Goal: Transaction & Acquisition: Purchase product/service

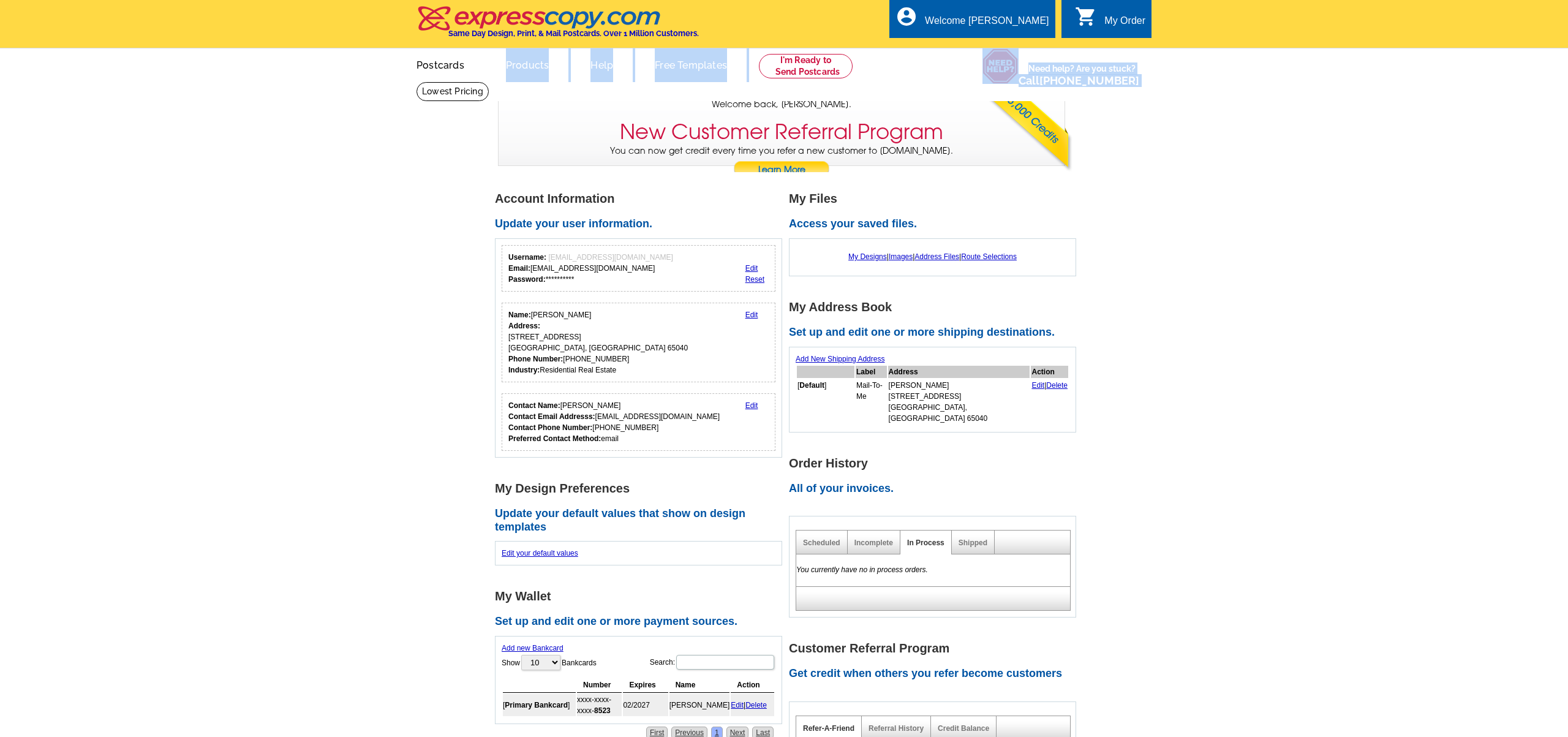
drag, startPoint x: 465, startPoint y: 90, endPoint x: 519, endPoint y: 72, distance: 56.9
click at [508, 74] on div "Welcome back [PERSON_NAME] My Account Logout local_phone Same Day Design, Print…" at bounding box center [784, 83] width 1568 height 166
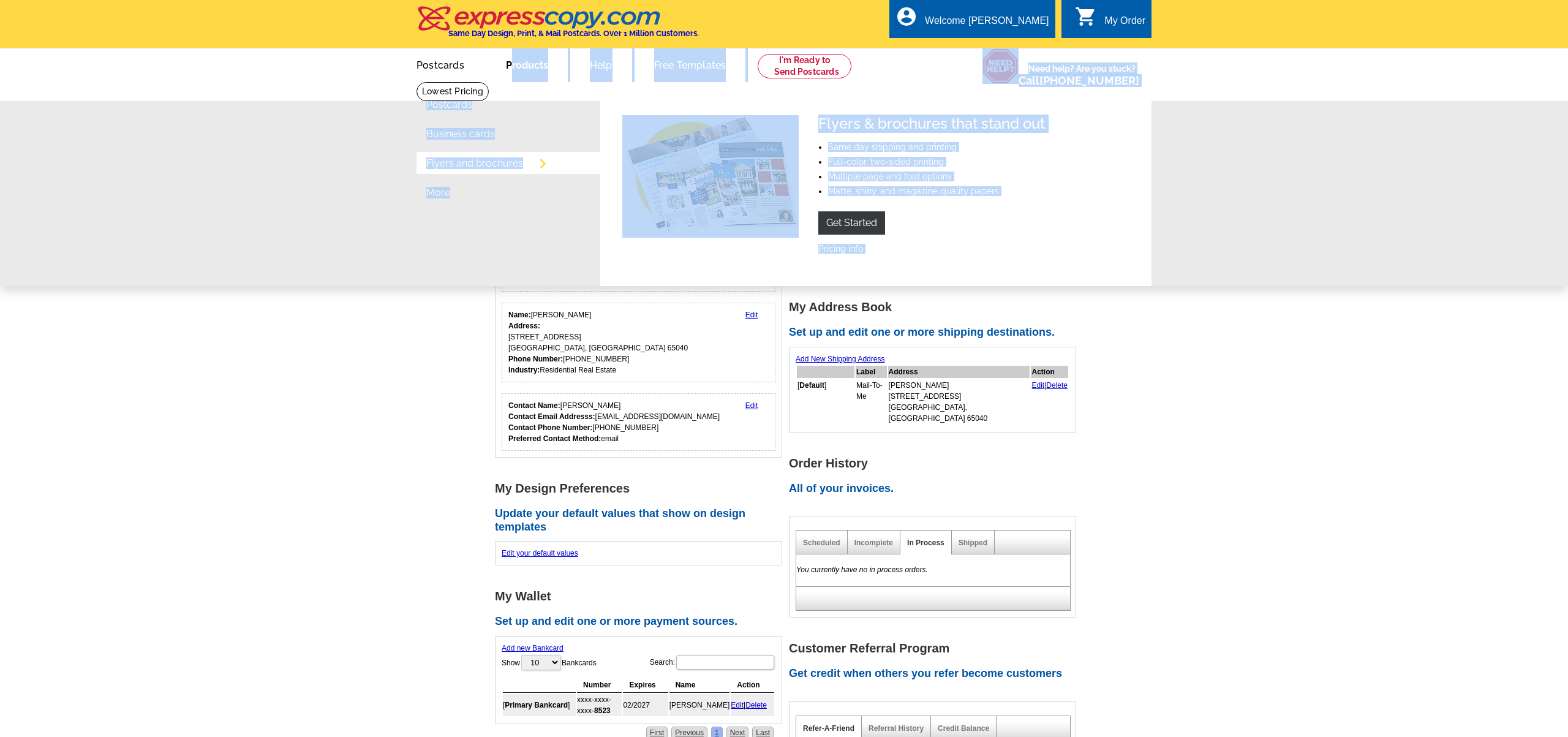
click at [545, 59] on link "Products" at bounding box center [527, 64] width 81 height 29
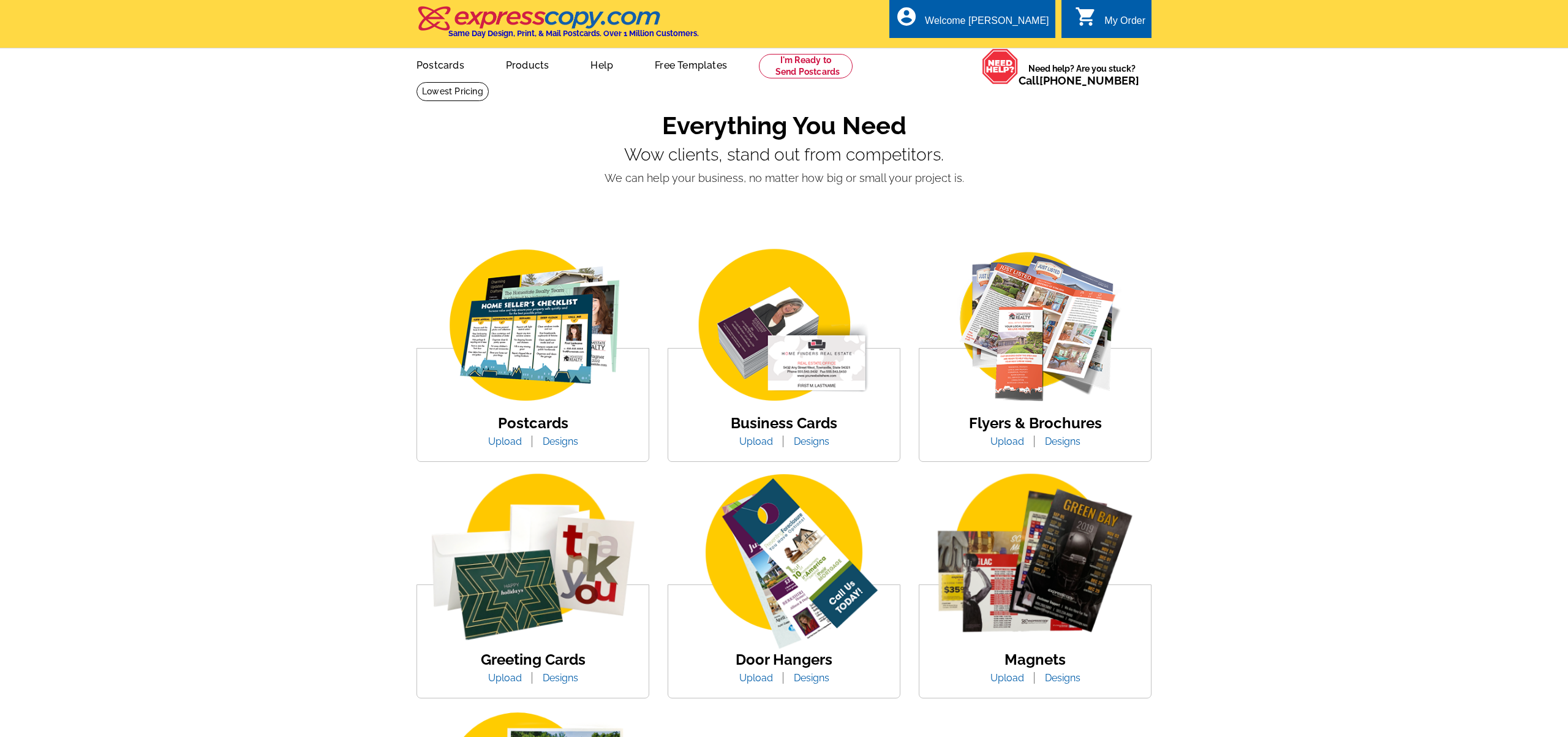
drag, startPoint x: 0, startPoint y: 0, endPoint x: 425, endPoint y: 95, distance: 435.5
click at [425, 95] on div "Everything You Need Wow clients, stand out from competitors. We can help your b…" at bounding box center [784, 153] width 735 height 144
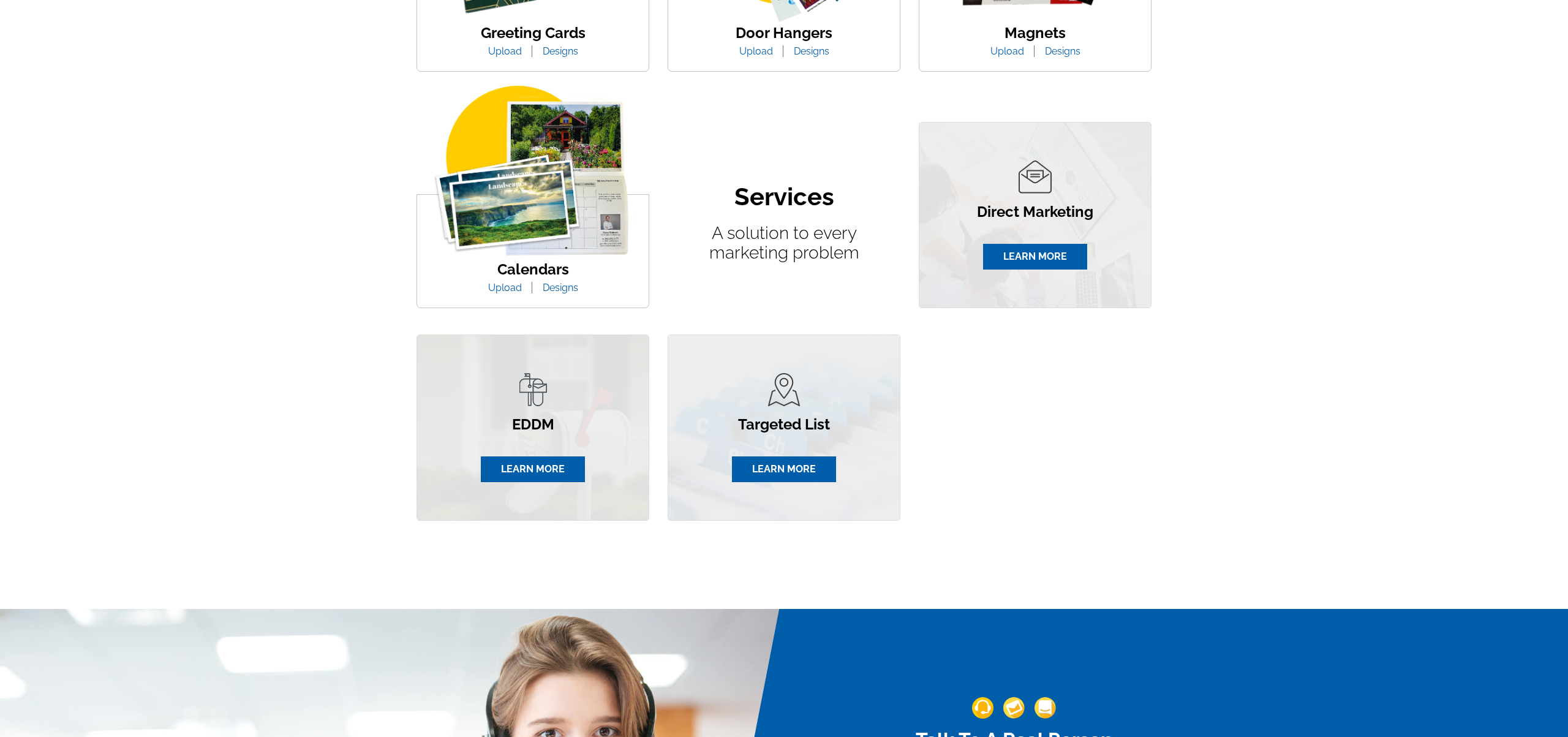
scroll to position [641, 0]
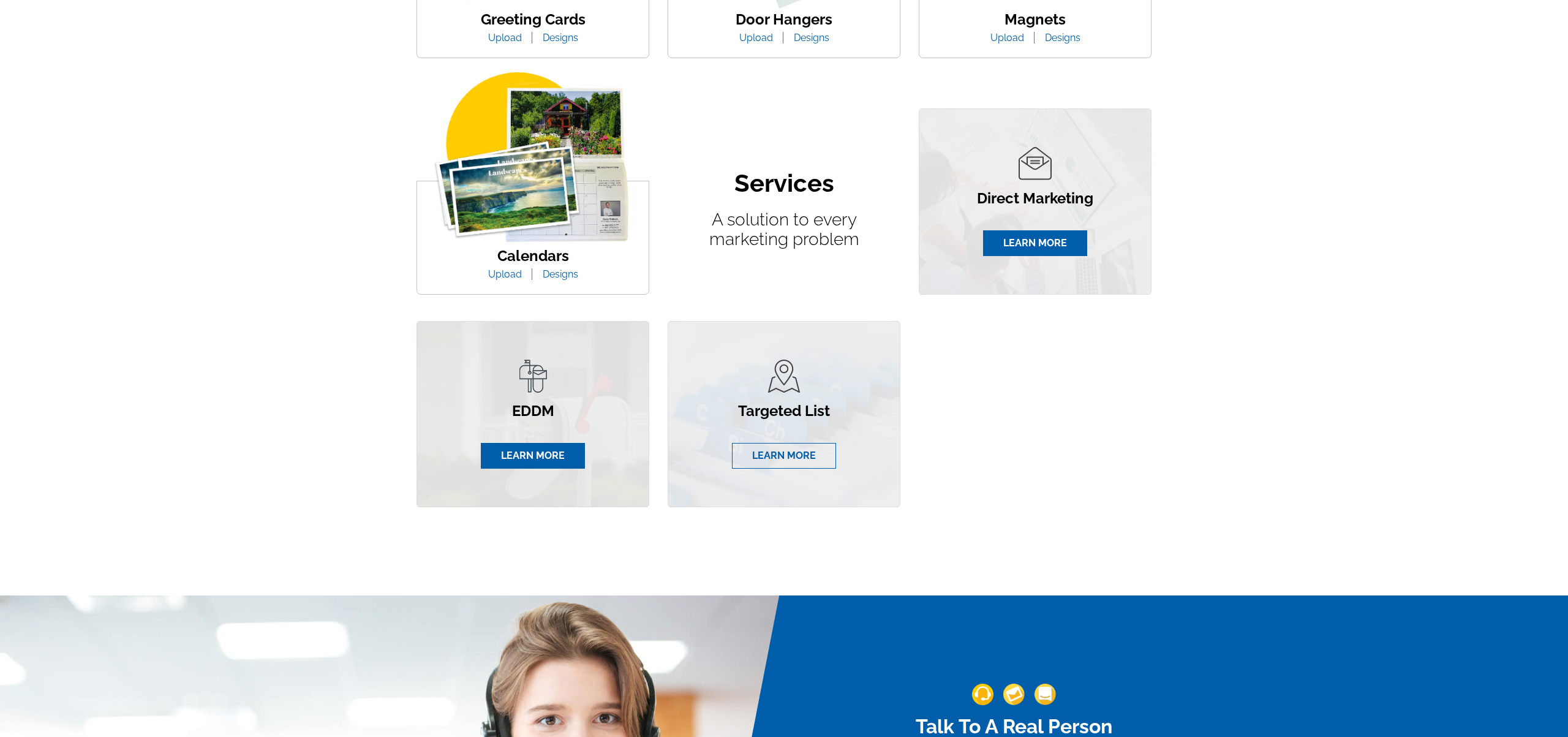
click at [789, 457] on link "LEARN MORE" at bounding box center [784, 456] width 104 height 26
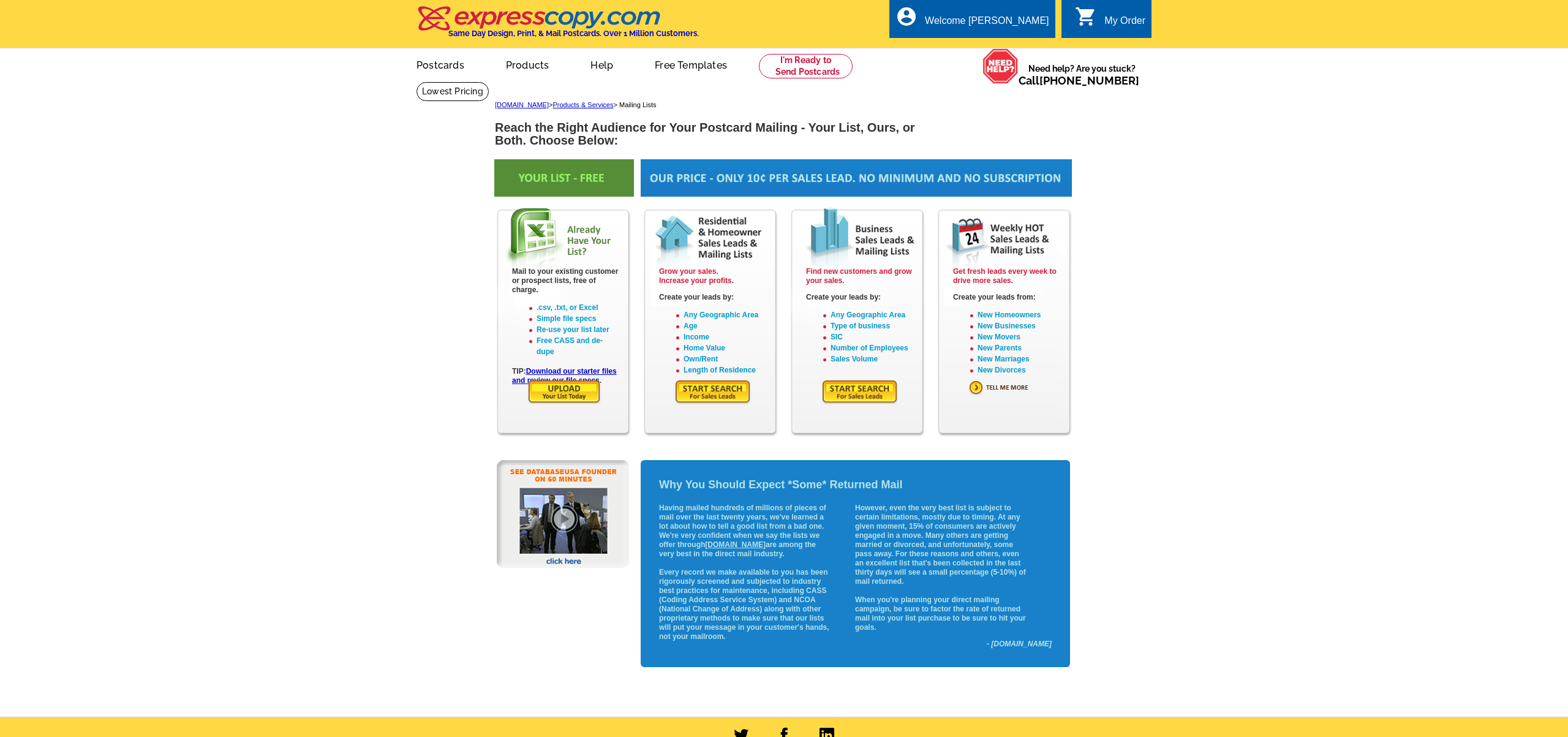
click at [699, 389] on img at bounding box center [712, 392] width 77 height 25
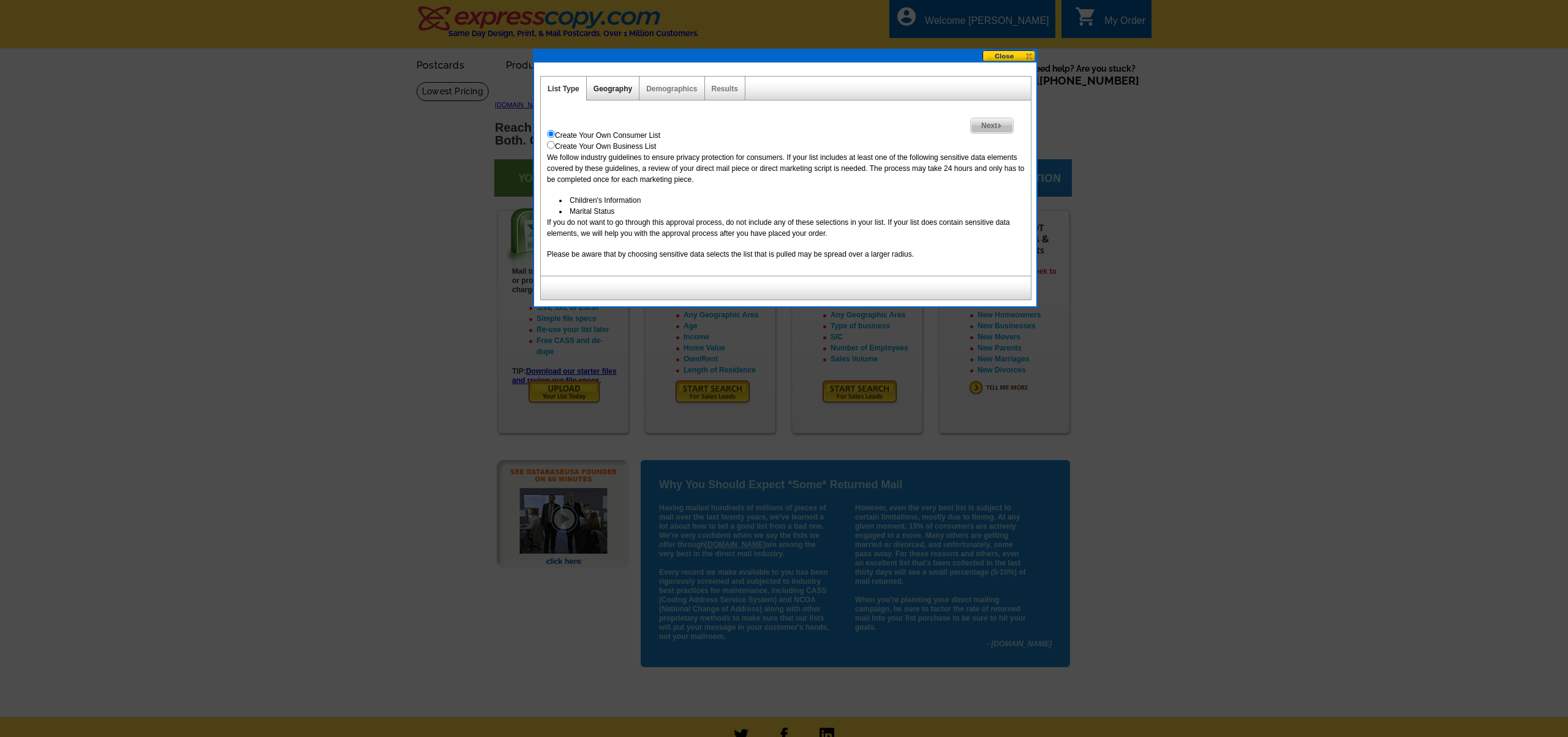
click at [617, 87] on link "Geography" at bounding box center [612, 88] width 38 height 8
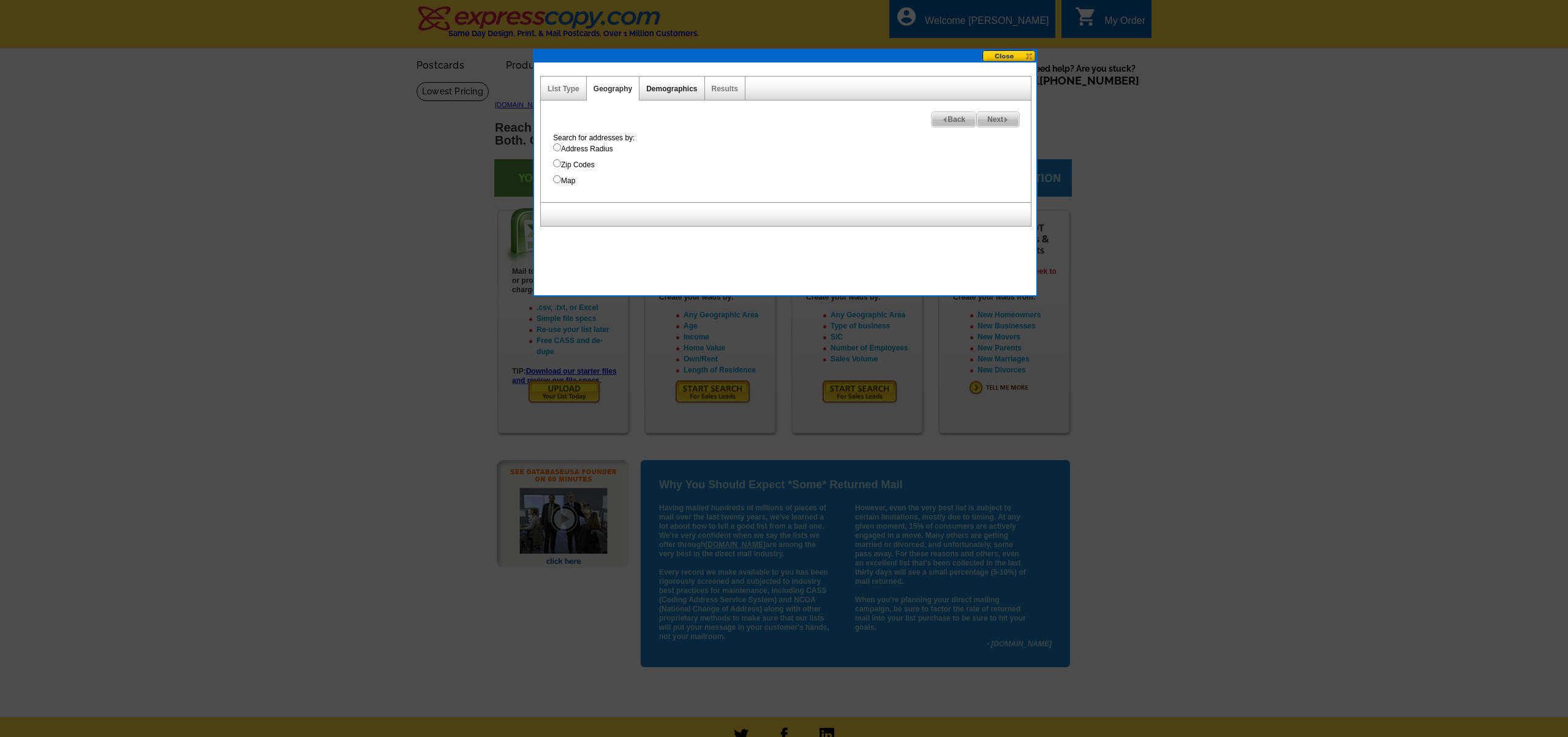
click at [670, 85] on link "Demographics" at bounding box center [672, 88] width 51 height 8
select select
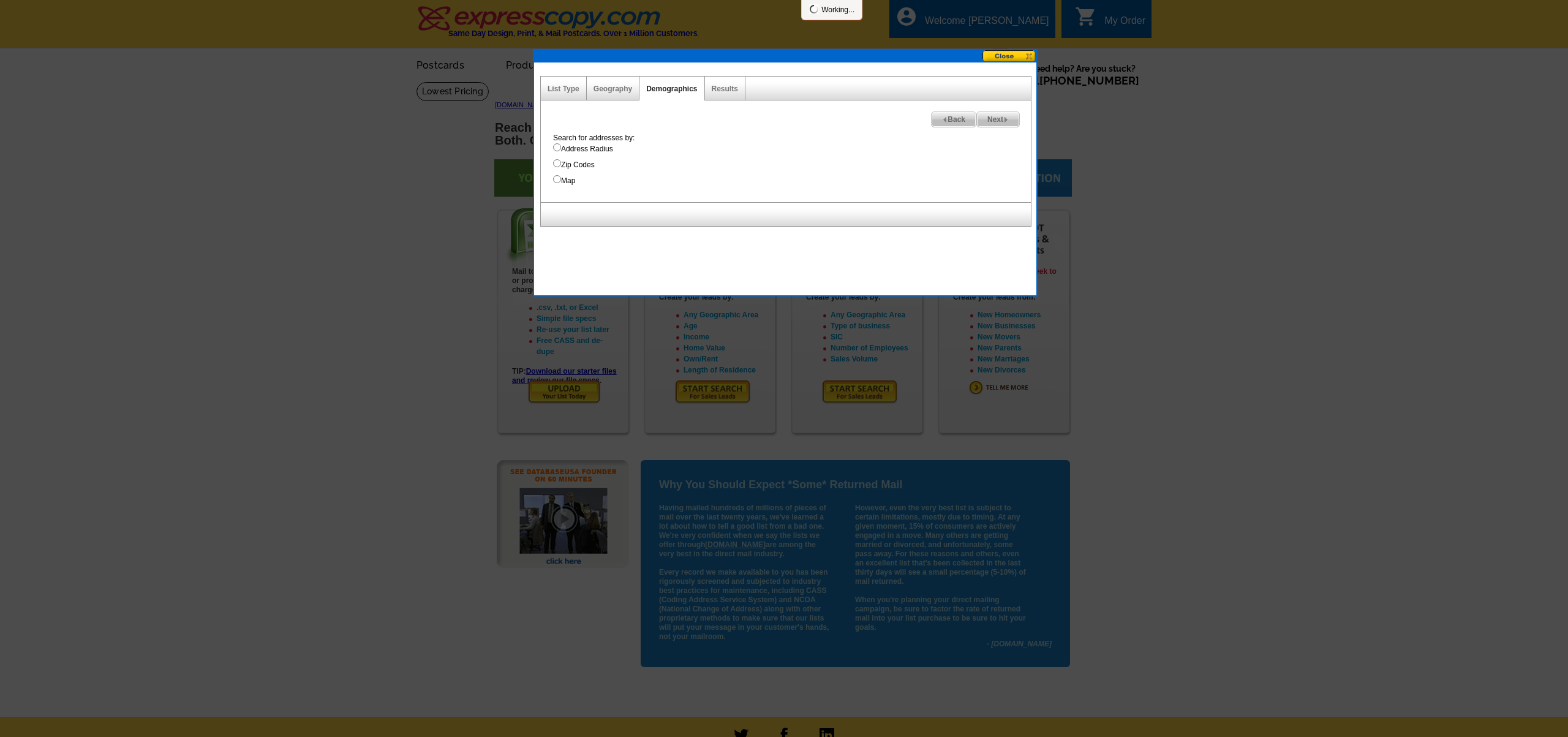
select select
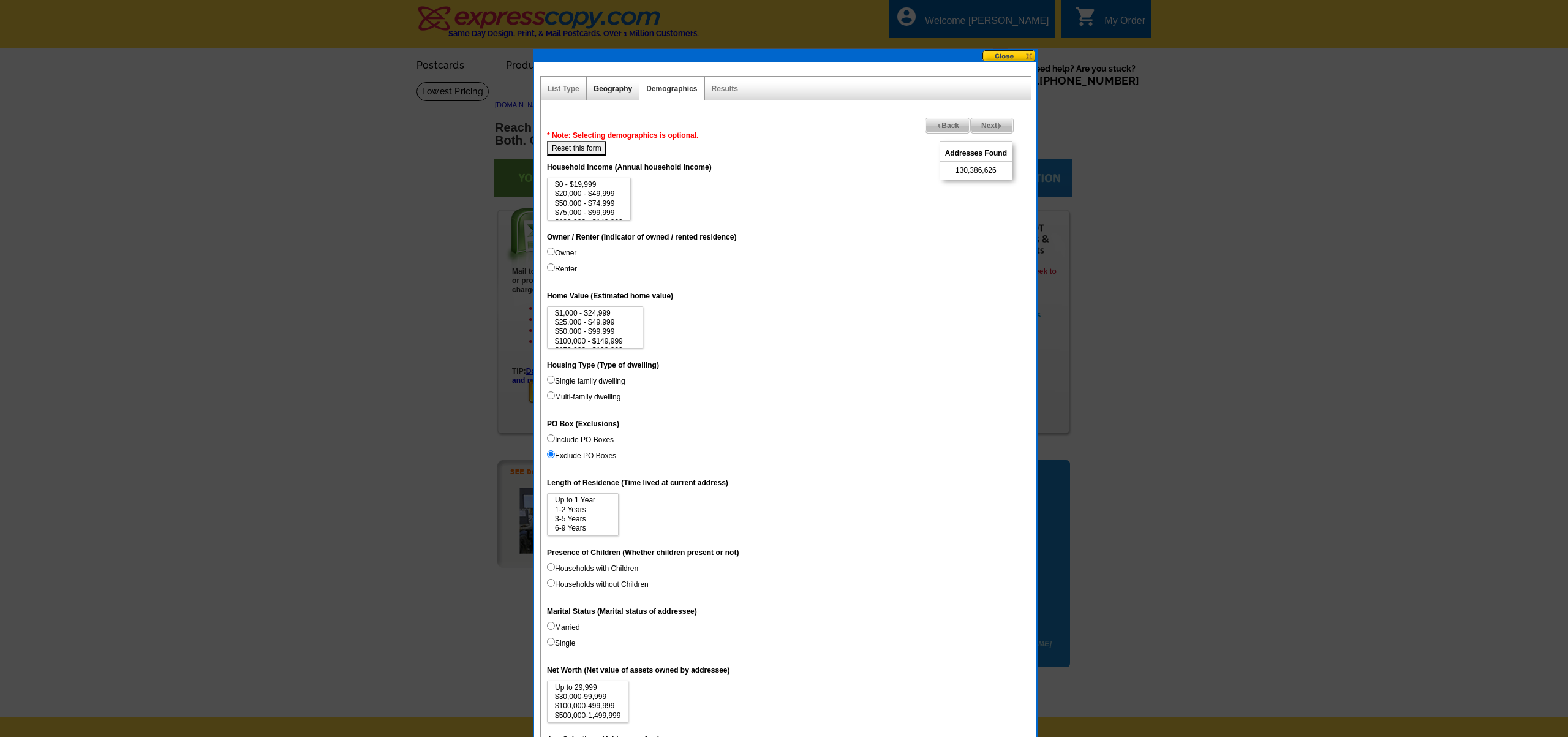
click at [609, 85] on link "Geography" at bounding box center [612, 88] width 38 height 8
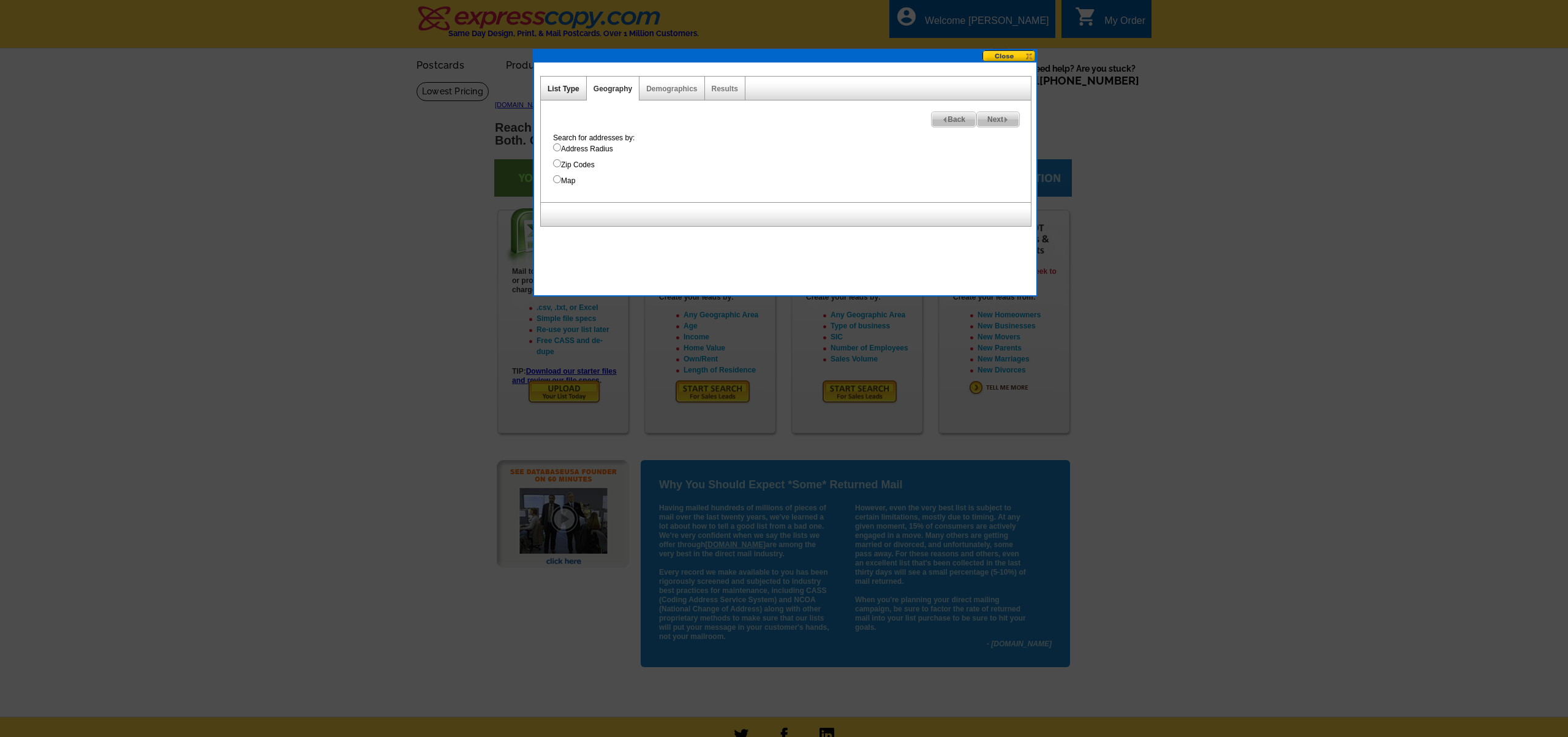
click at [569, 90] on link "List Type" at bounding box center [563, 88] width 32 height 8
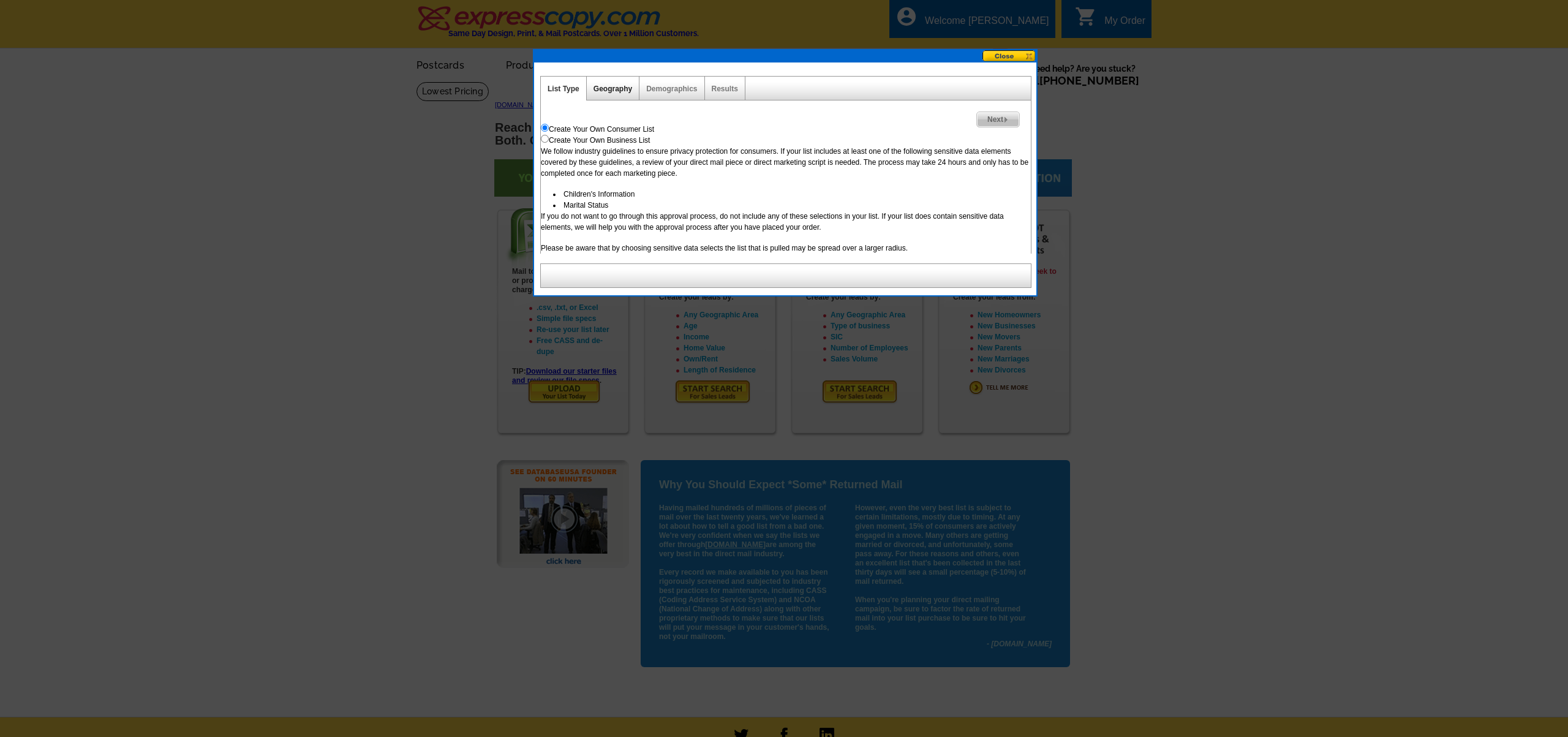
click at [609, 89] on link "Geography" at bounding box center [612, 88] width 38 height 8
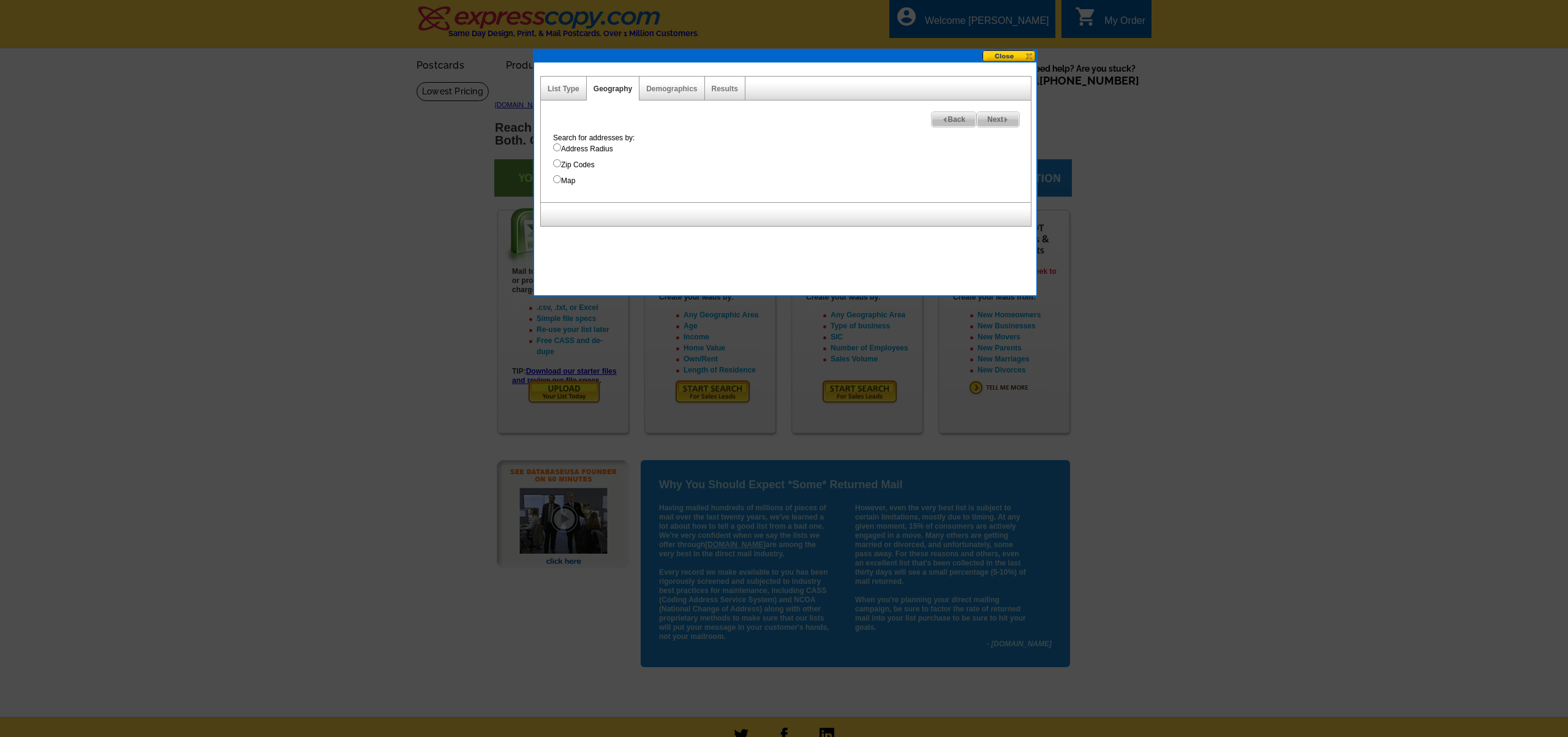
click at [556, 147] on input "Address Radius" at bounding box center [557, 147] width 8 height 8
radio input "true"
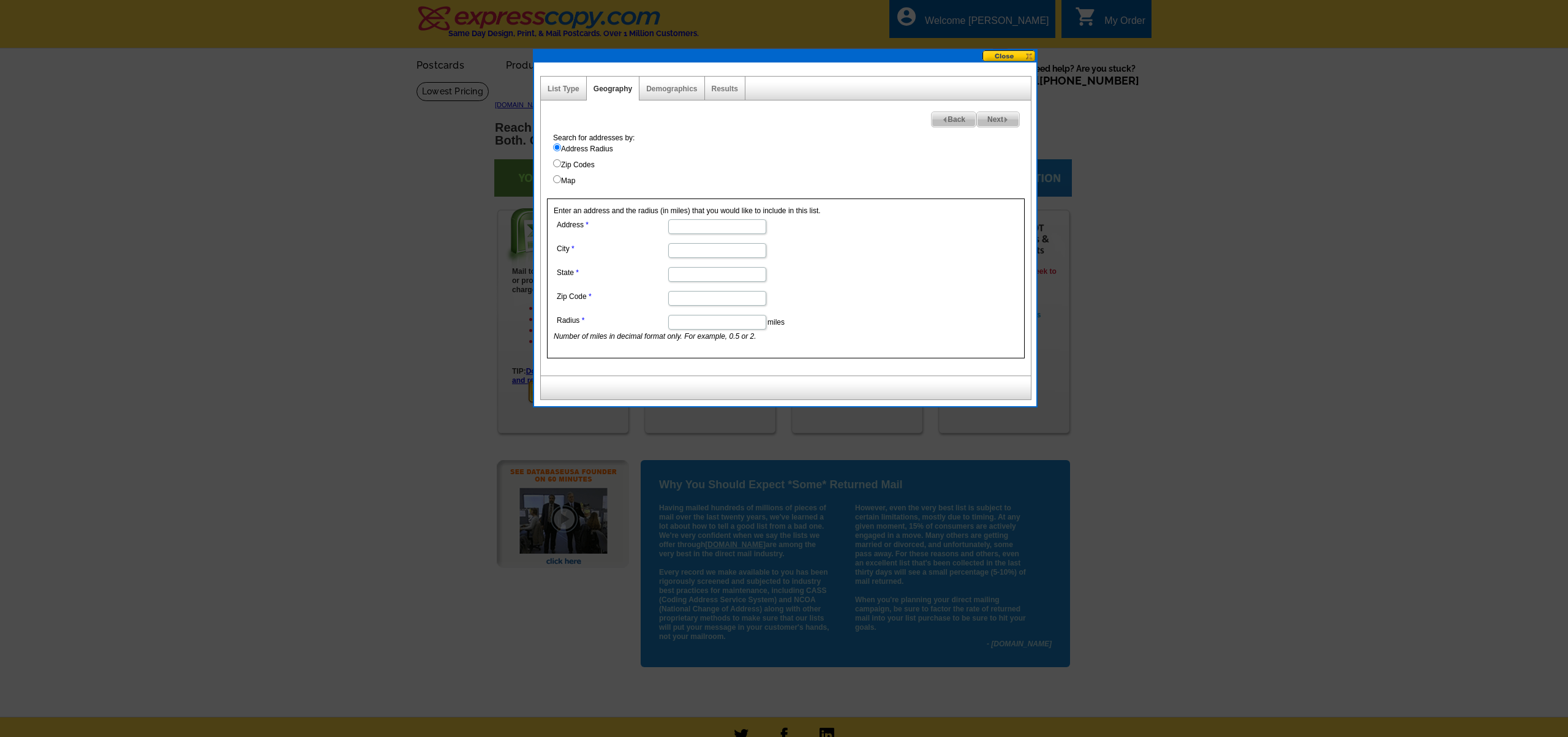
click at [558, 178] on input "Map" at bounding box center [557, 179] width 8 height 8
radio input "true"
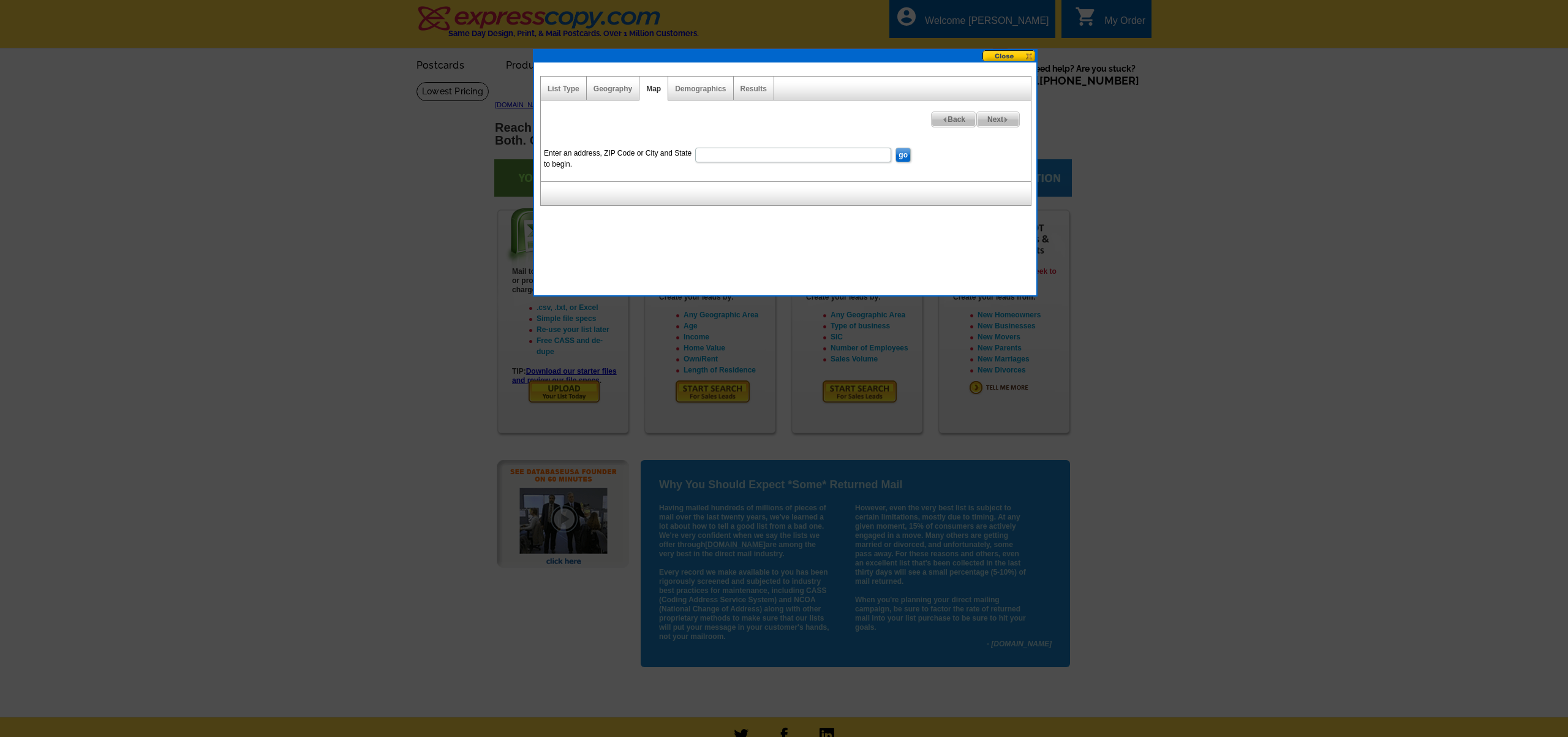
click at [705, 159] on input "Enter an address, ZIP Code or City and State to begin." at bounding box center [792, 155] width 196 height 15
type input "65040"
click at [904, 152] on input "go" at bounding box center [903, 155] width 16 height 15
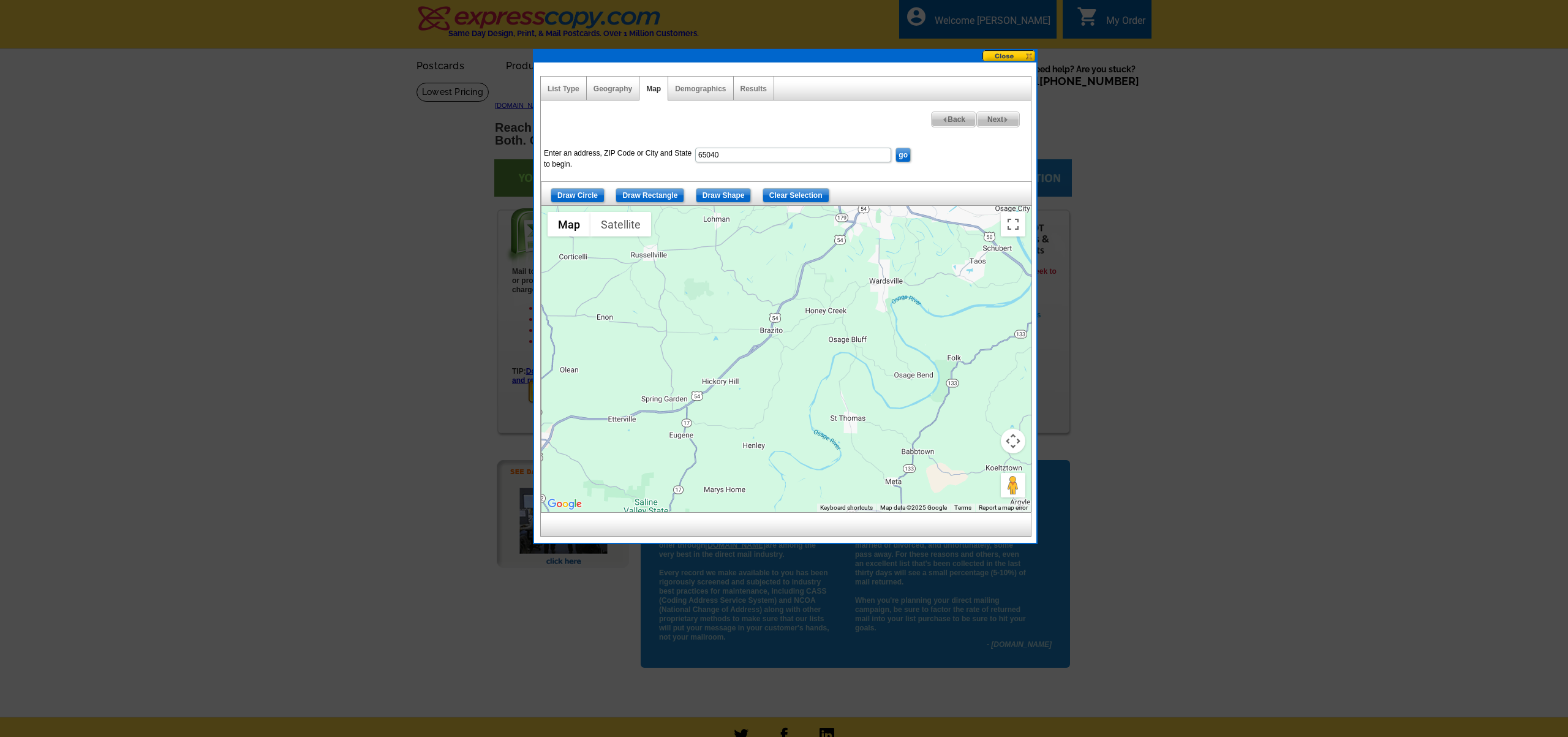
drag, startPoint x: 779, startPoint y: 250, endPoint x: 768, endPoint y: 312, distance: 63.0
click at [768, 312] on div at bounding box center [787, 359] width 490 height 306
click at [621, 88] on link "Geography" at bounding box center [612, 88] width 38 height 8
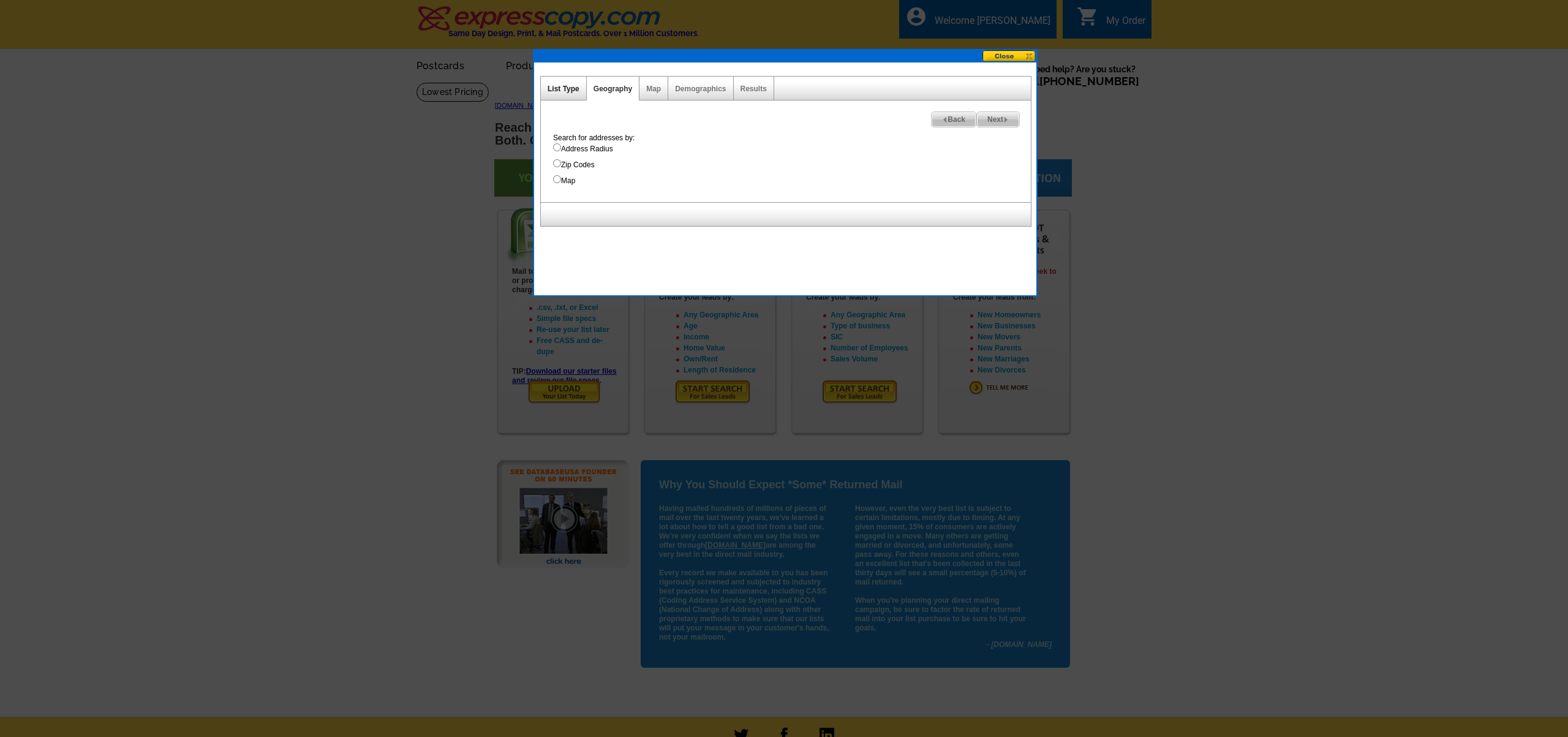
click at [559, 90] on link "List Type" at bounding box center [563, 88] width 32 height 8
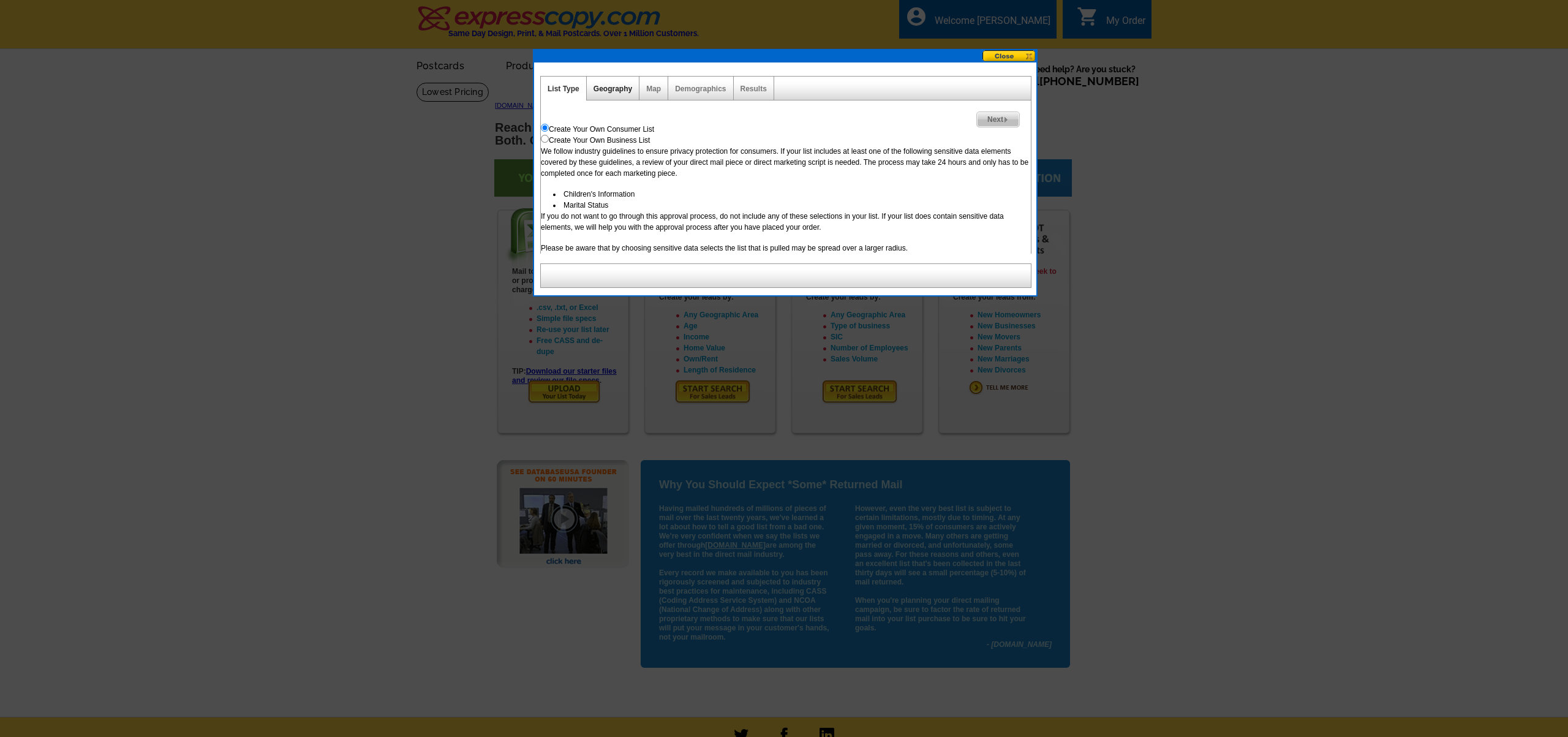
click at [623, 87] on link "Geography" at bounding box center [612, 88] width 38 height 8
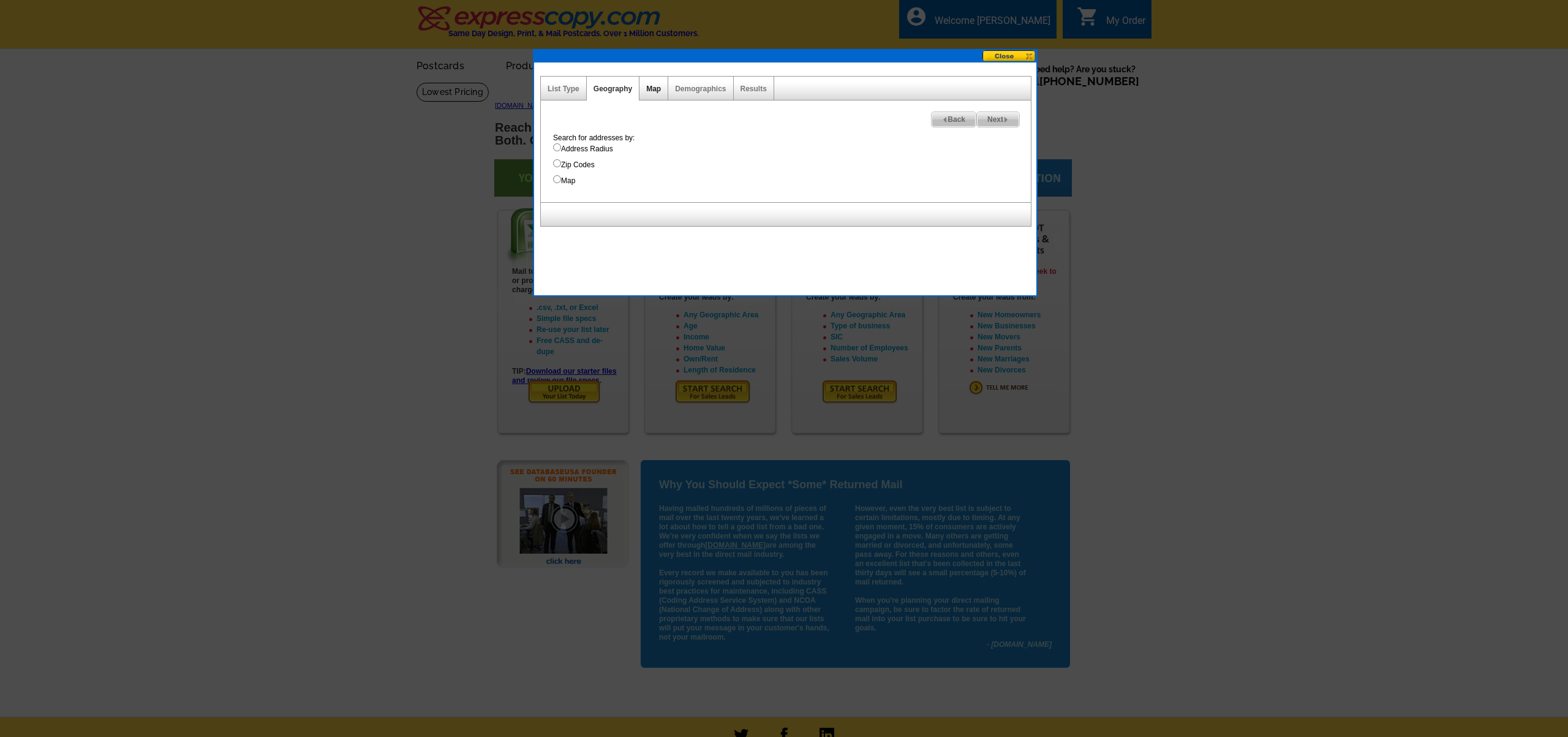
click at [649, 85] on link "Map" at bounding box center [653, 88] width 15 height 8
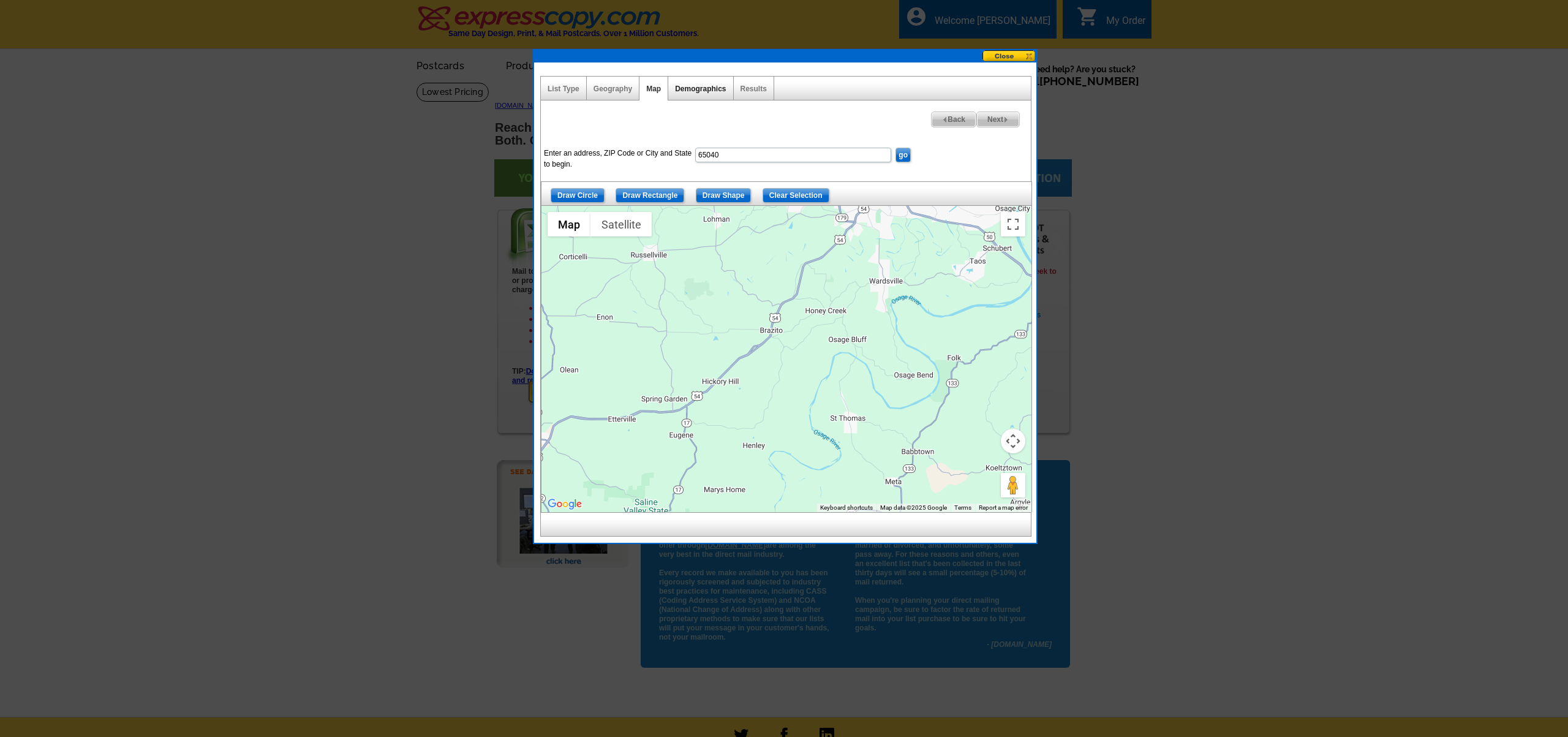
click at [698, 85] on link "Demographics" at bounding box center [700, 88] width 51 height 8
select select
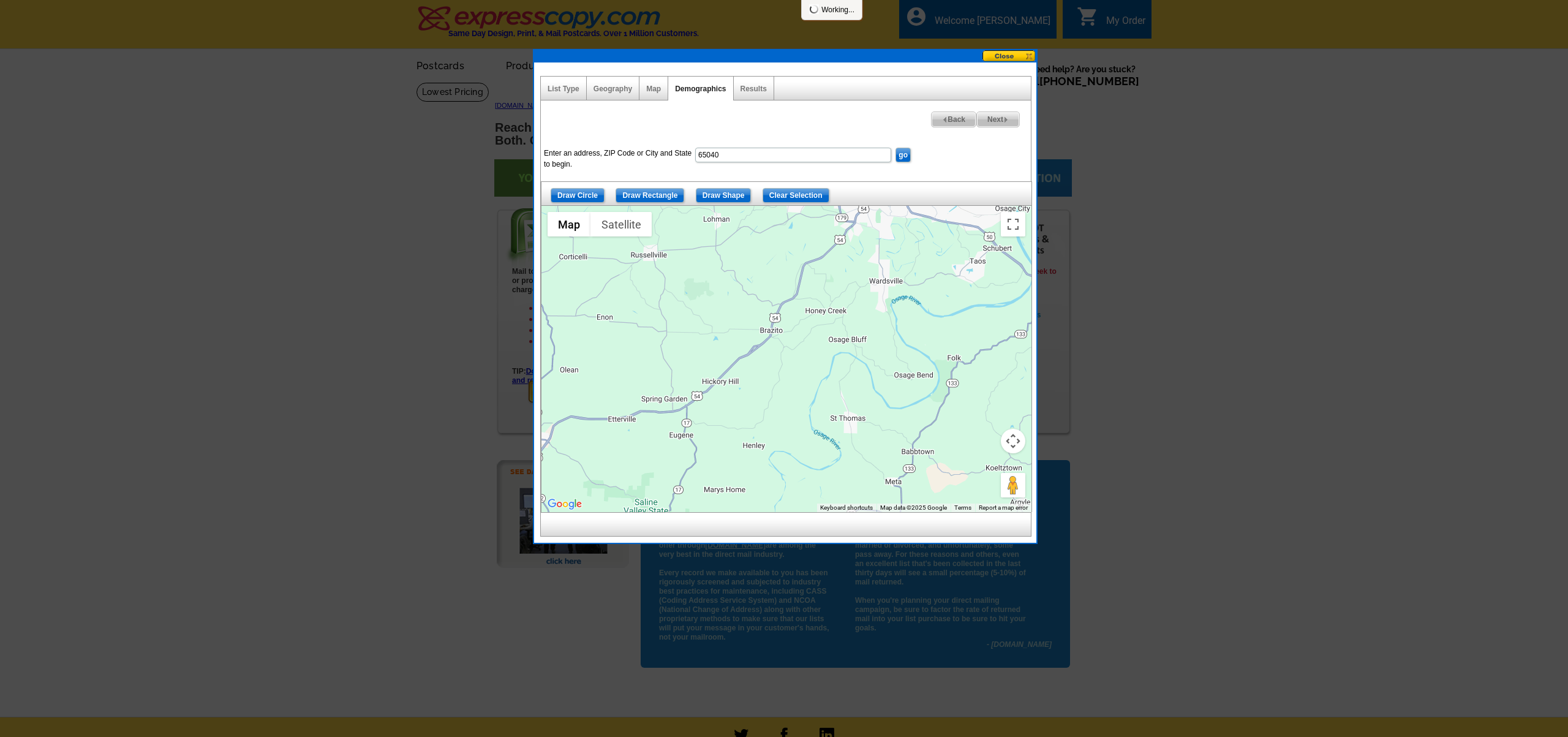
select select
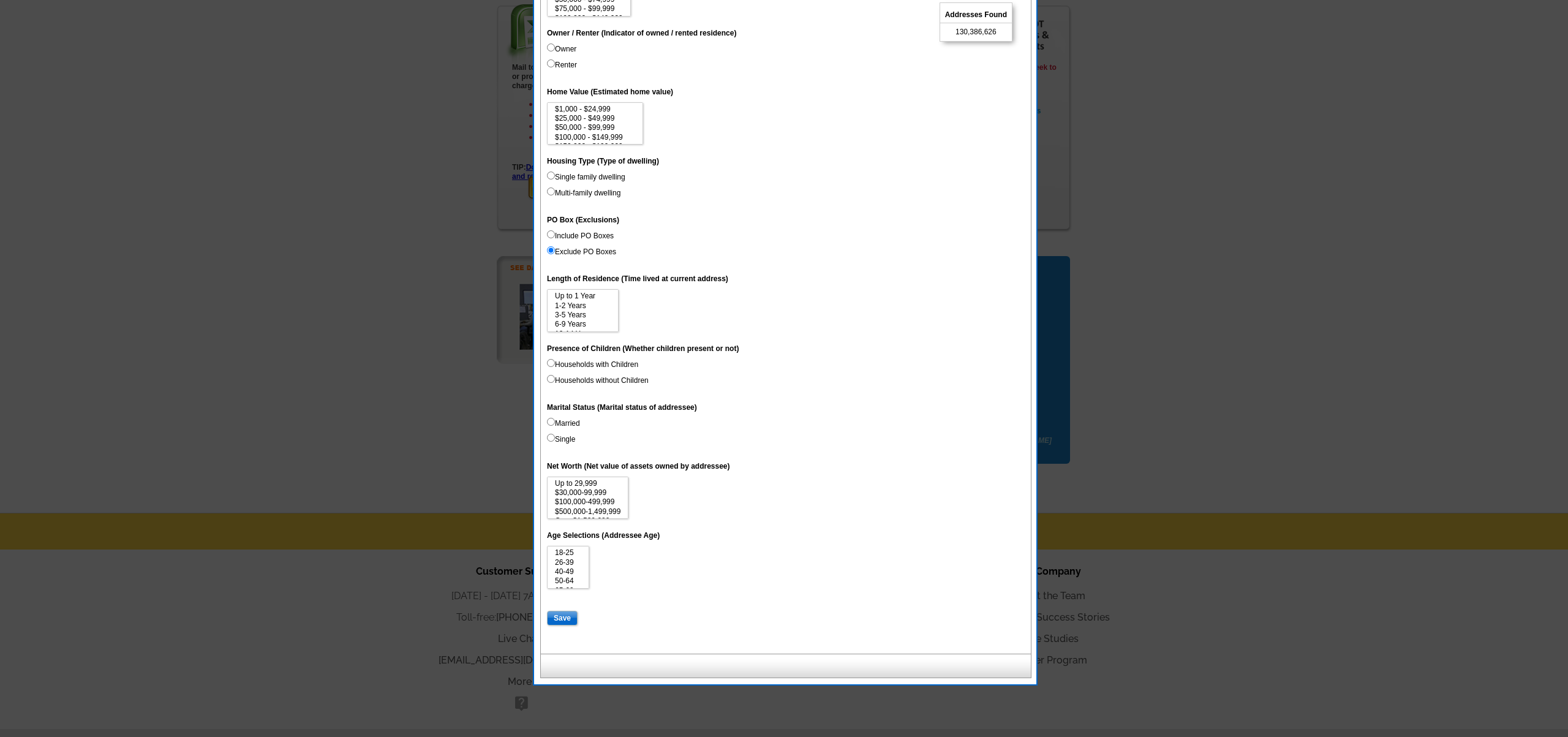
scroll to position [208, 0]
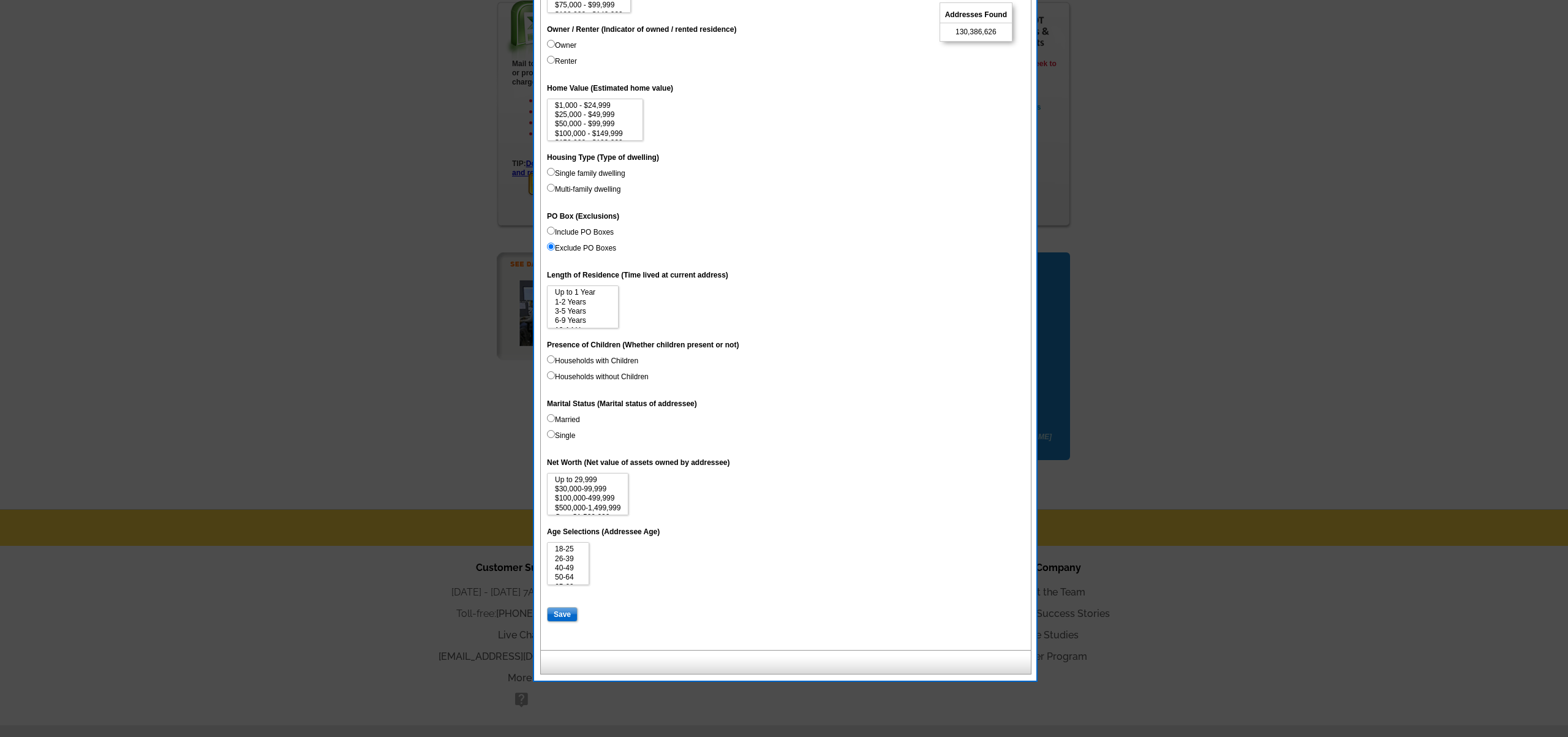
click at [551, 359] on input "Households with Children" at bounding box center [551, 359] width 8 height 8
radio input "true"
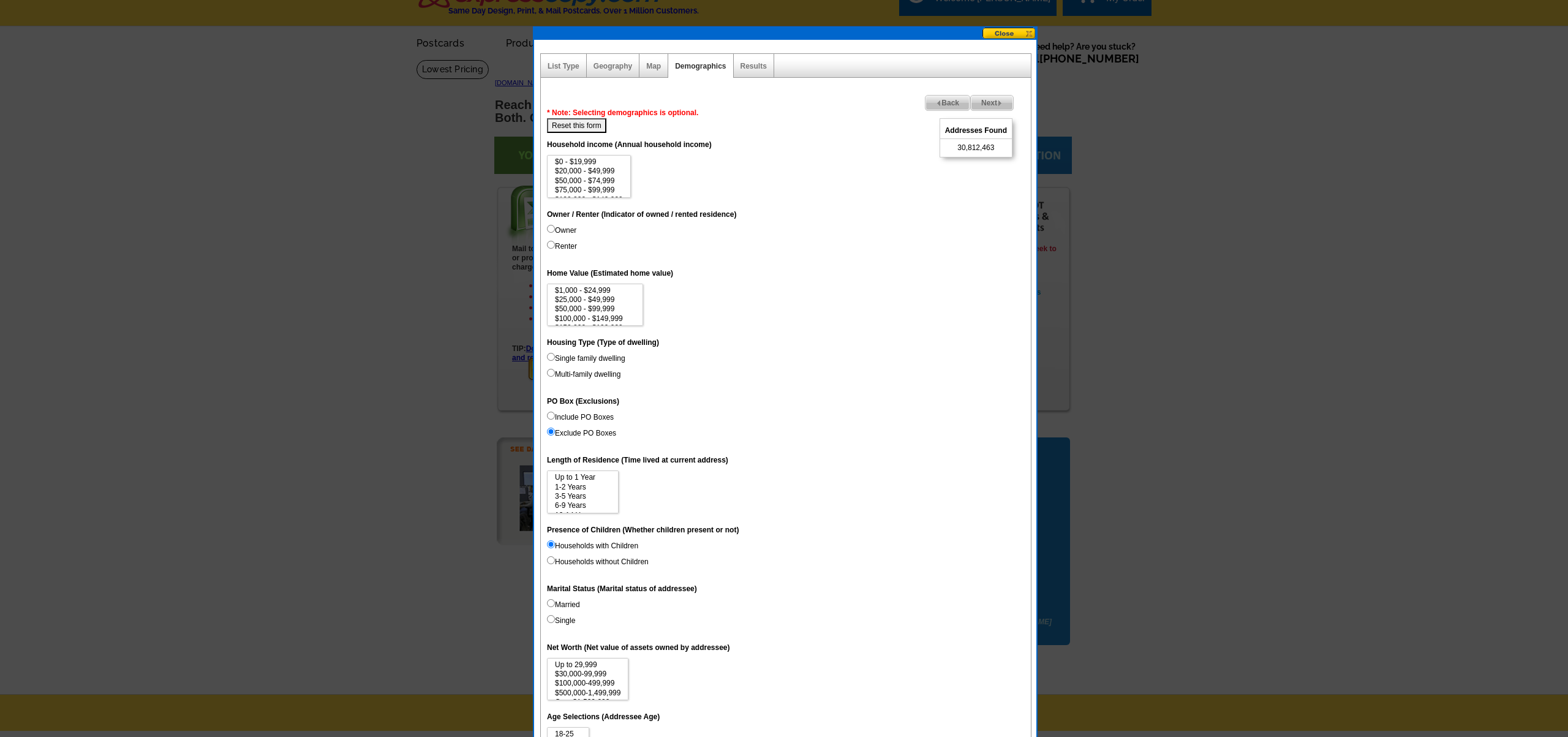
scroll to position [0, 0]
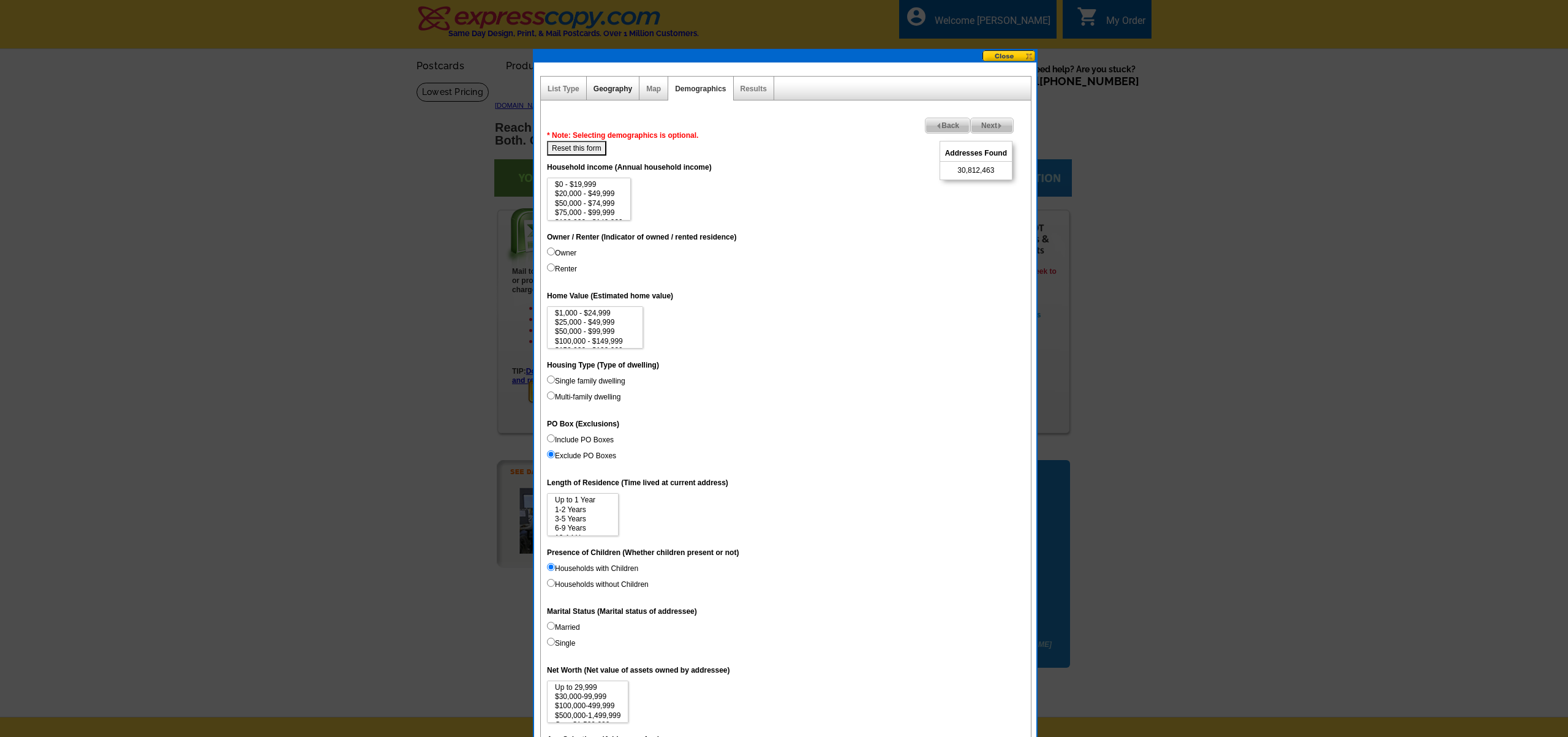
click at [614, 88] on link "Geography" at bounding box center [612, 88] width 38 height 8
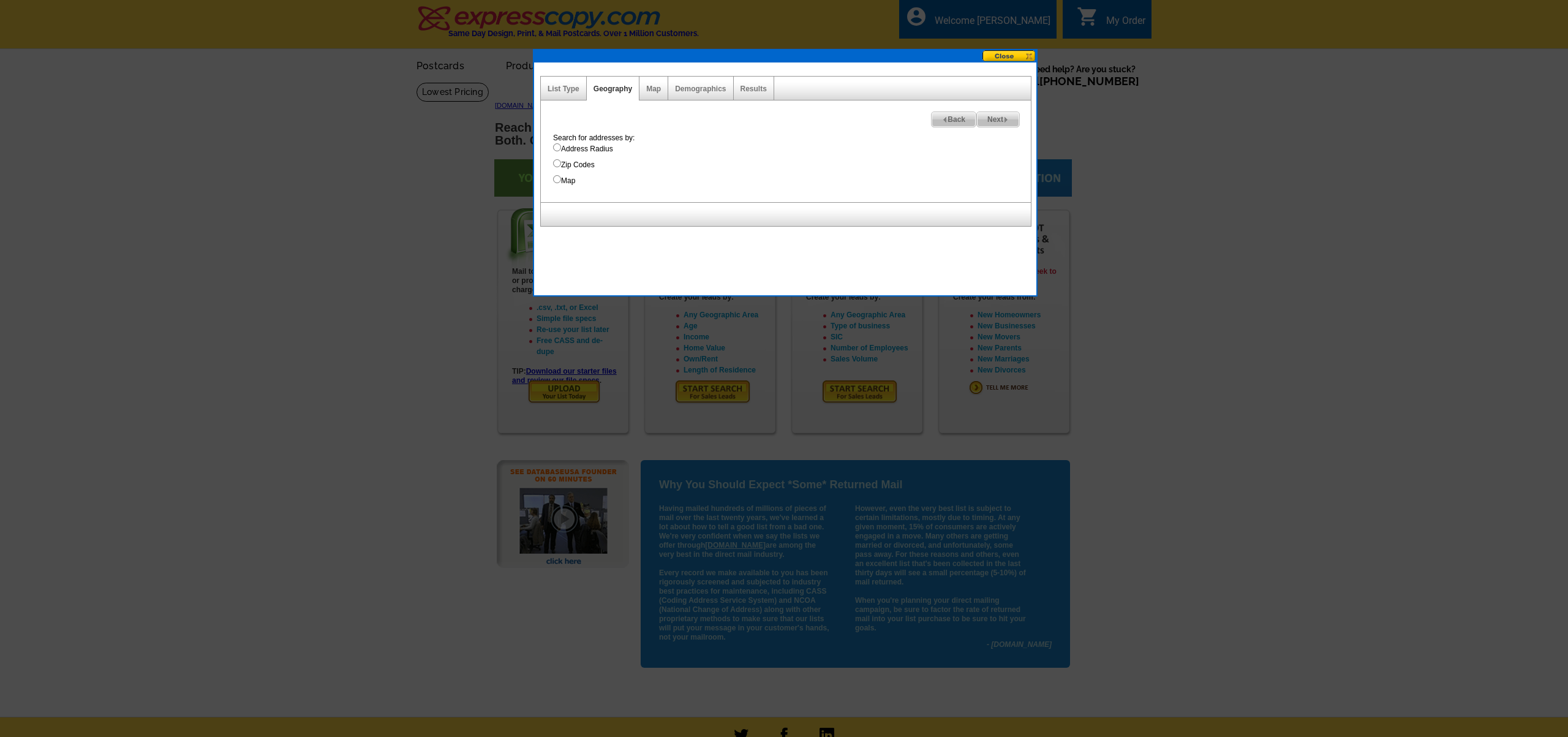
click at [557, 163] on input "Zip Codes" at bounding box center [557, 163] width 8 height 8
radio input "true"
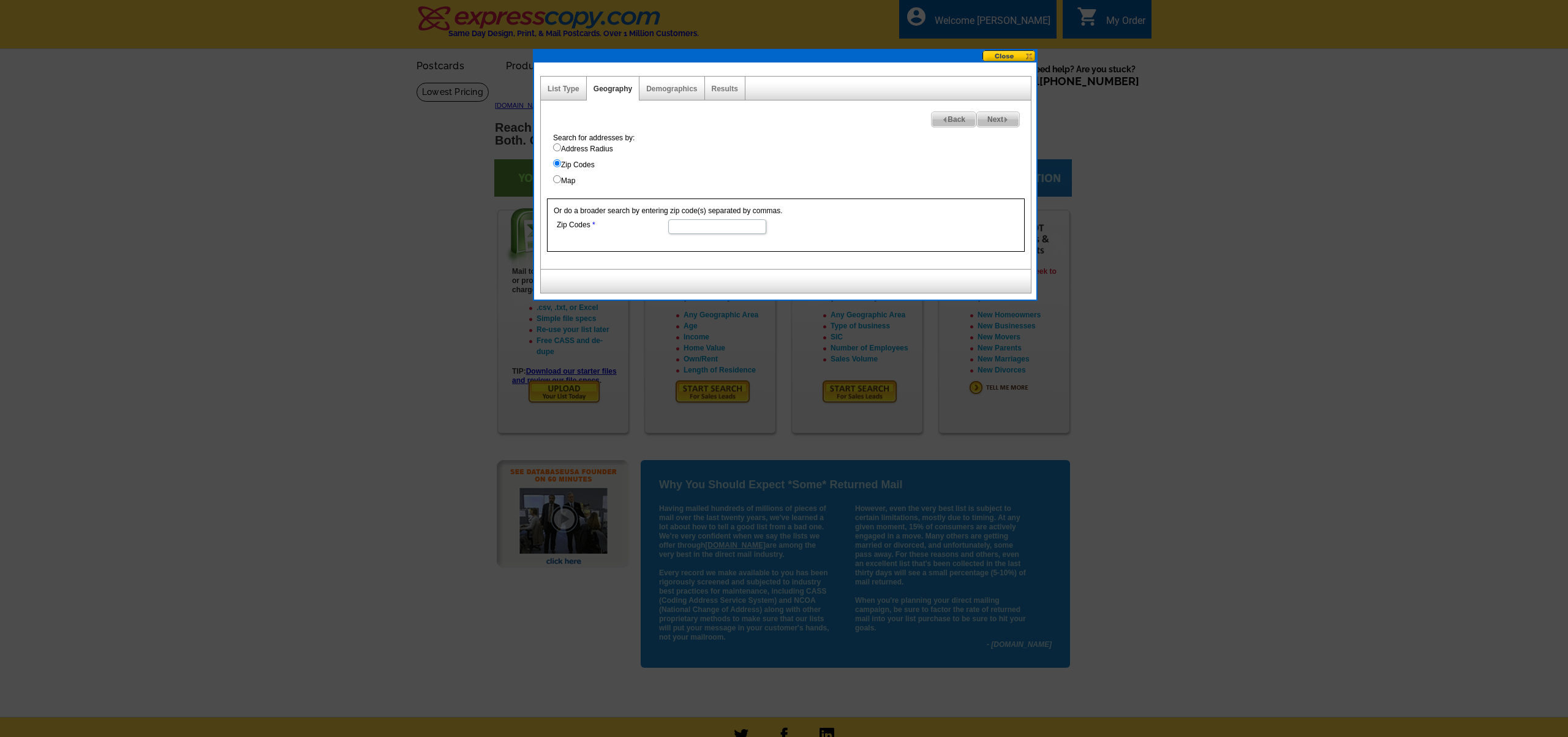
click at [687, 221] on input "Zip Codes" at bounding box center [717, 226] width 98 height 15
type input "65040, 65032"
click at [688, 85] on link "Demographics" at bounding box center [672, 87] width 51 height 8
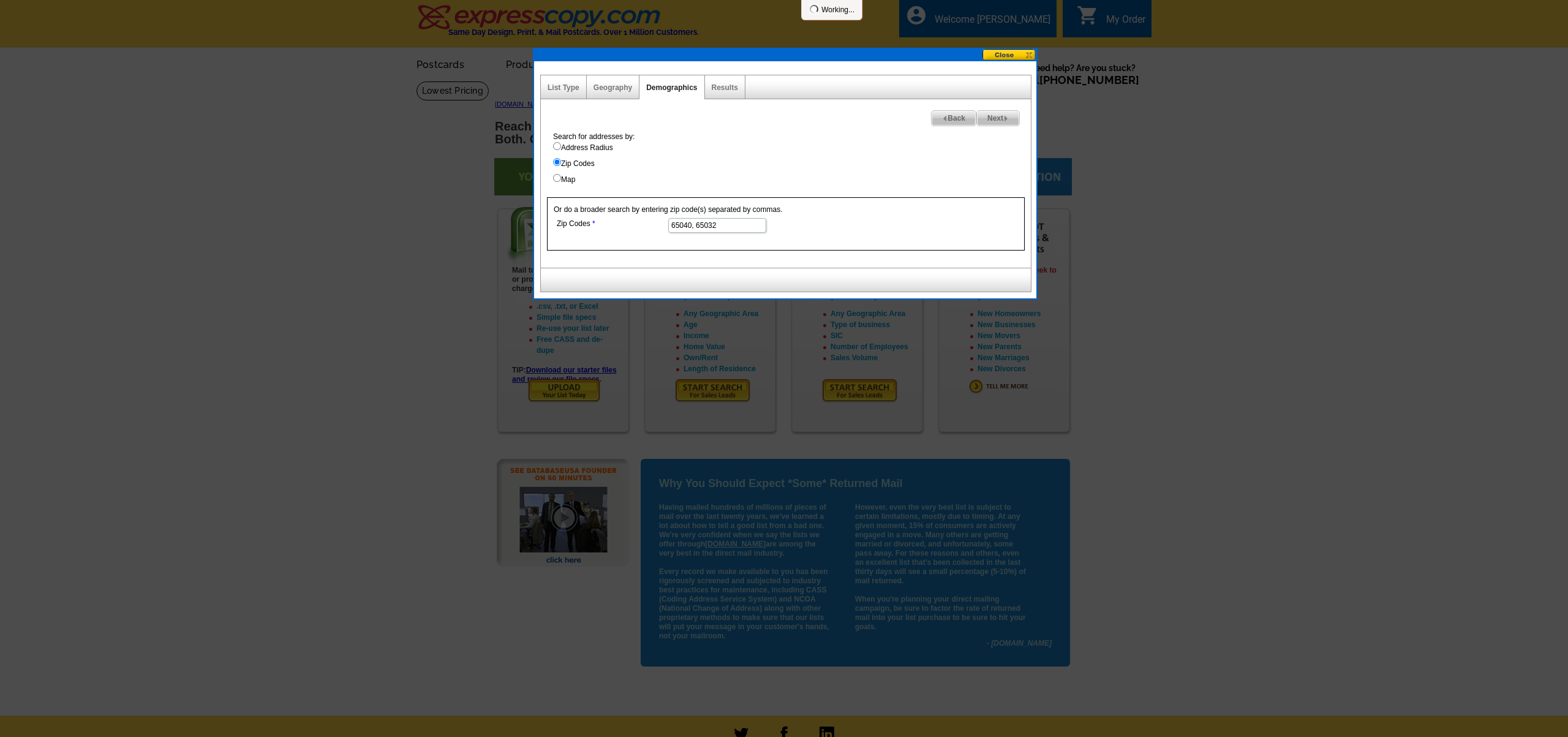
select select
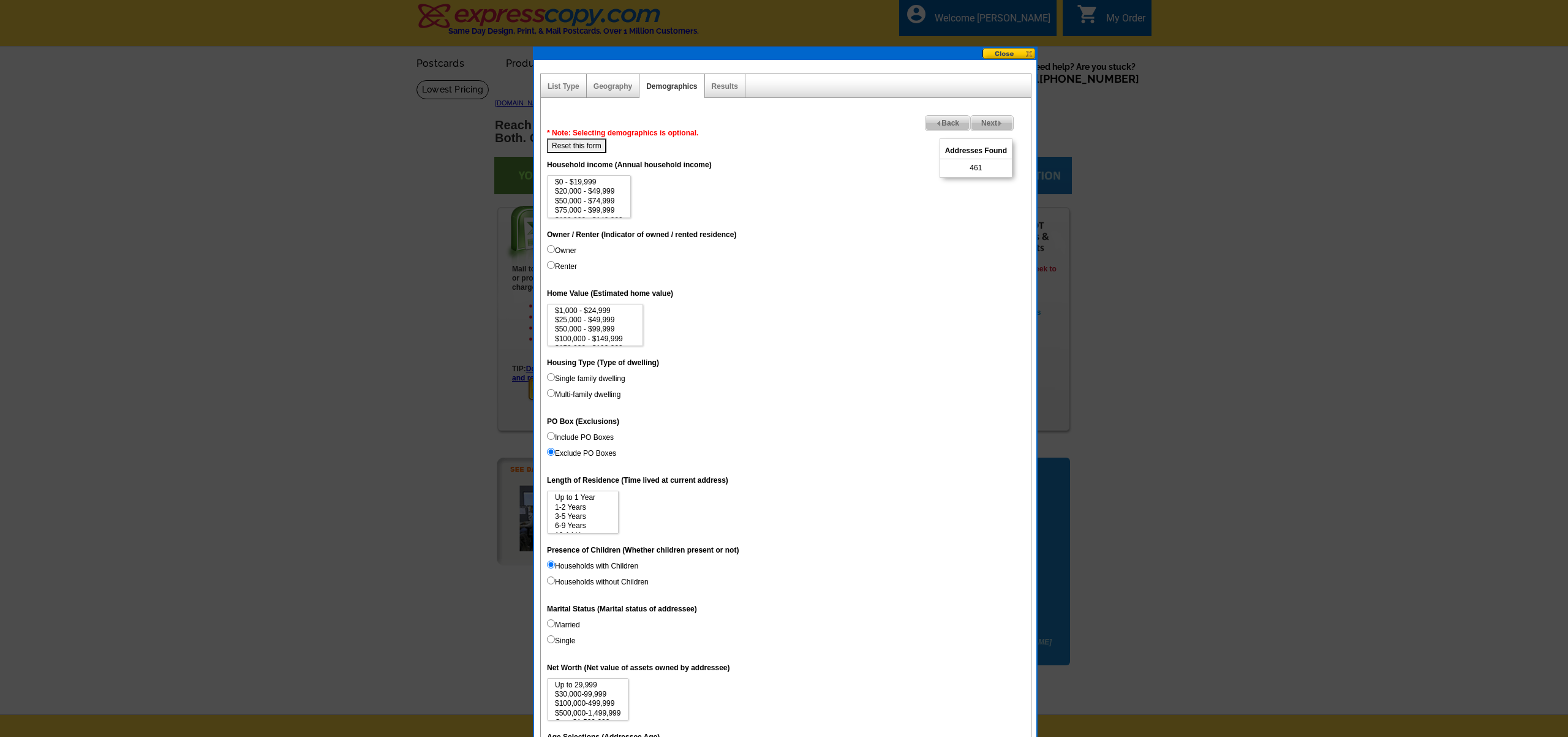
scroll to position [0, 0]
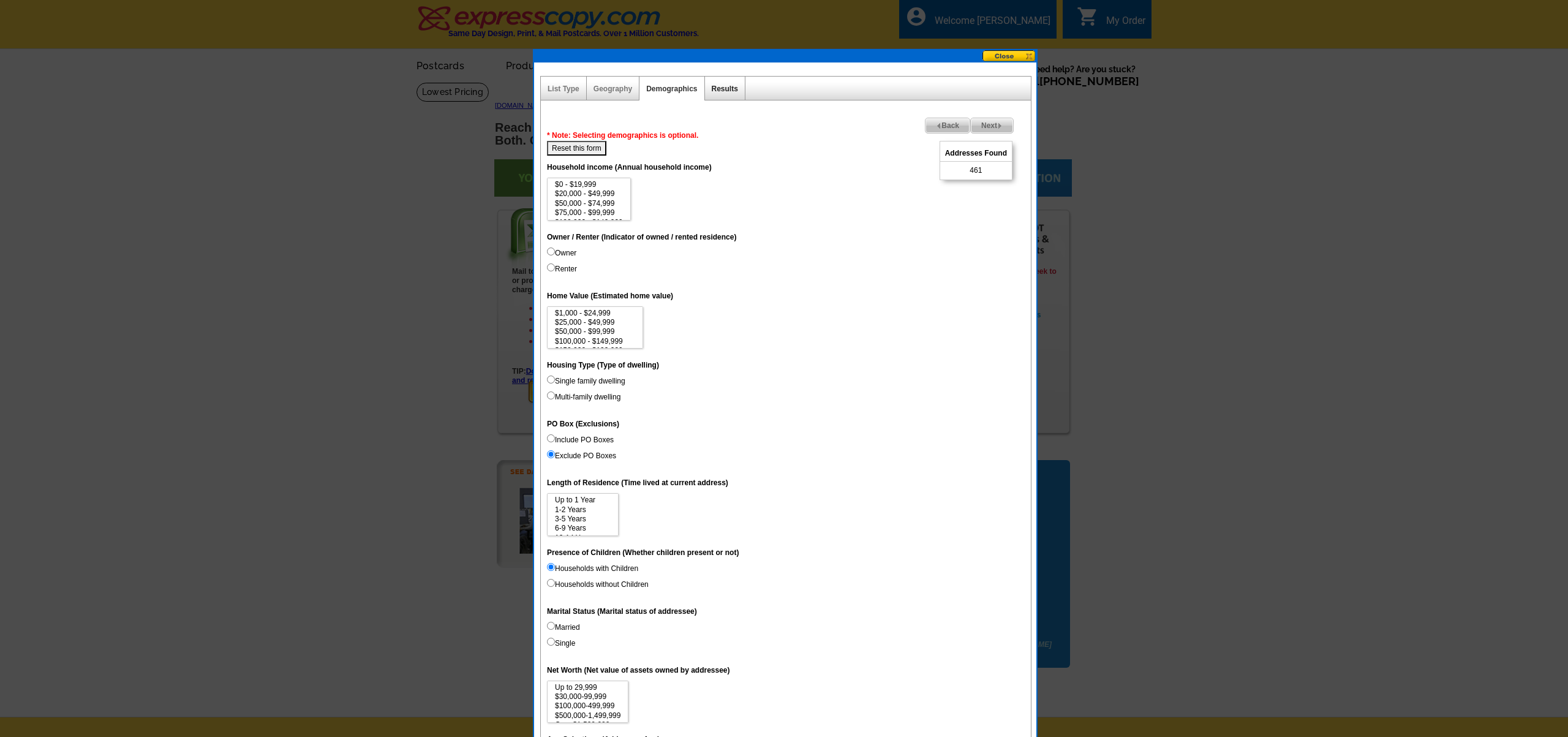
click at [717, 89] on link "Results" at bounding box center [725, 88] width 27 height 8
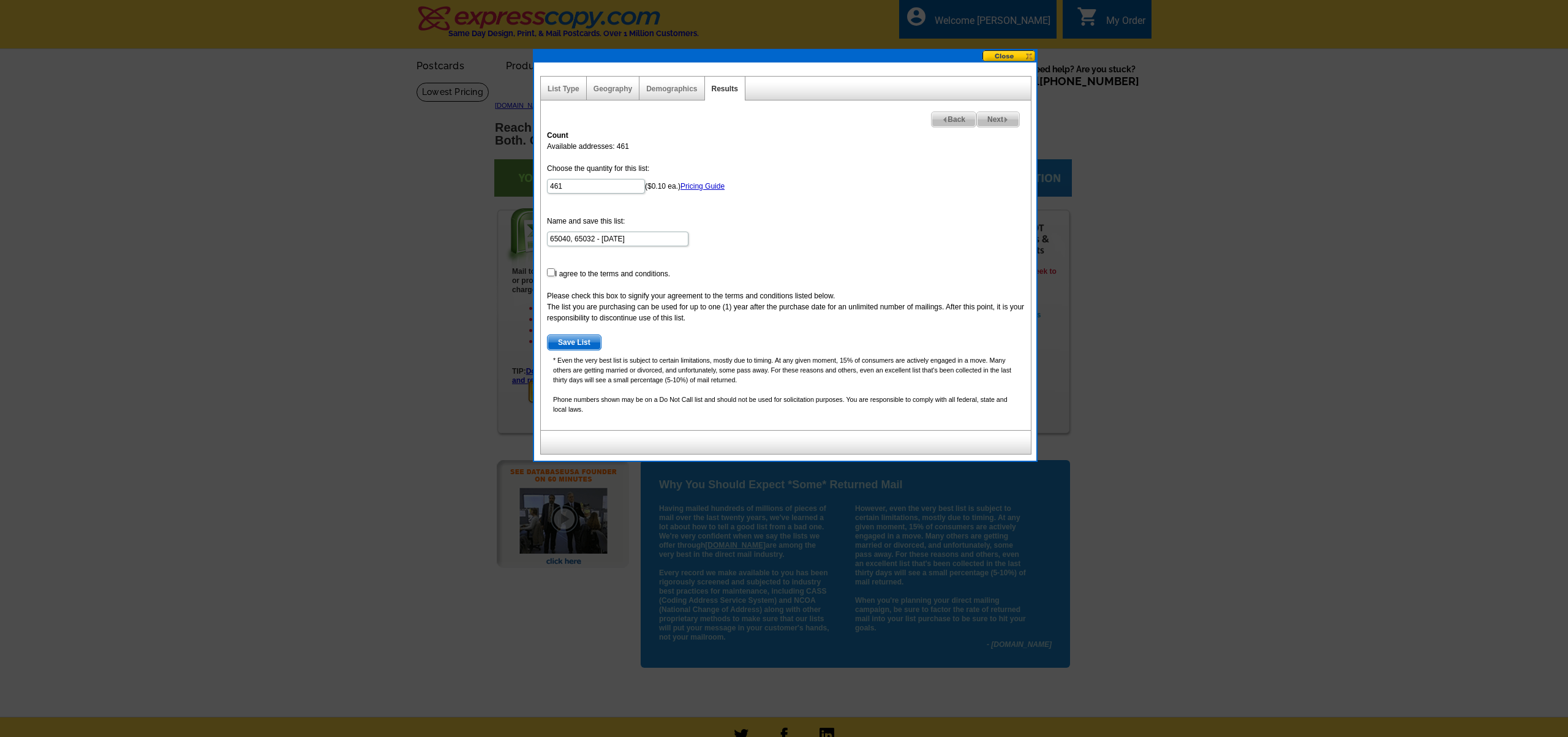
click at [685, 93] on div "Demographics" at bounding box center [672, 88] width 65 height 24
click at [673, 89] on link "Demographics" at bounding box center [672, 88] width 51 height 8
select select
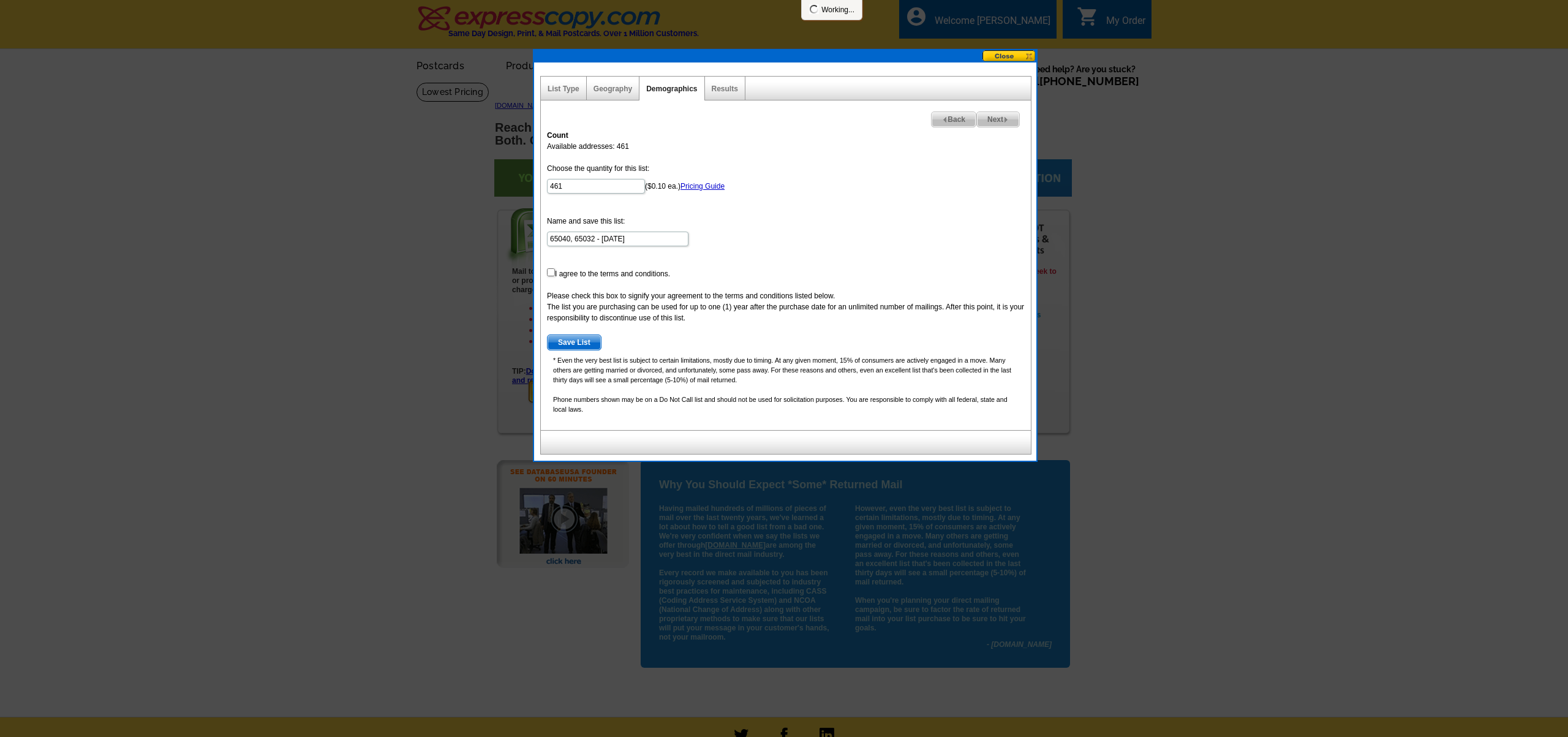
select select
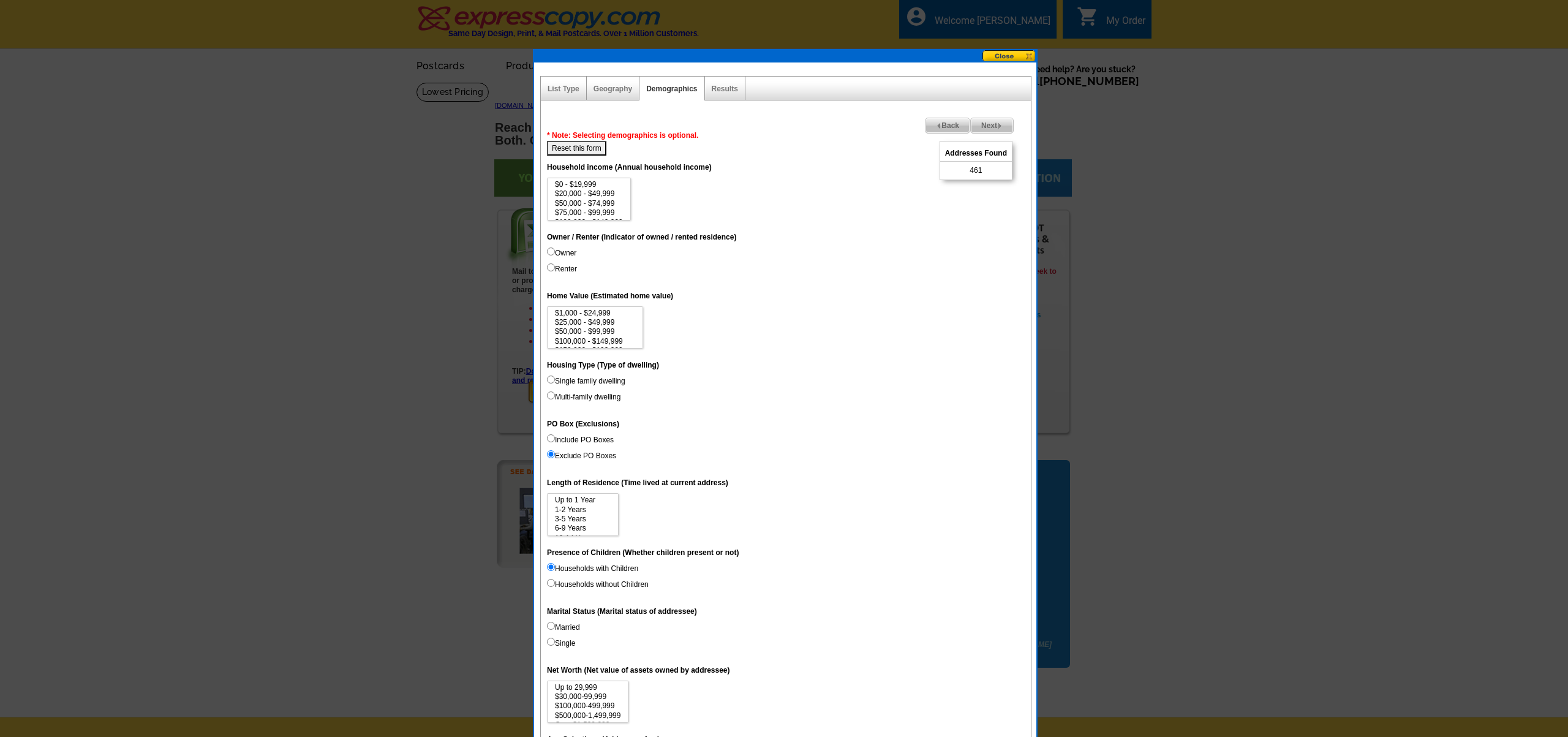
click at [551, 584] on input "Households without Children" at bounding box center [551, 583] width 8 height 8
radio input "true"
click at [551, 570] on input "Households with Children" at bounding box center [551, 567] width 8 height 8
radio input "true"
click at [551, 566] on input "Households with Children" at bounding box center [551, 567] width 8 height 8
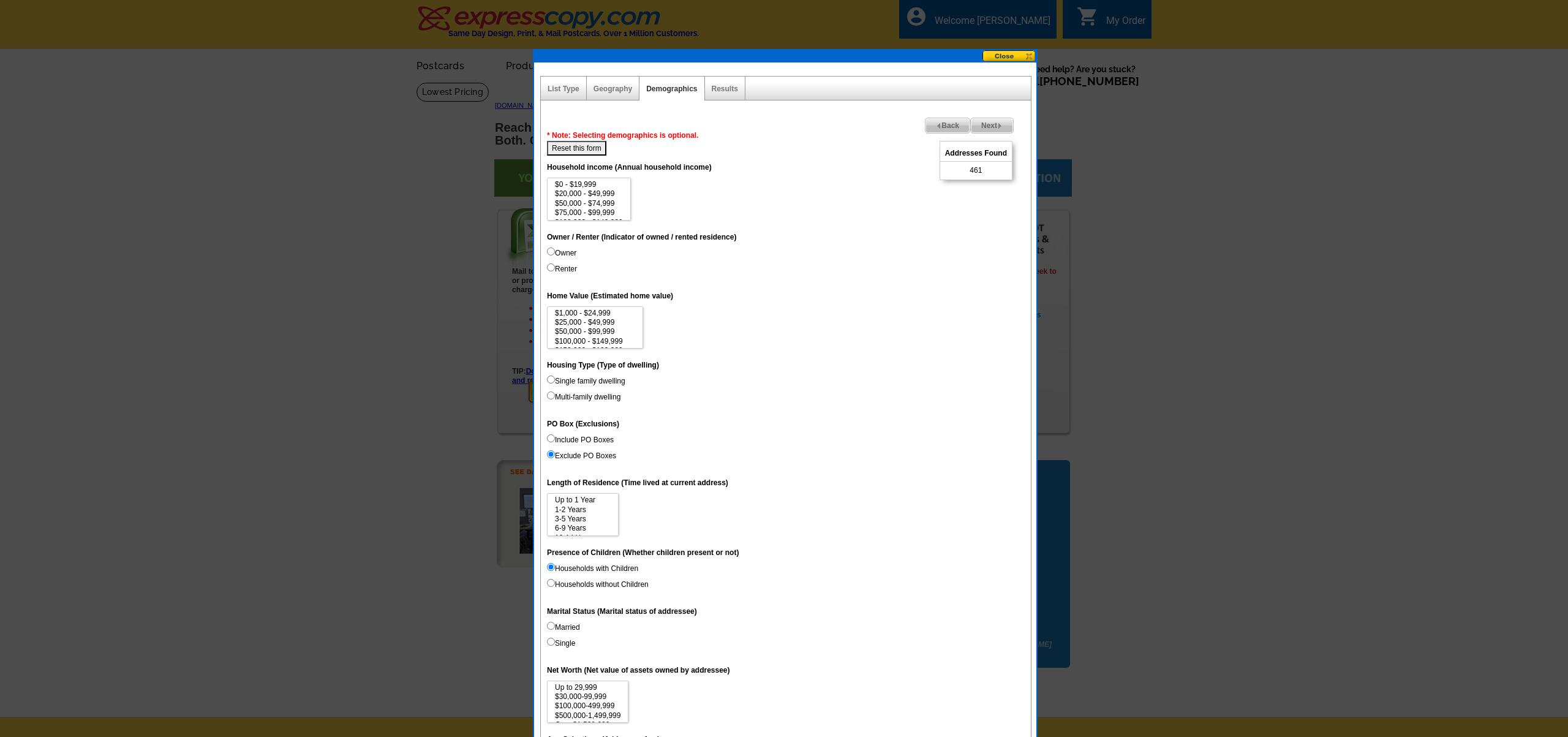
click at [549, 585] on input "Households without Children" at bounding box center [551, 583] width 8 height 8
radio input "true"
click at [549, 567] on input "Households with Children" at bounding box center [551, 567] width 8 height 8
radio input "true"
click at [724, 90] on link "Results" at bounding box center [725, 88] width 27 height 8
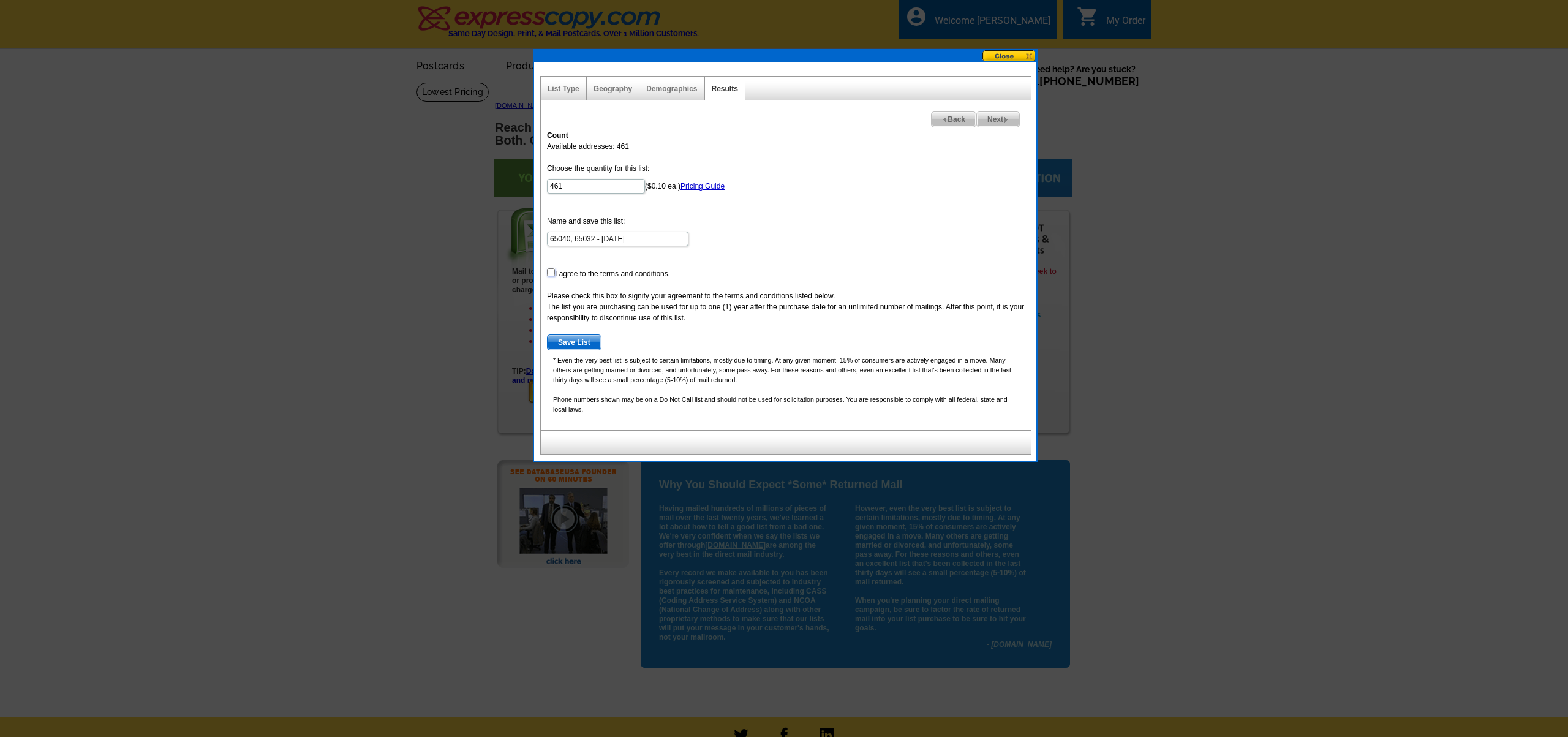
click at [549, 273] on input "checkbox" at bounding box center [551, 273] width 8 height 8
checkbox input "true"
click at [1012, 53] on button at bounding box center [1009, 56] width 54 height 12
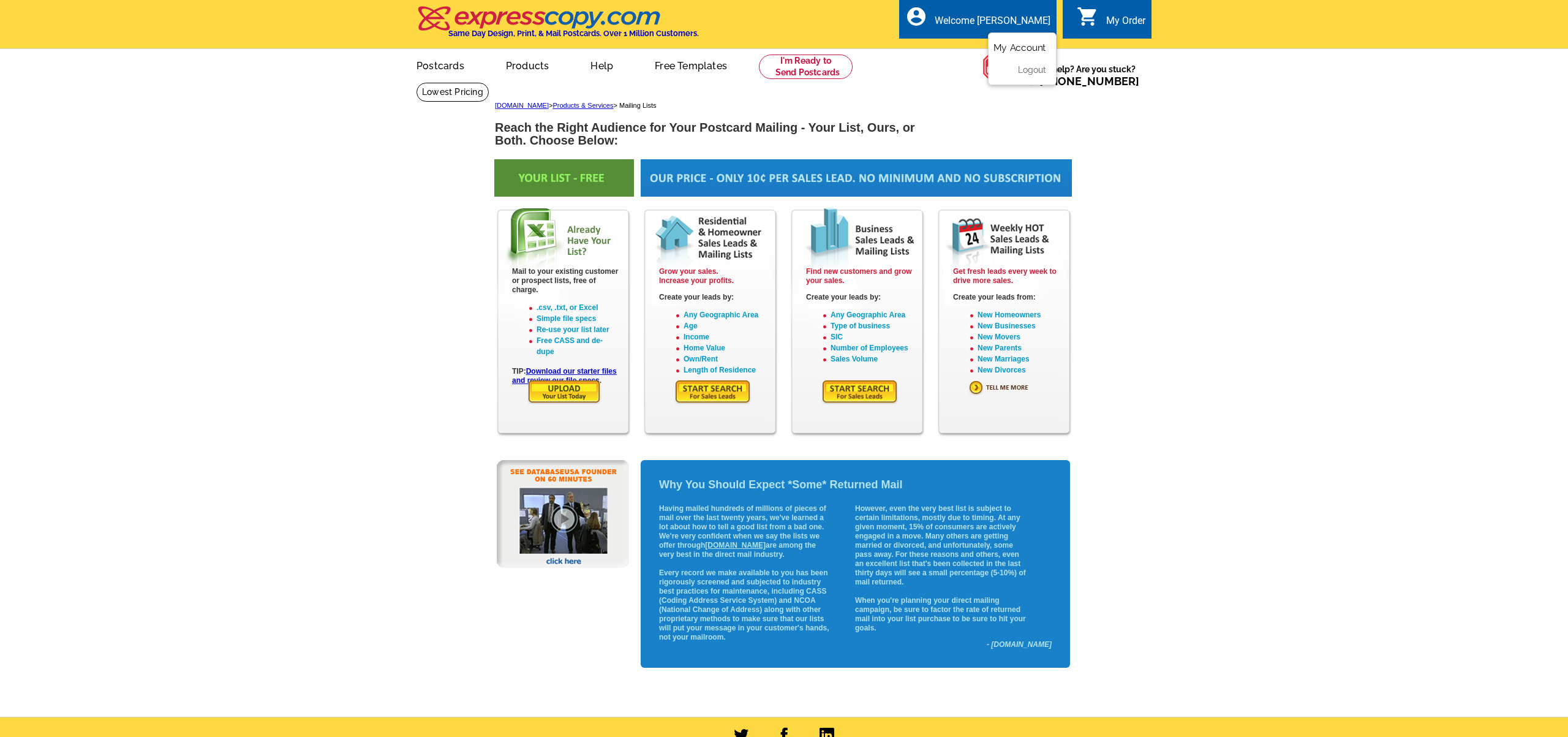
click at [1017, 46] on link "My Account" at bounding box center [1019, 47] width 53 height 11
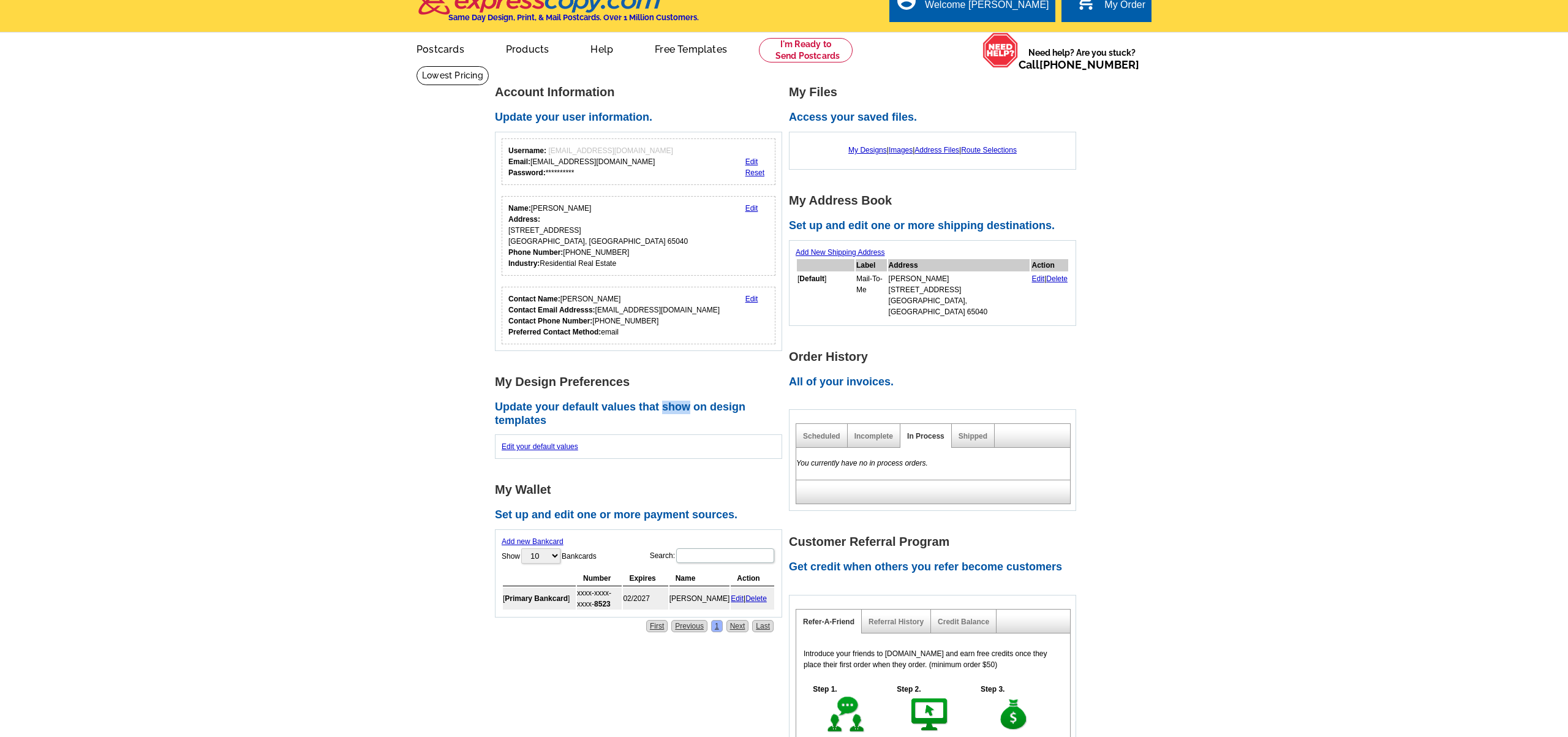
scroll to position [14, 0]
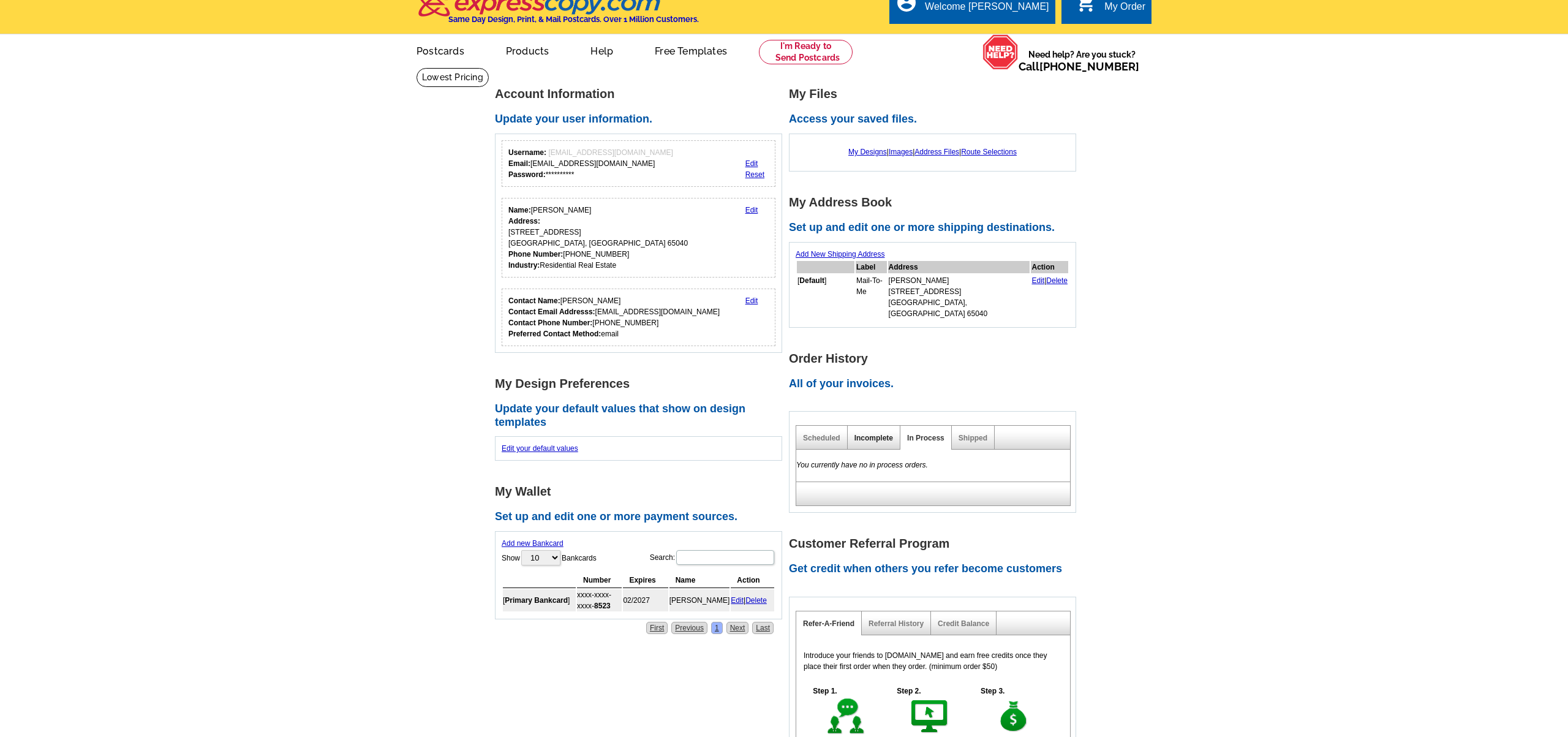
click at [869, 434] on link "Incomplete" at bounding box center [873, 438] width 38 height 8
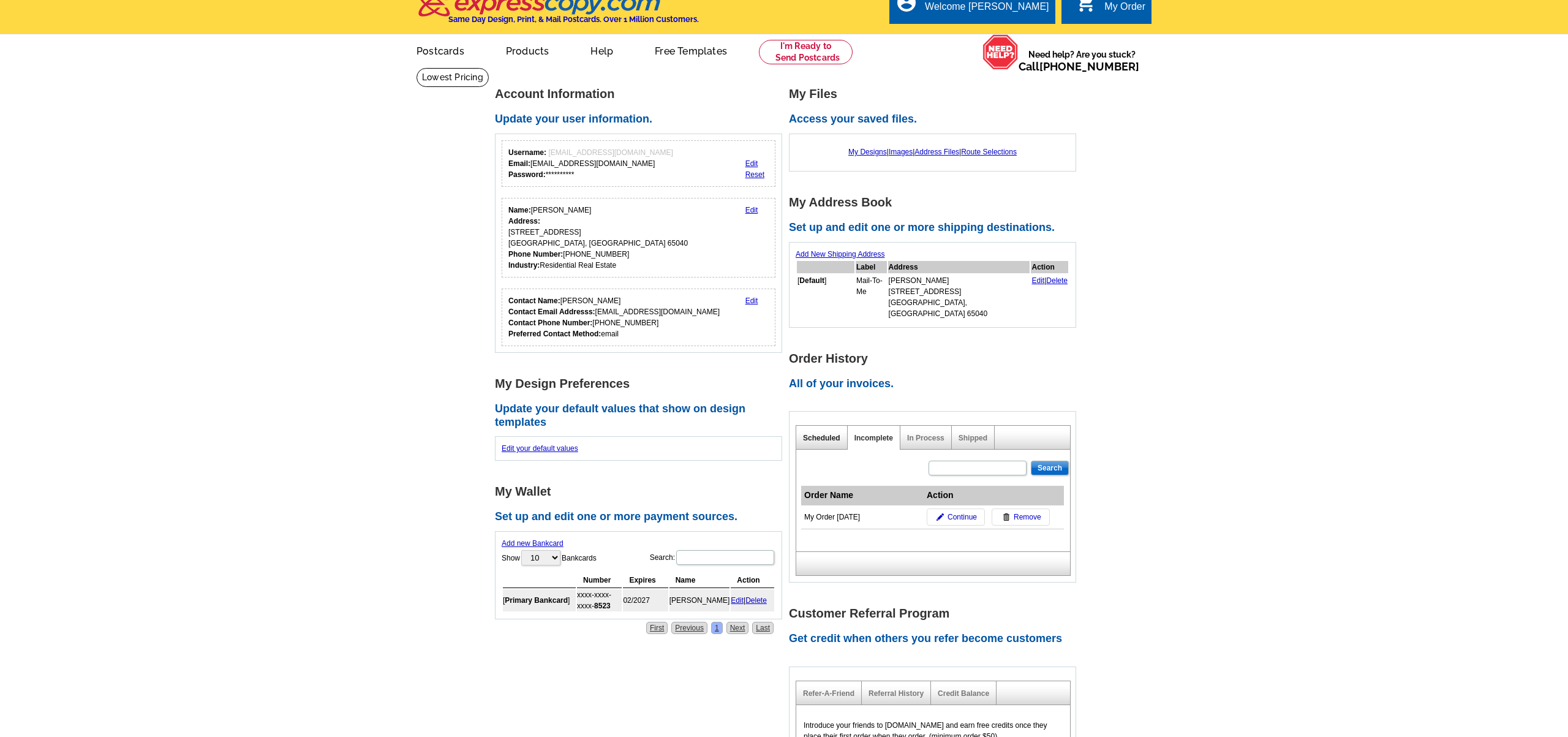
click at [827, 434] on link "Scheduled" at bounding box center [821, 438] width 37 height 8
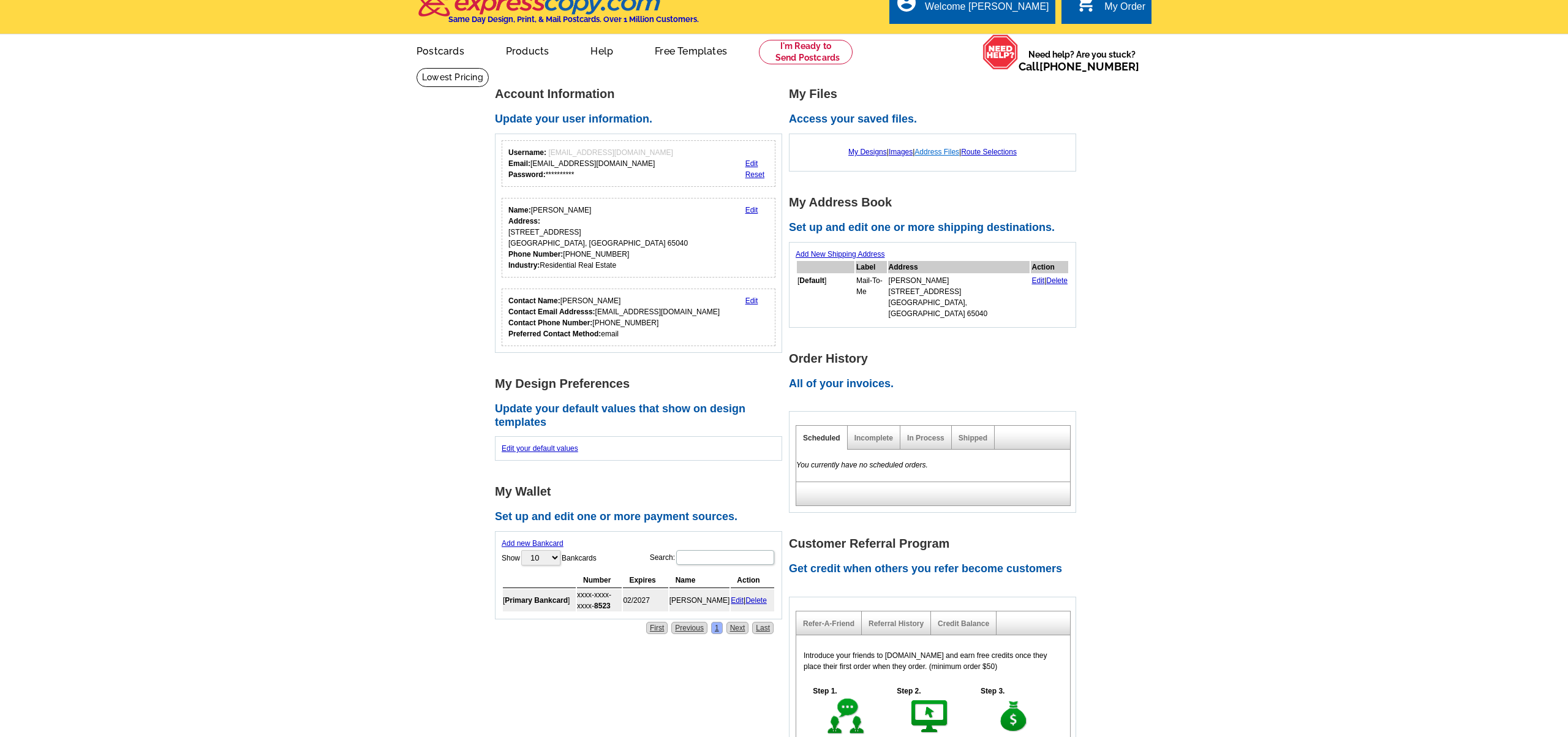
click at [951, 151] on link "Address Files" at bounding box center [937, 152] width 45 height 8
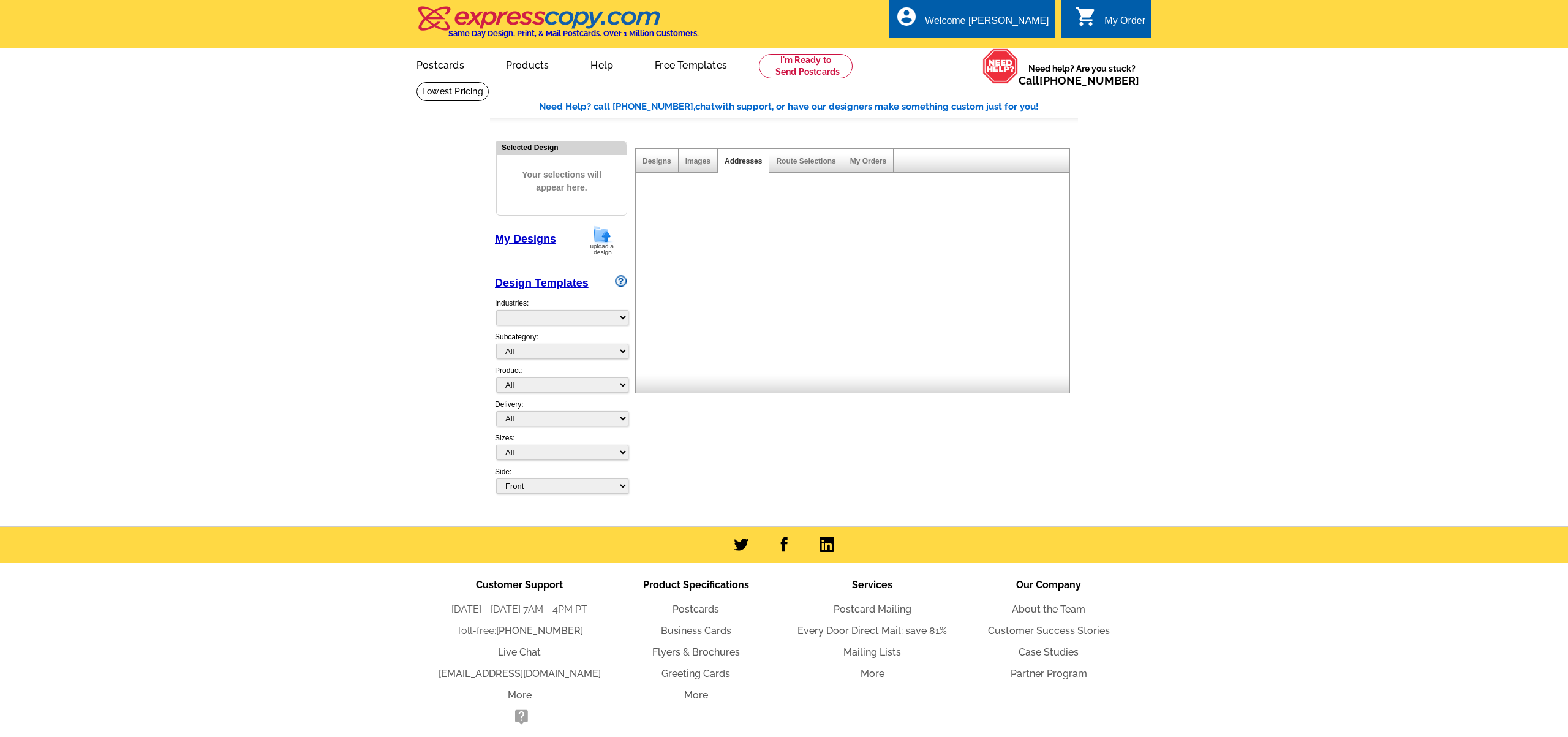
select select "785"
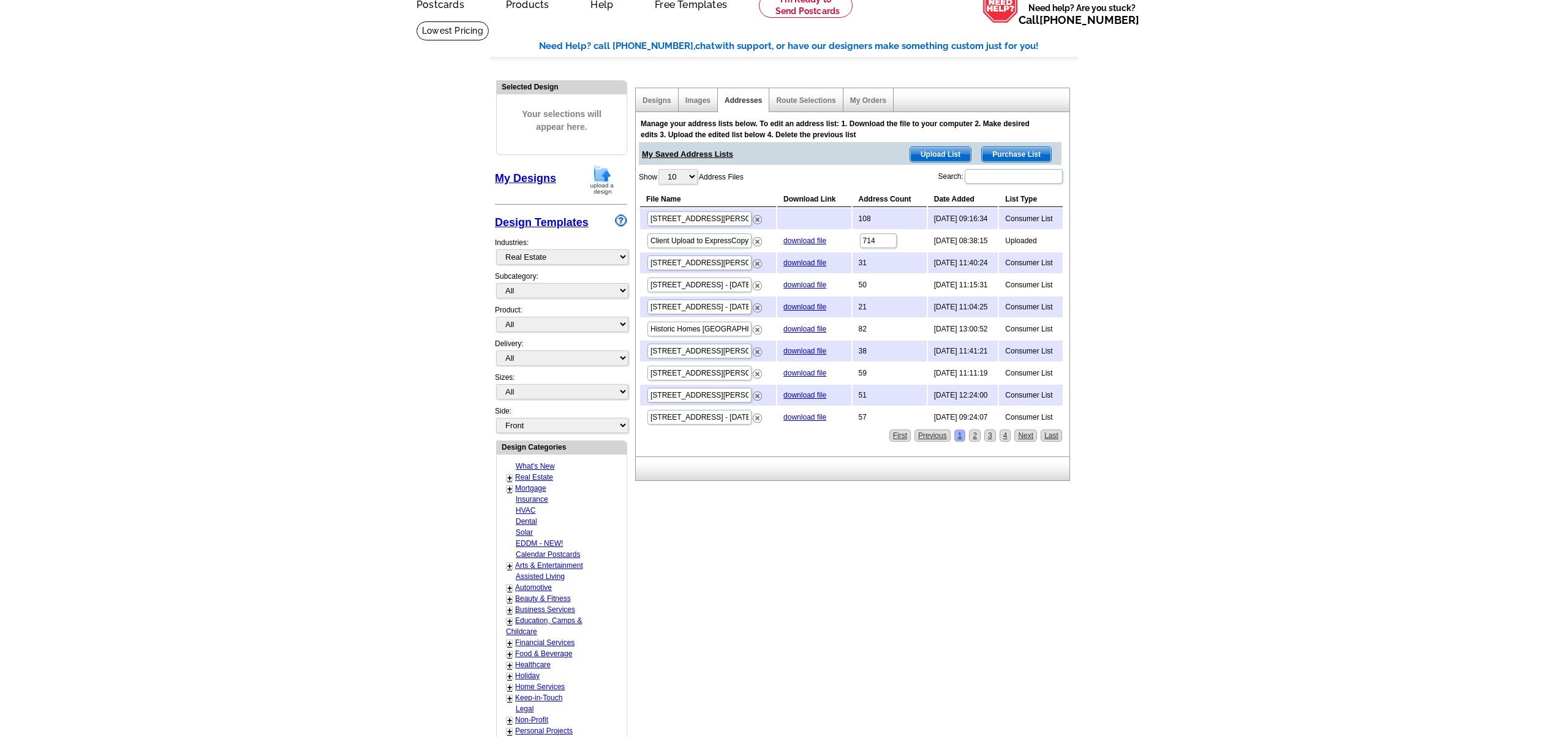
scroll to position [62, 0]
click at [975, 432] on link "2" at bounding box center [975, 434] width 12 height 12
click at [989, 433] on link "3" at bounding box center [990, 434] width 12 height 12
click at [1006, 433] on link "4" at bounding box center [1006, 434] width 12 height 12
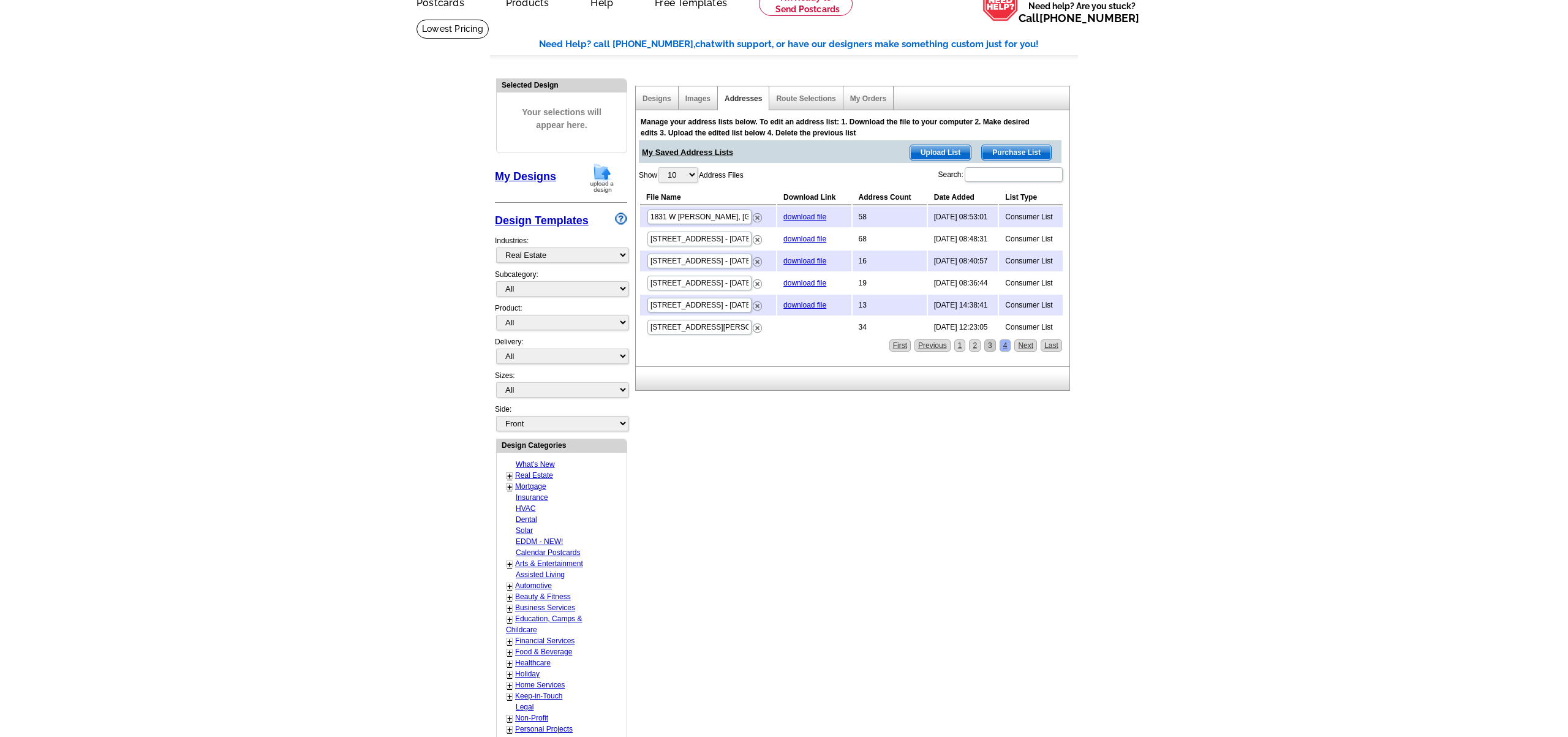
click at [990, 345] on link "3" at bounding box center [990, 345] width 12 height 12
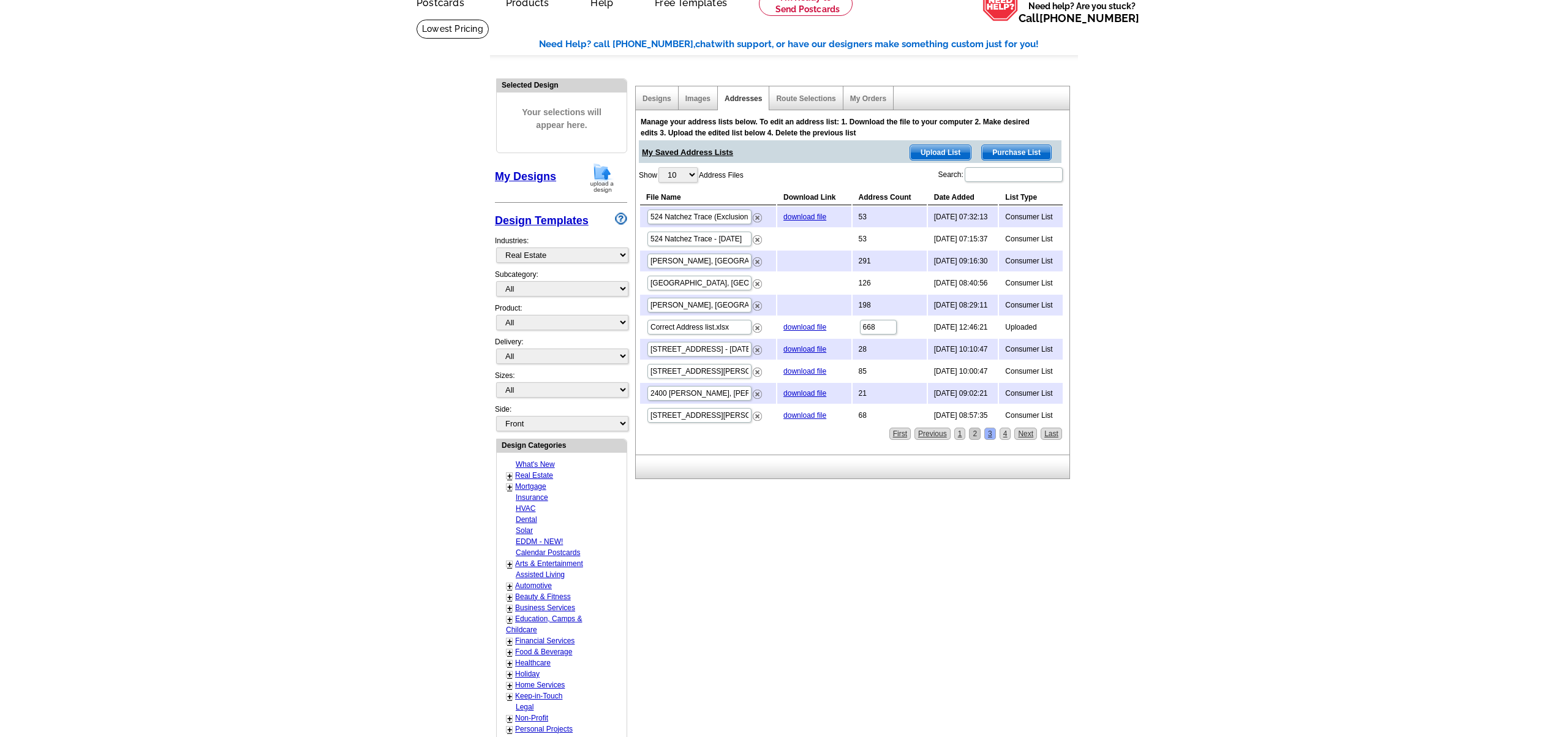
click at [976, 431] on link "2" at bounding box center [975, 434] width 12 height 12
click at [959, 433] on link "1" at bounding box center [960, 434] width 12 height 12
click at [820, 98] on link "Route Selections" at bounding box center [805, 98] width 59 height 8
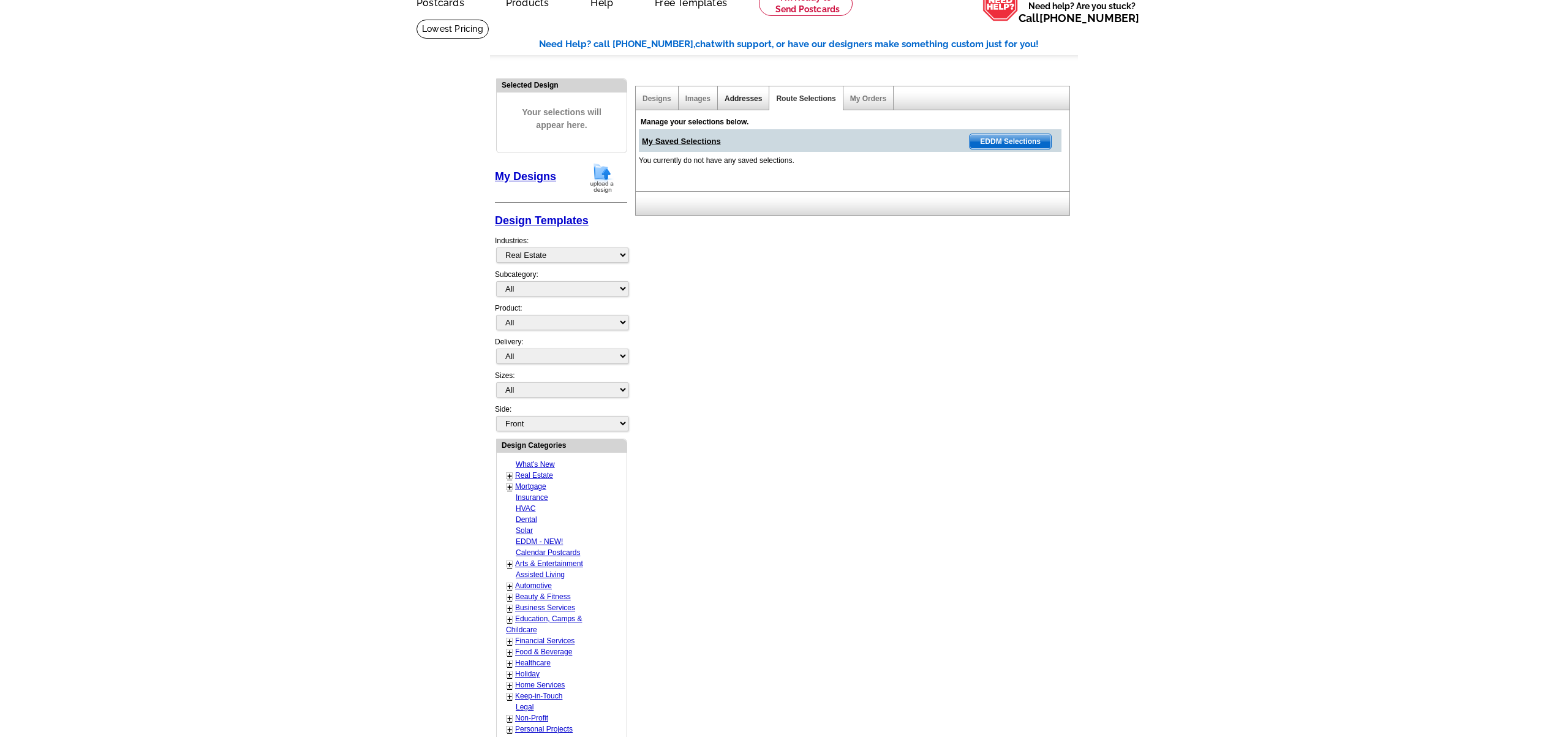
click at [756, 99] on link "Addresses" at bounding box center [743, 98] width 37 height 8
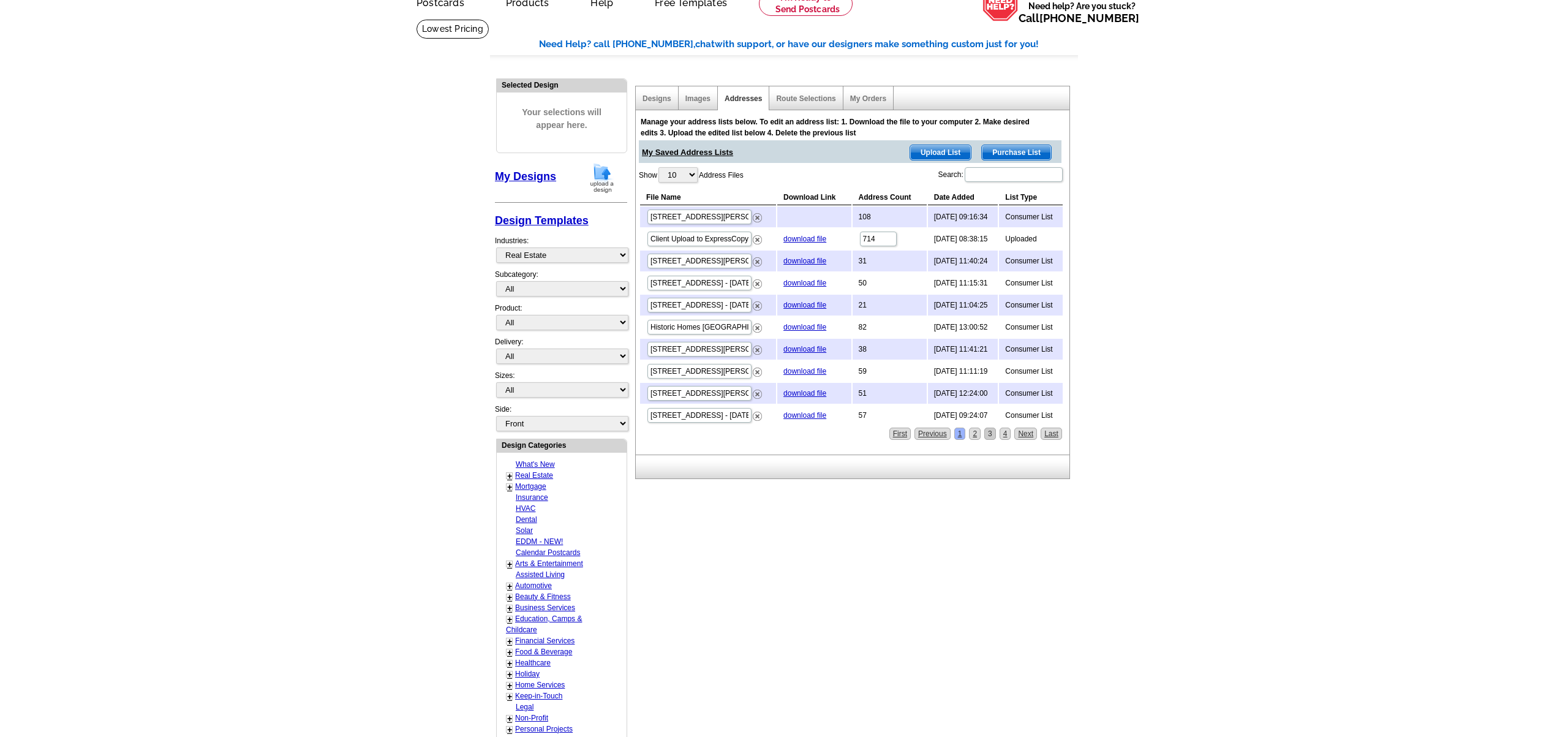
click at [990, 434] on link "3" at bounding box center [990, 434] width 12 height 12
click at [718, 256] on input "Eugene, MO - Aug 30 (3)" at bounding box center [699, 261] width 104 height 15
click at [743, 261] on input "Eugene, MO - Aug 30 (3)" at bounding box center [699, 261] width 104 height 15
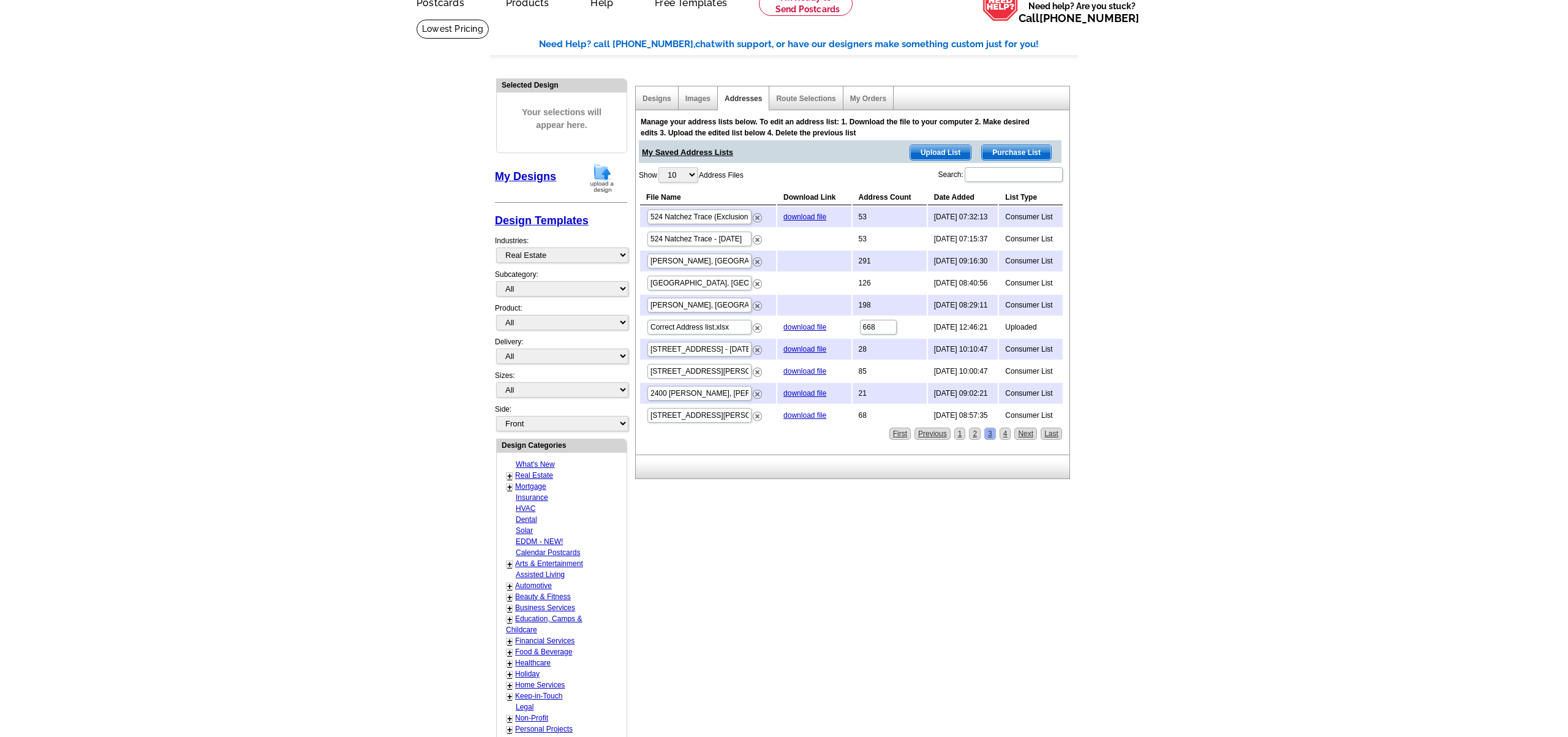
click at [1033, 151] on span "Purchase List" at bounding box center [1016, 152] width 69 height 15
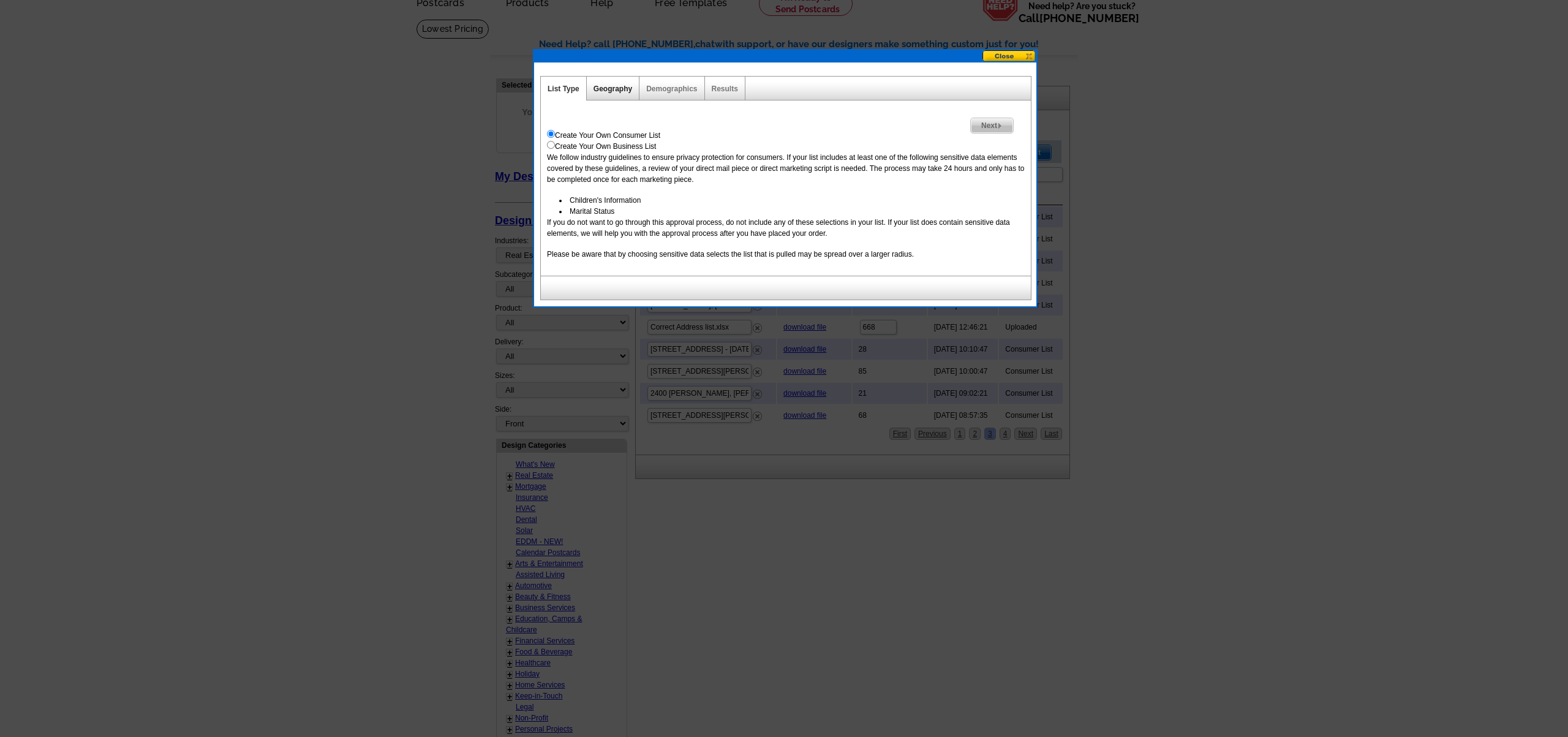
click at [618, 89] on link "Geography" at bounding box center [612, 88] width 38 height 8
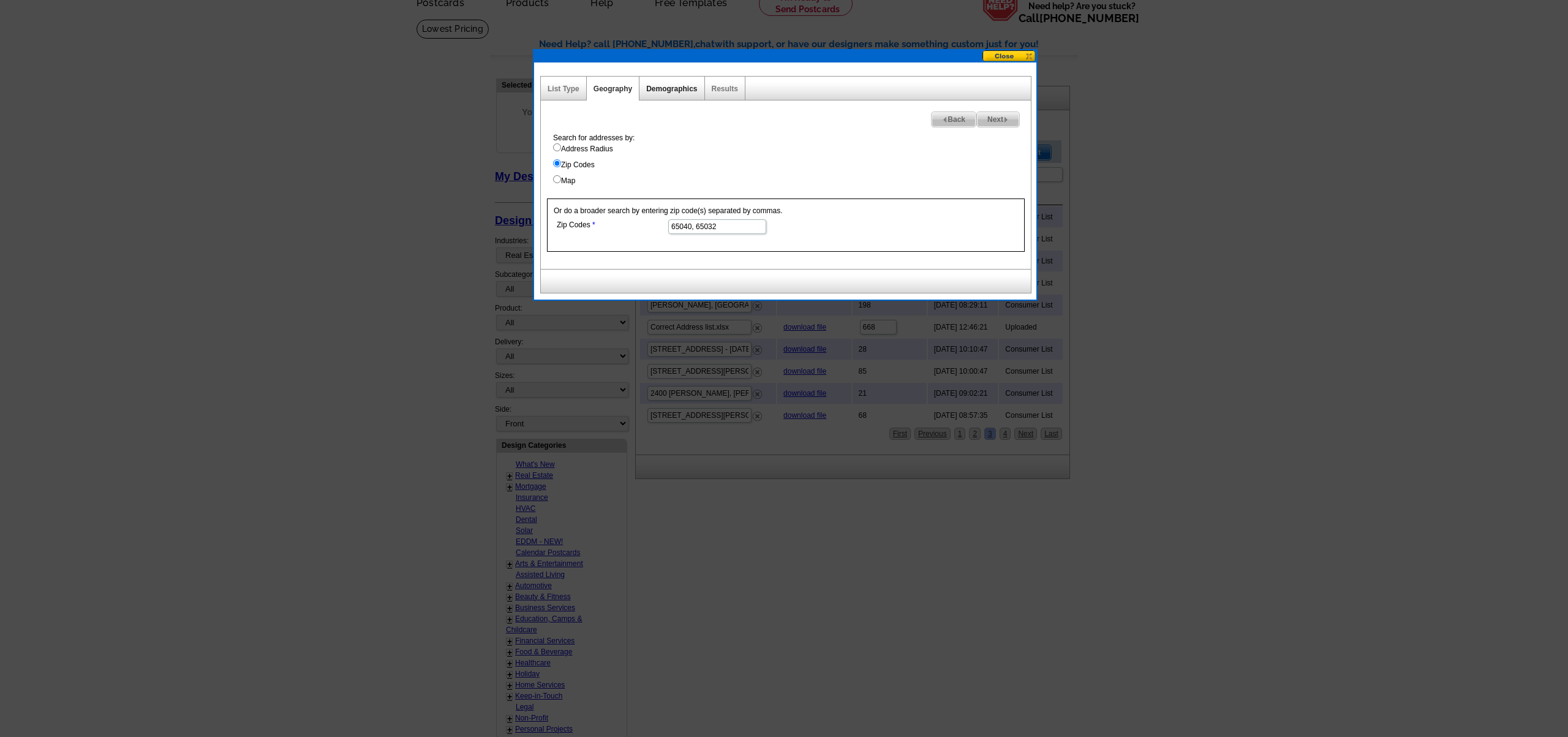
click at [677, 89] on link "Demographics" at bounding box center [672, 88] width 51 height 8
select select
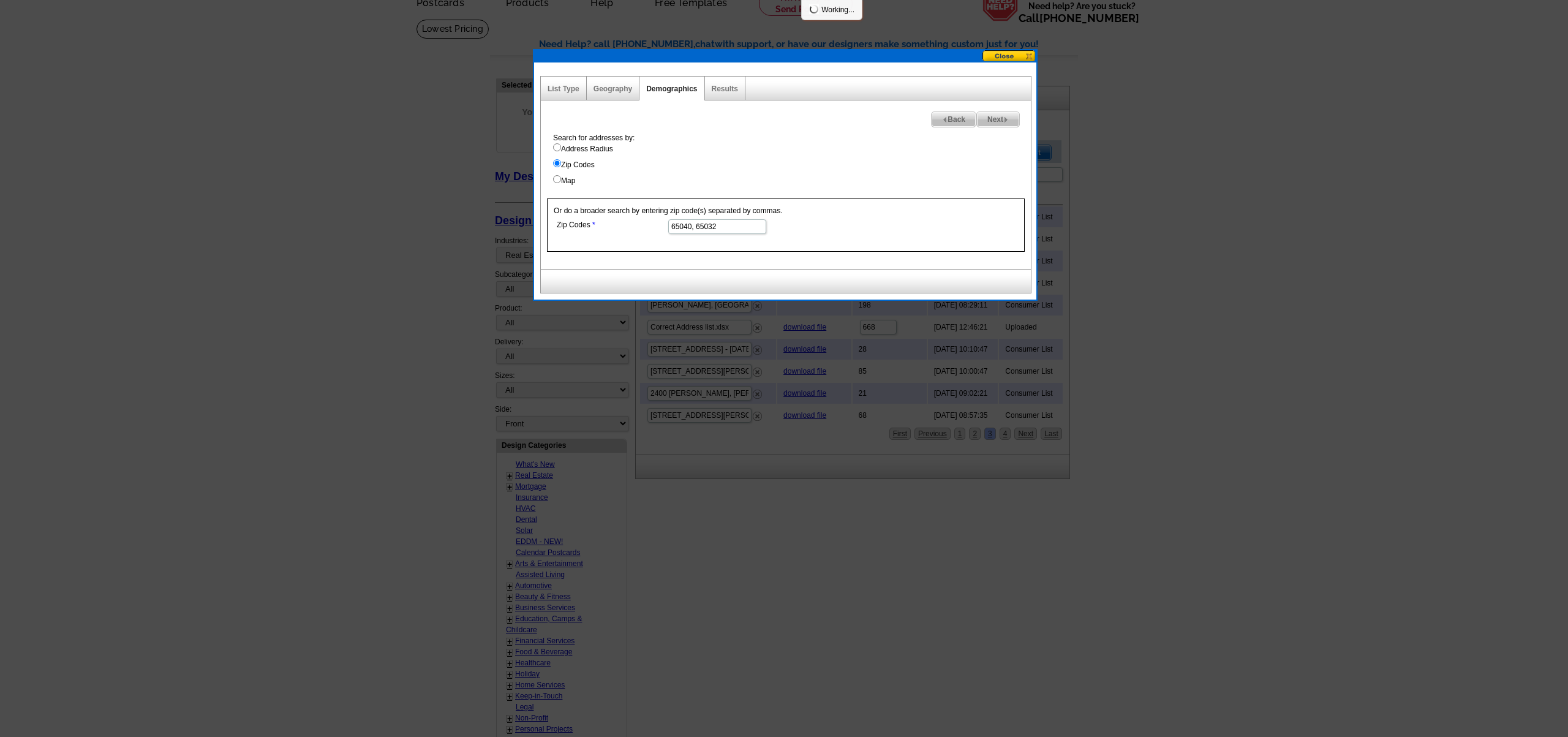
select select
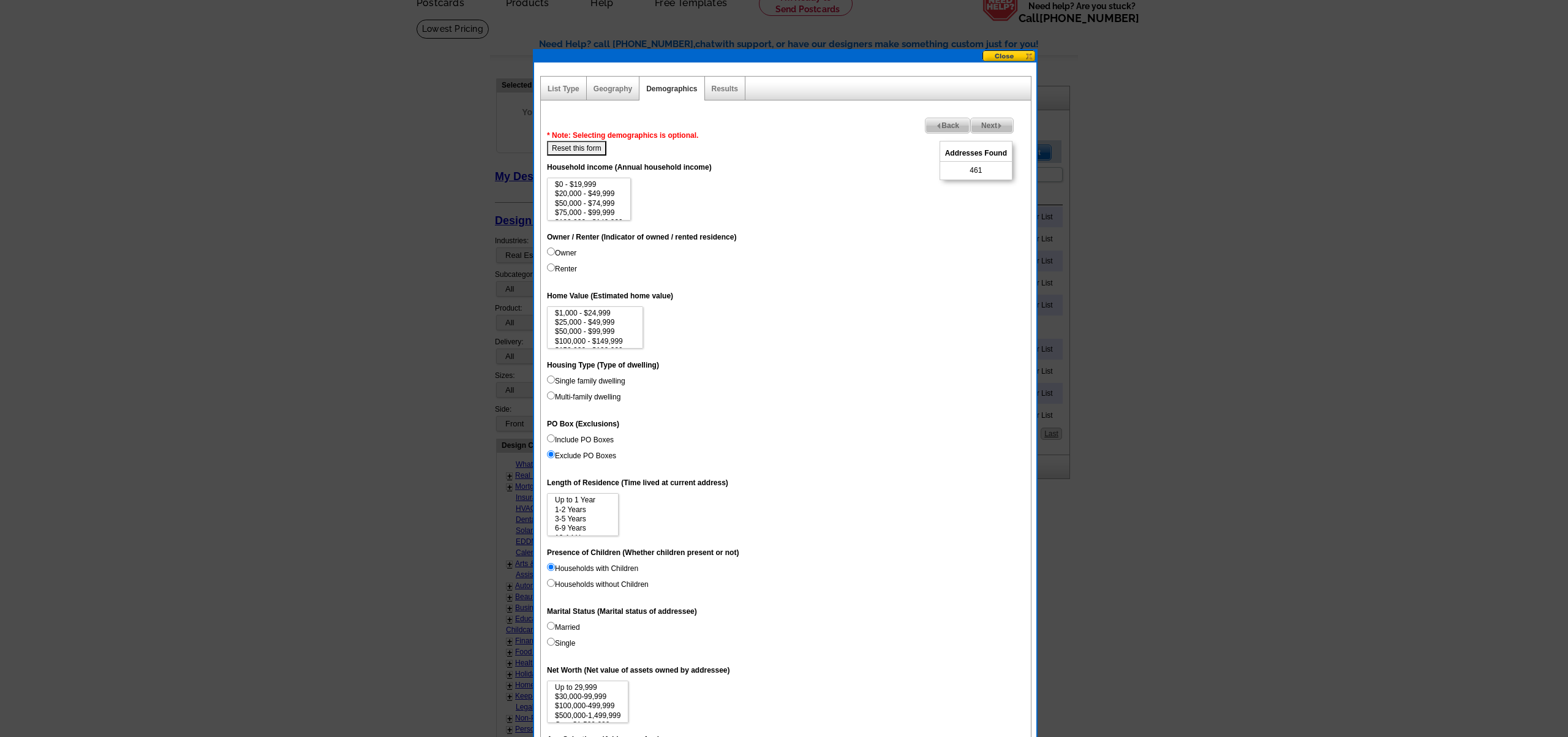
click at [551, 439] on input "Include PO Boxes" at bounding box center [551, 438] width 8 height 8
radio input "true"
click at [549, 457] on input "Exclude PO Boxes" at bounding box center [551, 454] width 8 height 8
radio input "true"
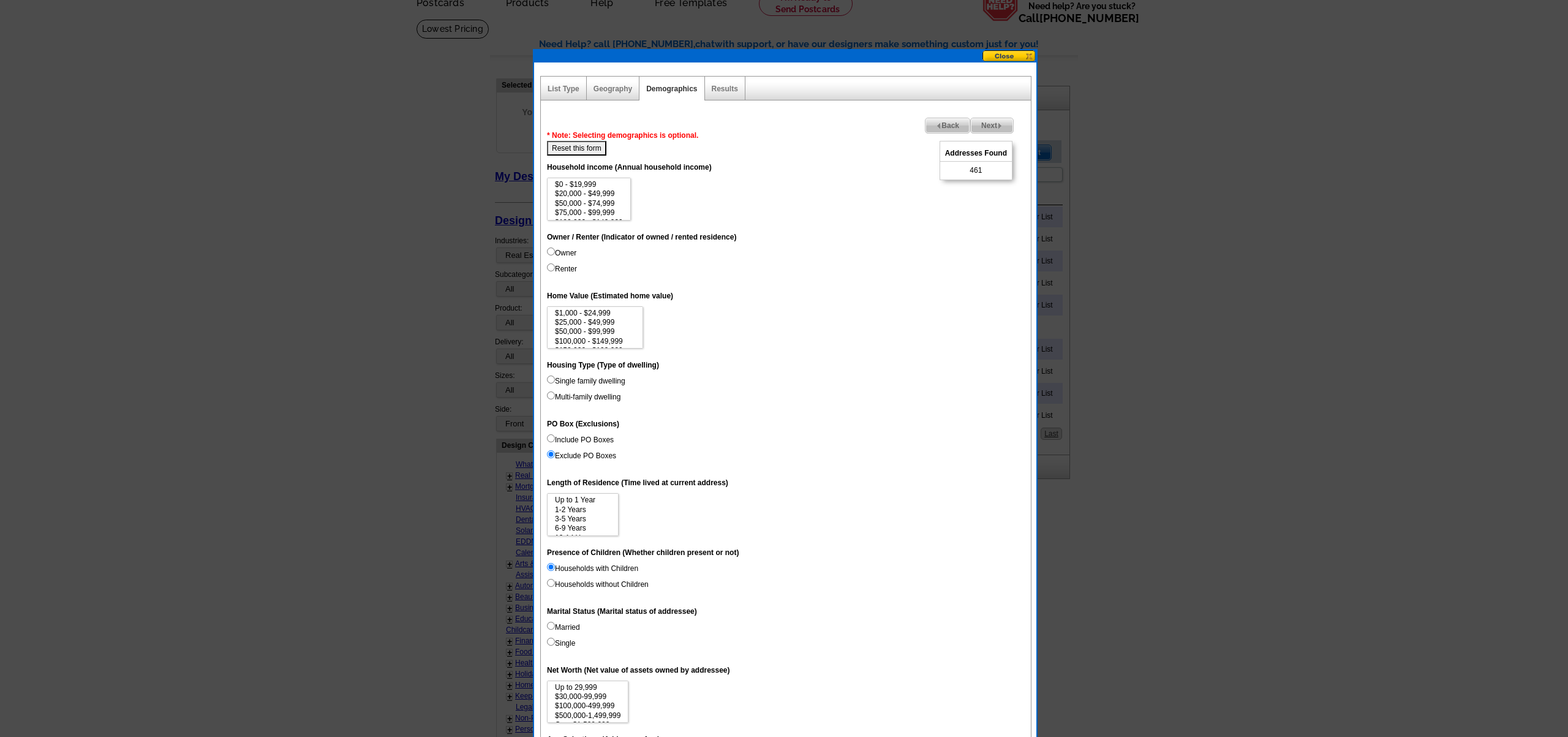
click at [550, 583] on input "Households without Children" at bounding box center [551, 583] width 8 height 8
radio input "true"
click at [551, 568] on input "Households with Children" at bounding box center [551, 567] width 8 height 8
radio input "true"
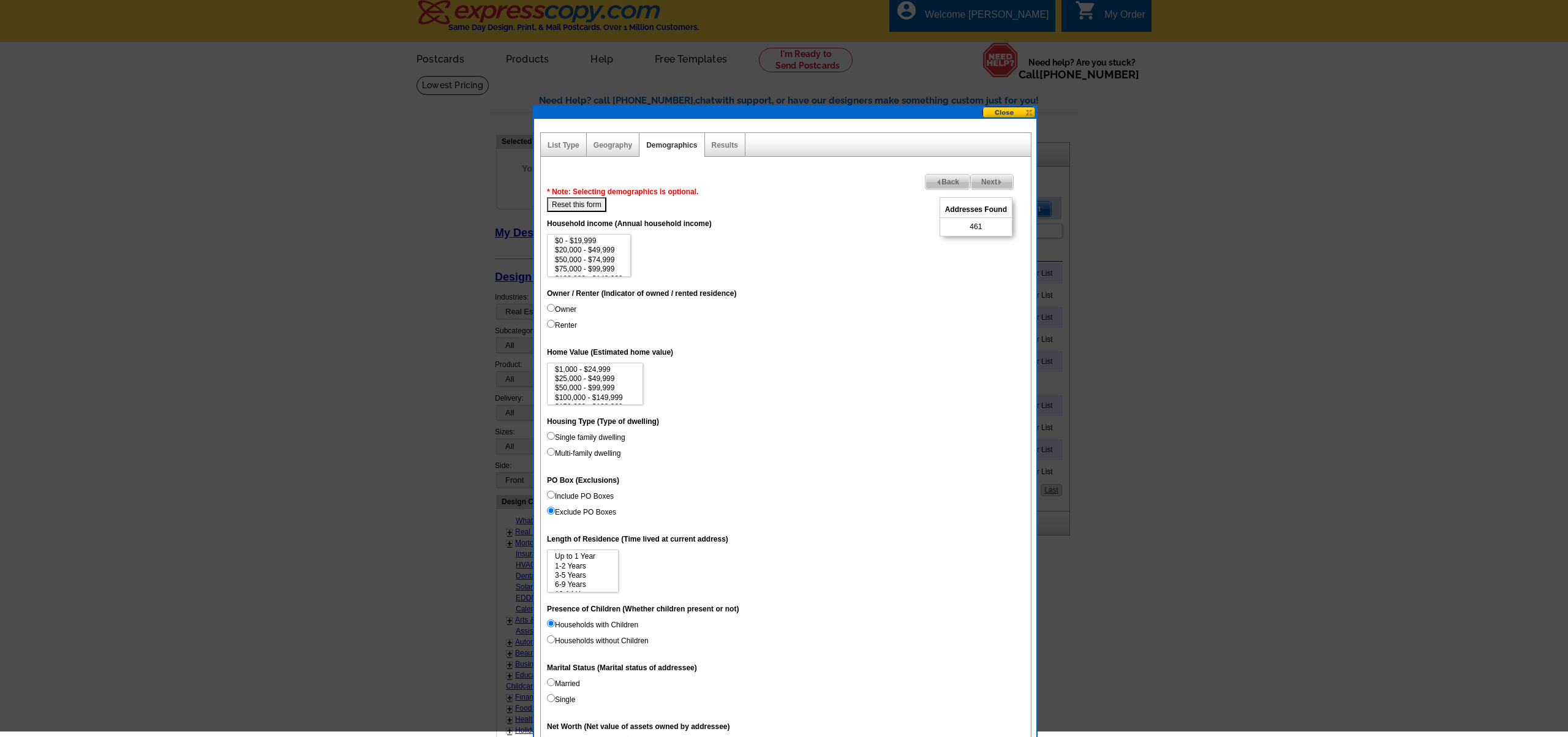
scroll to position [7, 0]
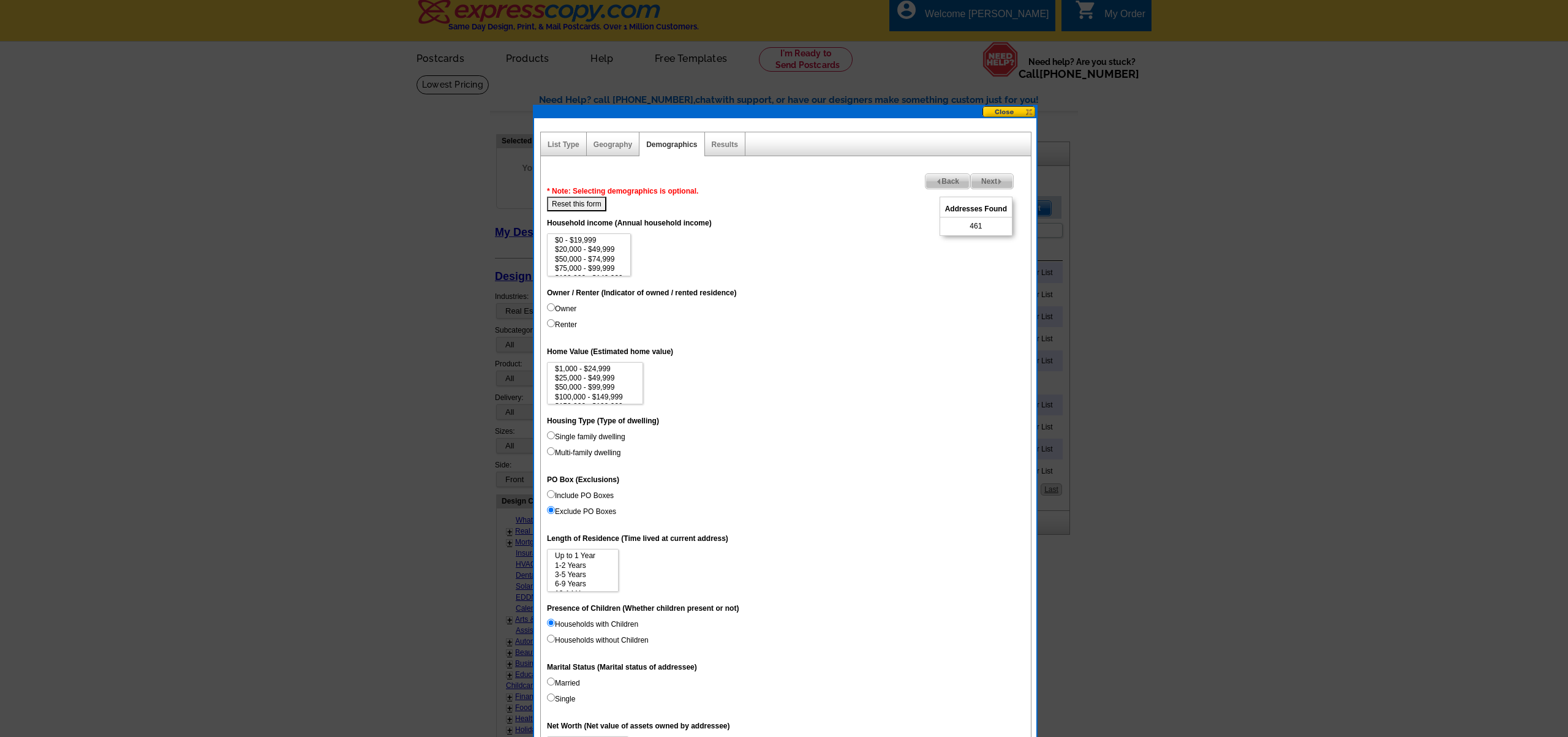
click at [997, 183] on img at bounding box center [1000, 181] width 5 height 5
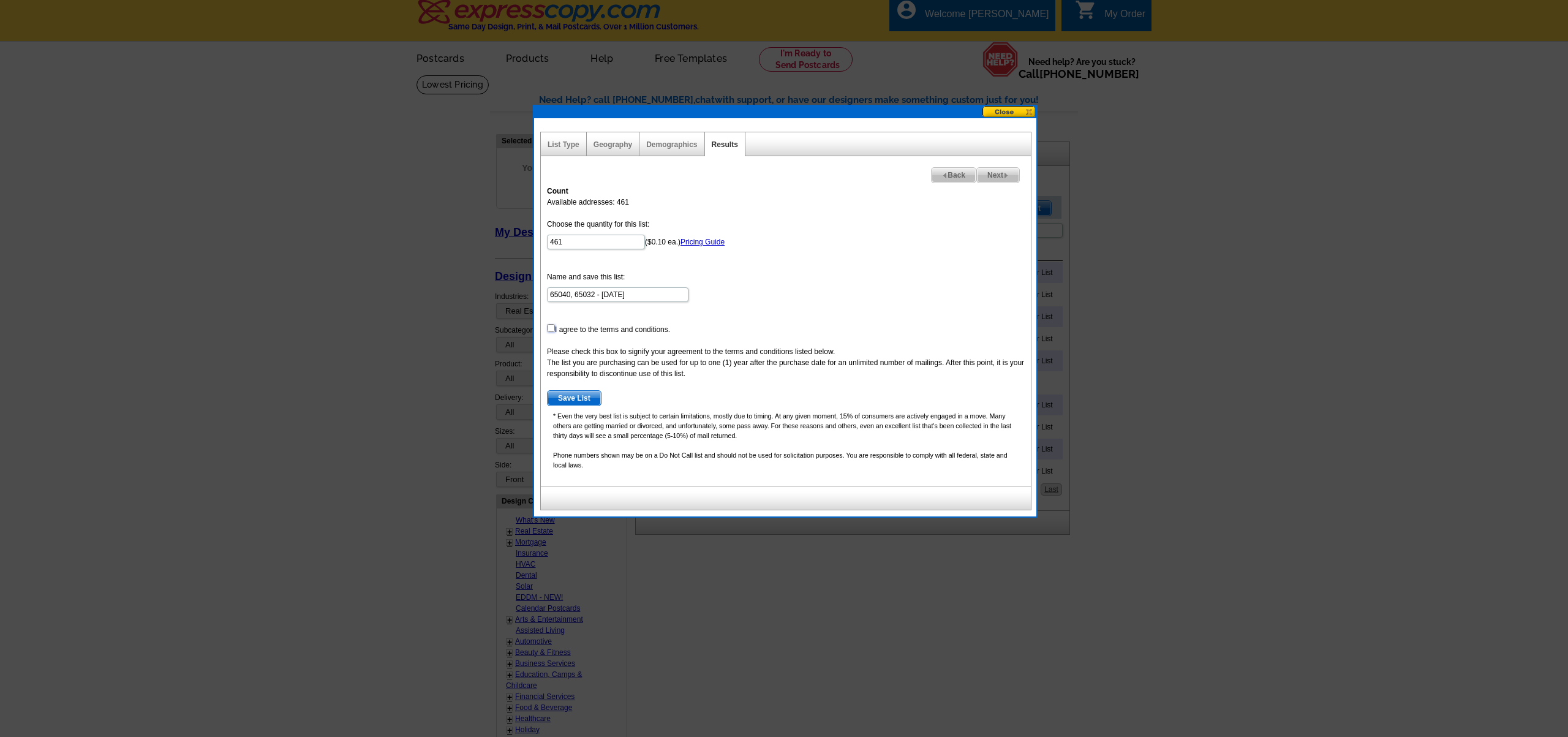
click at [553, 327] on input "checkbox" at bounding box center [551, 328] width 8 height 8
checkbox input "true"
click at [576, 398] on span "Save List" at bounding box center [574, 398] width 53 height 15
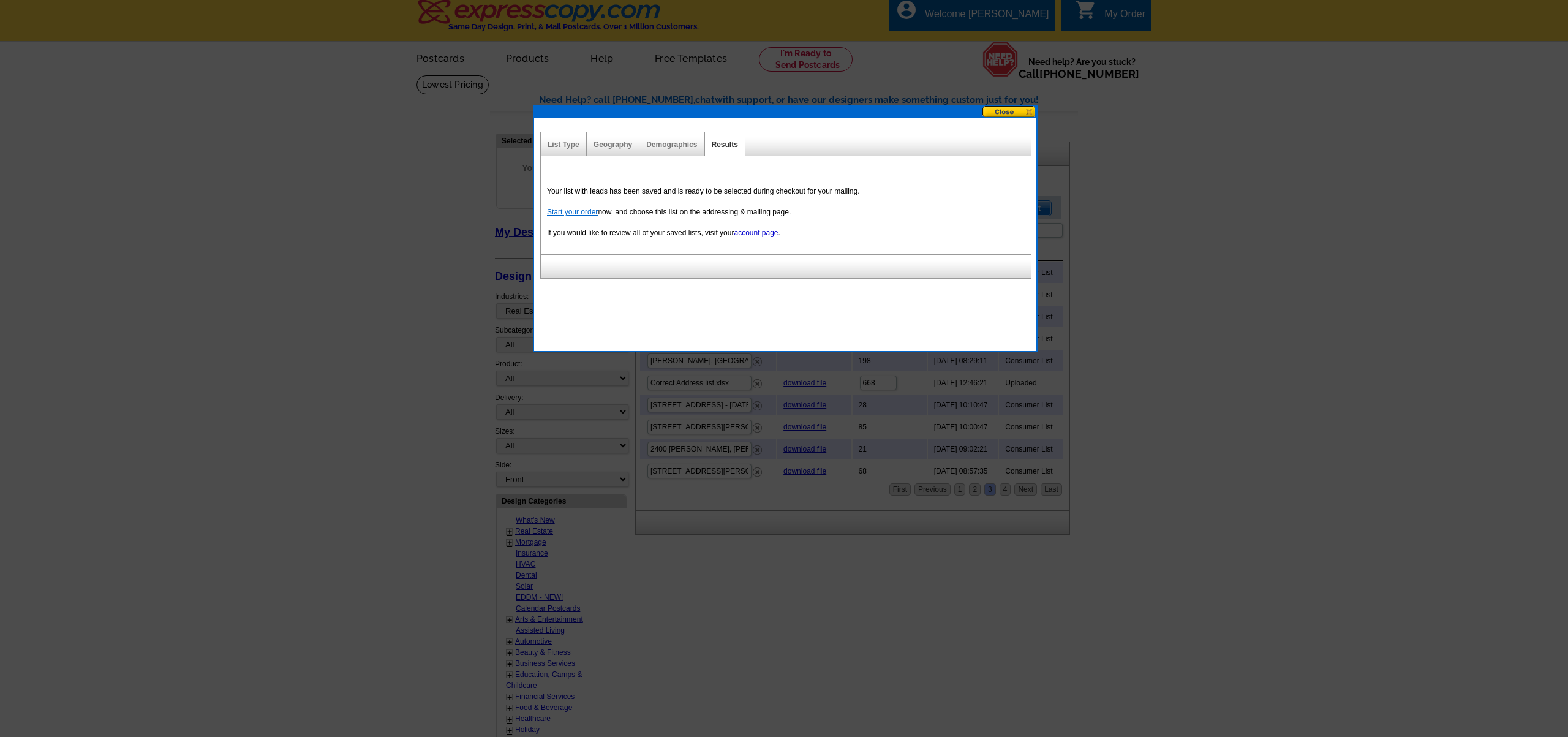
click at [575, 215] on link "Start your order" at bounding box center [572, 211] width 51 height 8
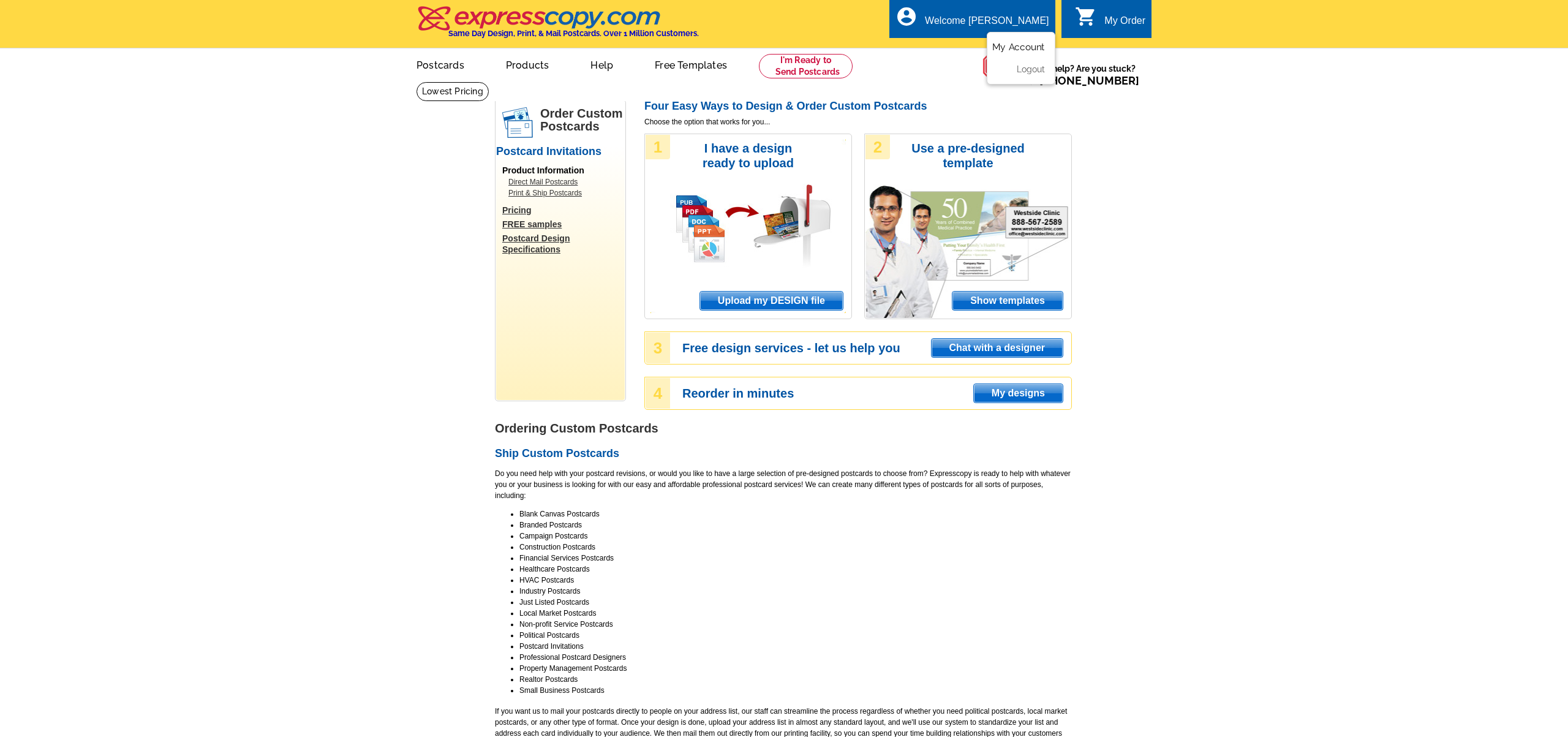
click at [1023, 44] on link "My Account" at bounding box center [1018, 47] width 53 height 11
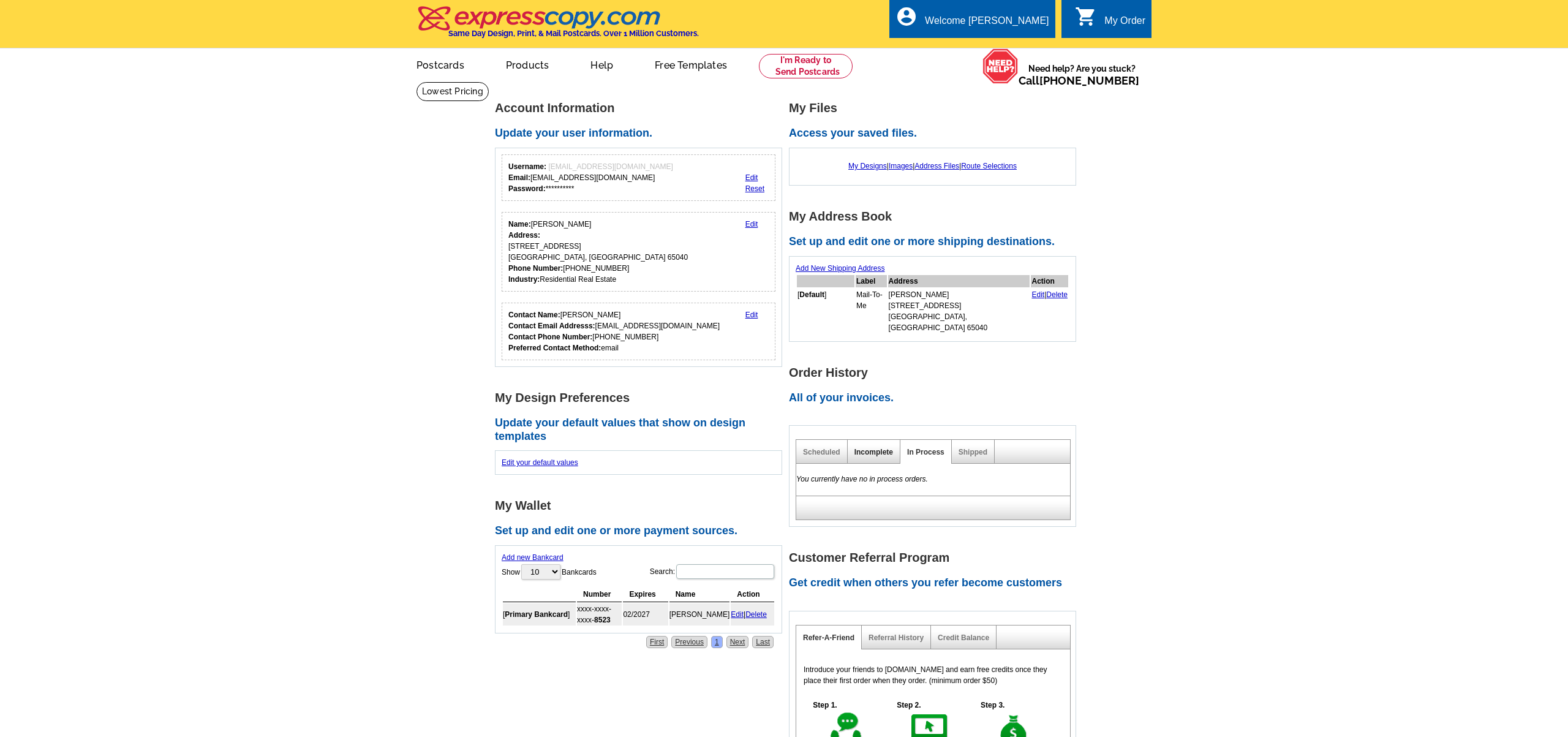
click at [872, 448] on link "Incomplete" at bounding box center [873, 452] width 38 height 8
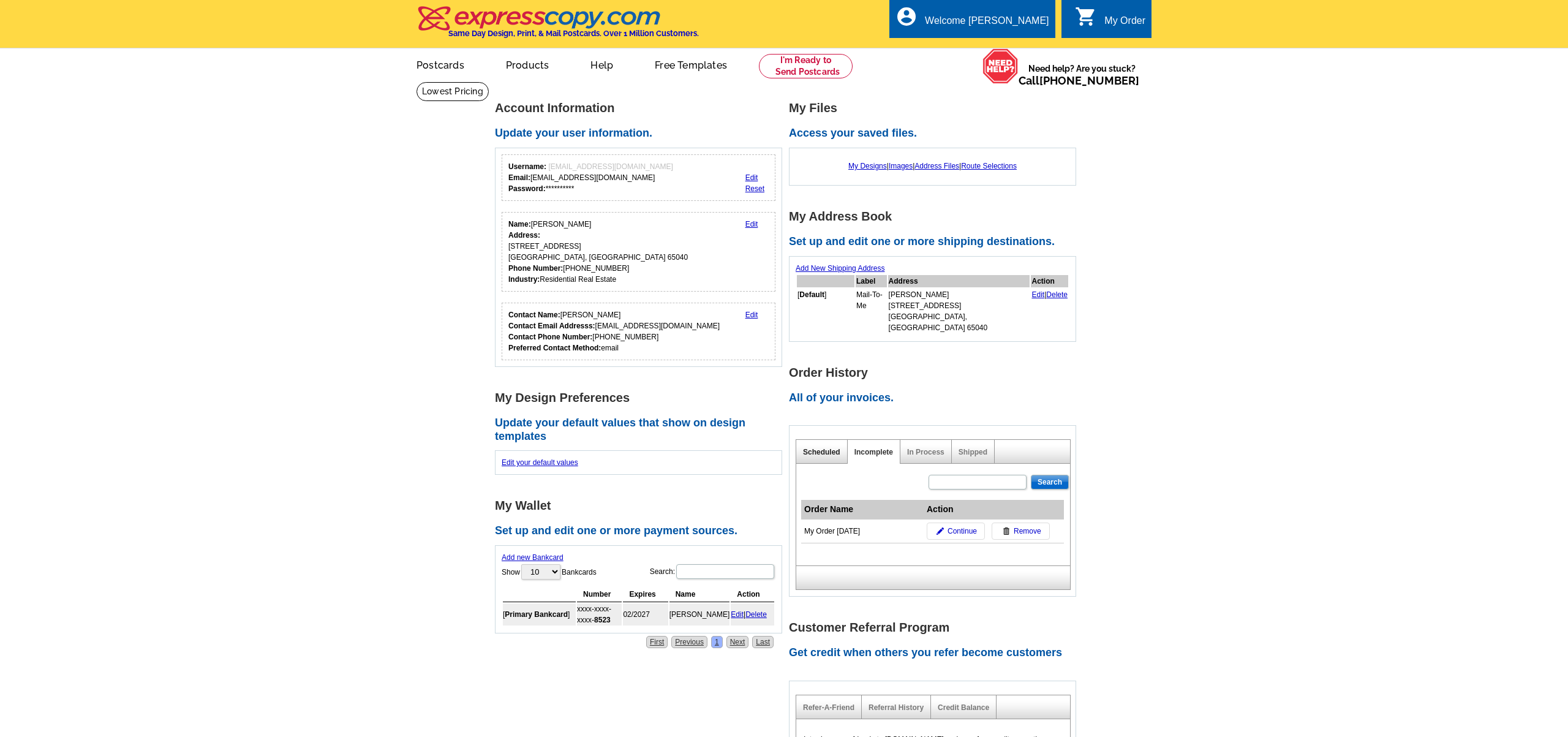
click at [831, 448] on link "Scheduled" at bounding box center [821, 452] width 37 height 8
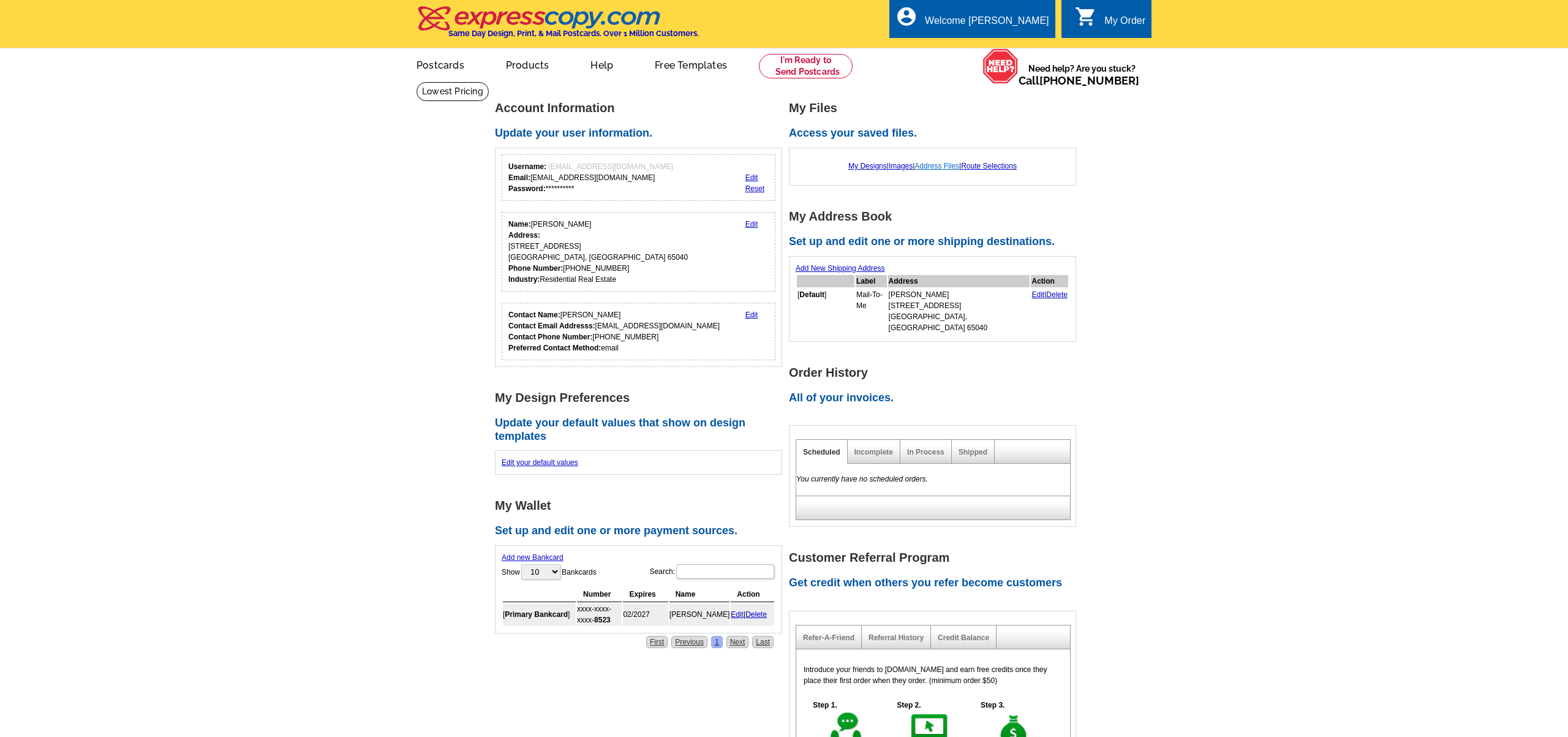
click at [934, 165] on link "Address Files" at bounding box center [937, 166] width 45 height 8
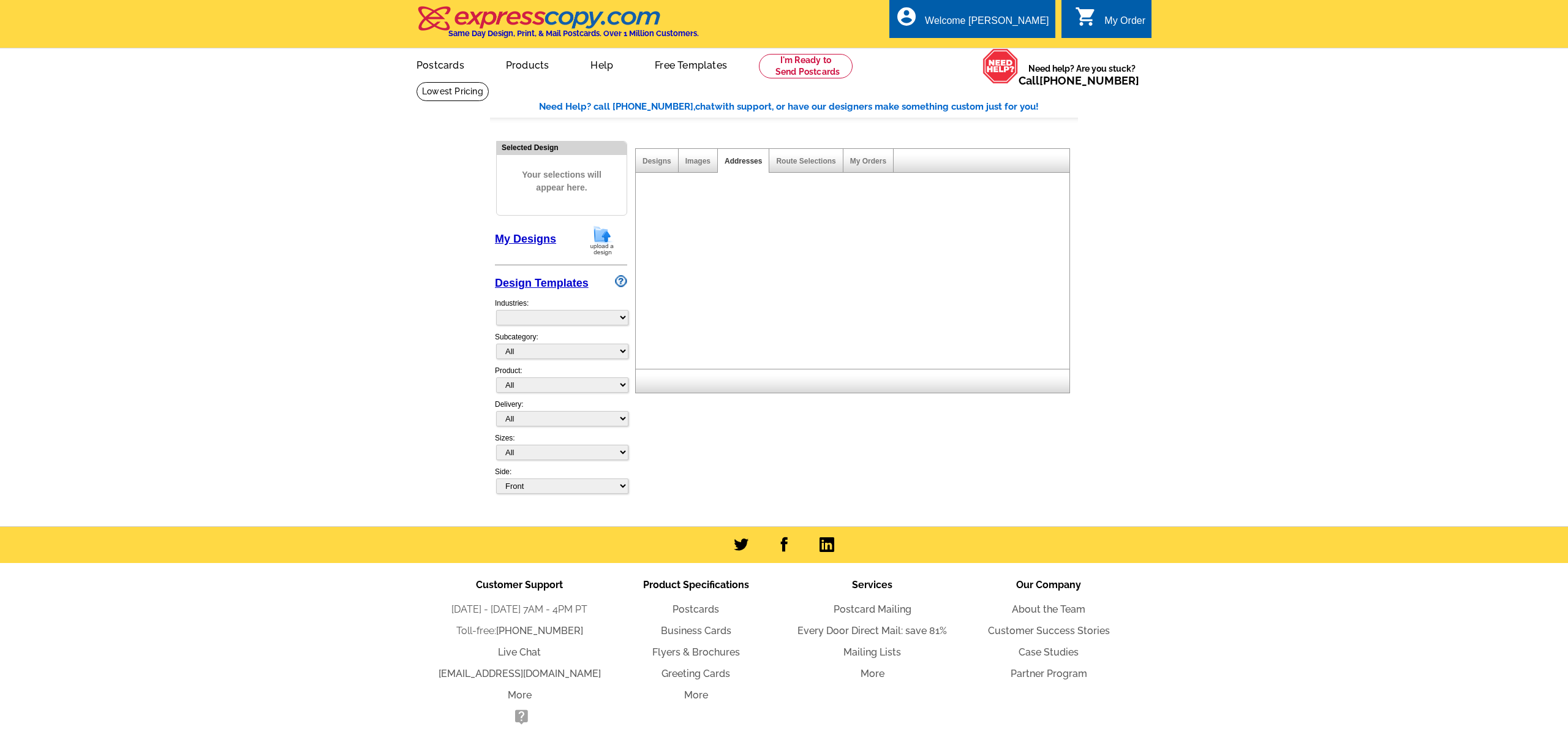
select select "785"
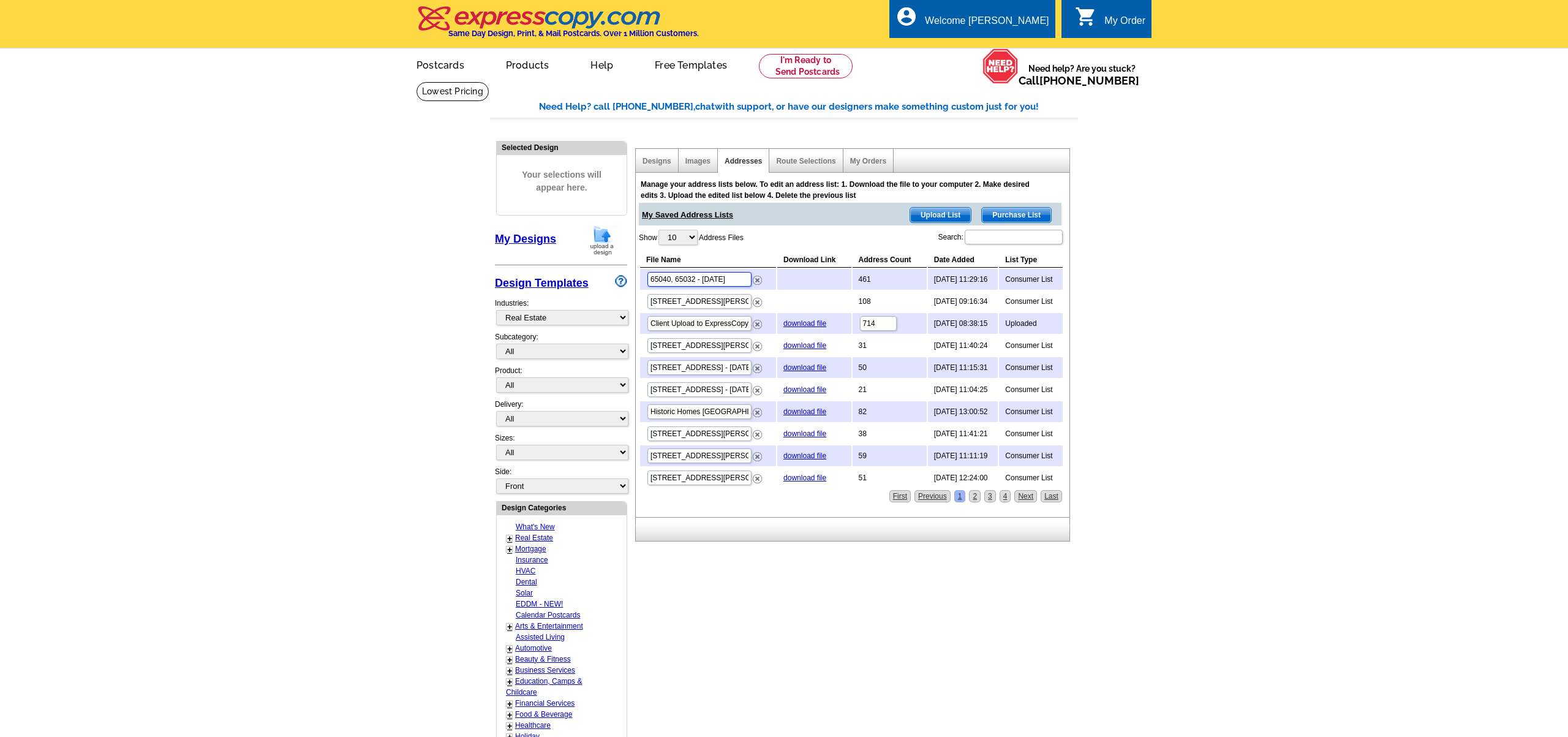
click at [729, 279] on input "65040, 65032 - [DATE]" at bounding box center [699, 279] width 104 height 15
click at [948, 211] on span "Upload List" at bounding box center [940, 215] width 60 height 15
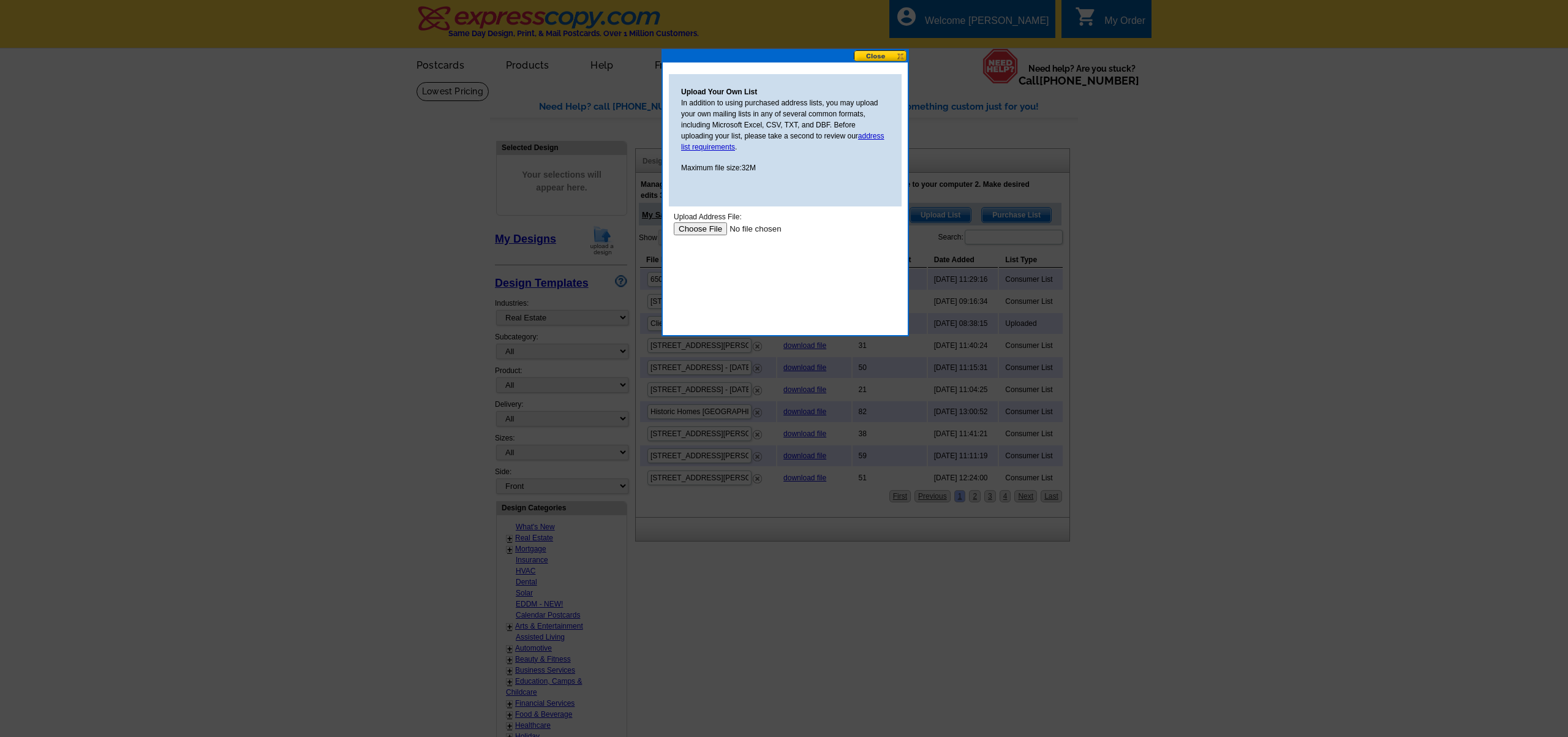
click at [884, 53] on button at bounding box center [880, 56] width 54 height 12
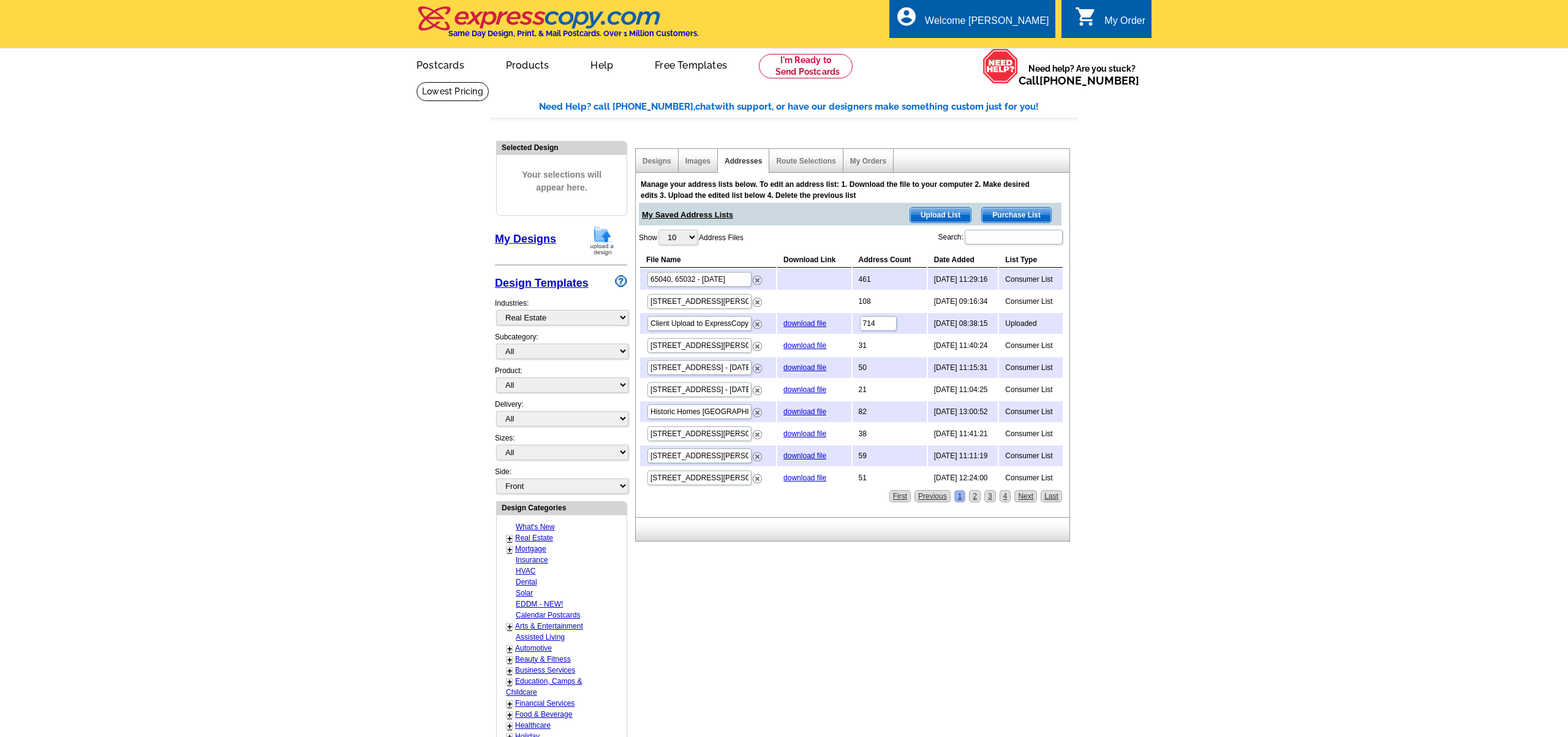
click at [1026, 217] on span "Purchase List" at bounding box center [1016, 215] width 69 height 15
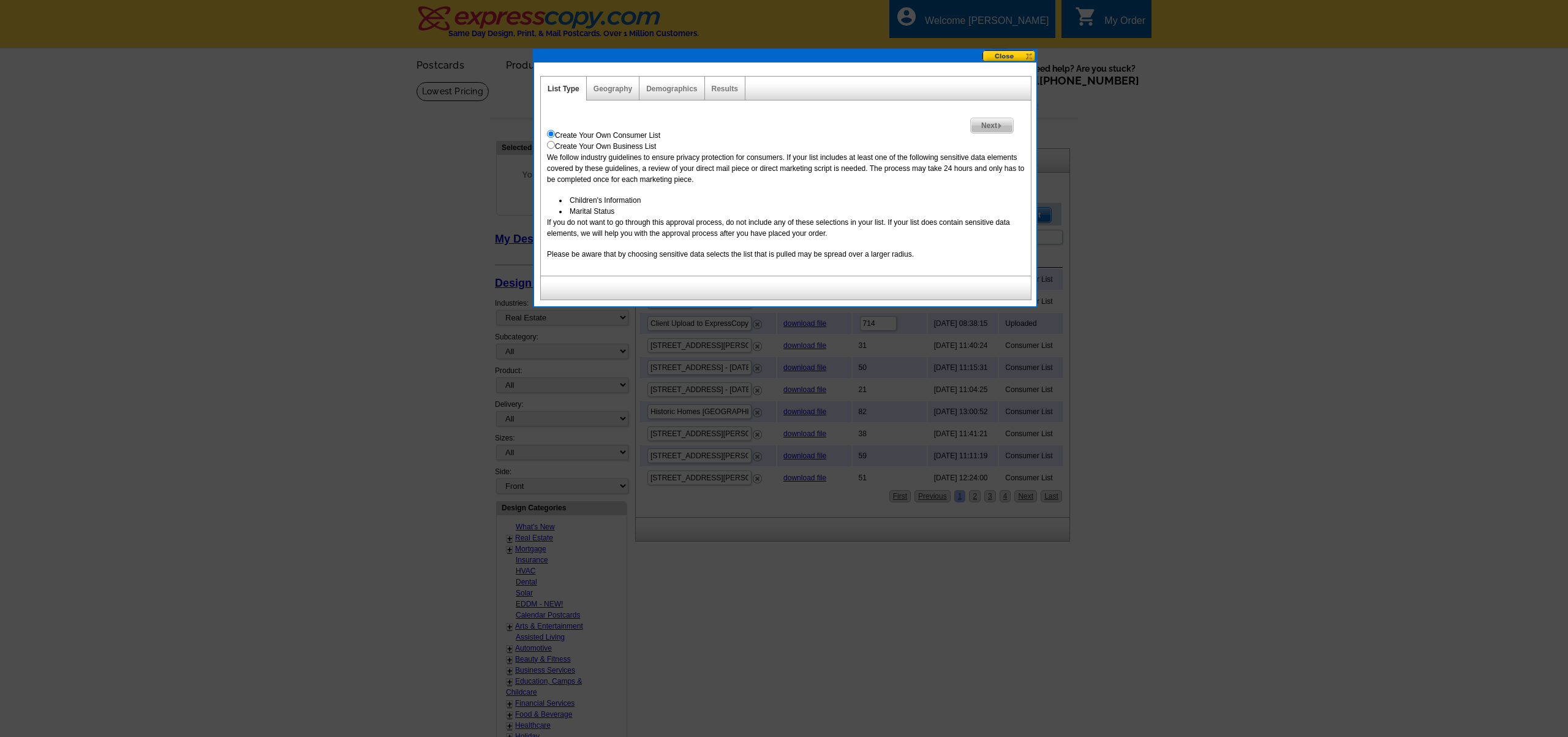
click at [1004, 55] on button at bounding box center [1009, 56] width 54 height 12
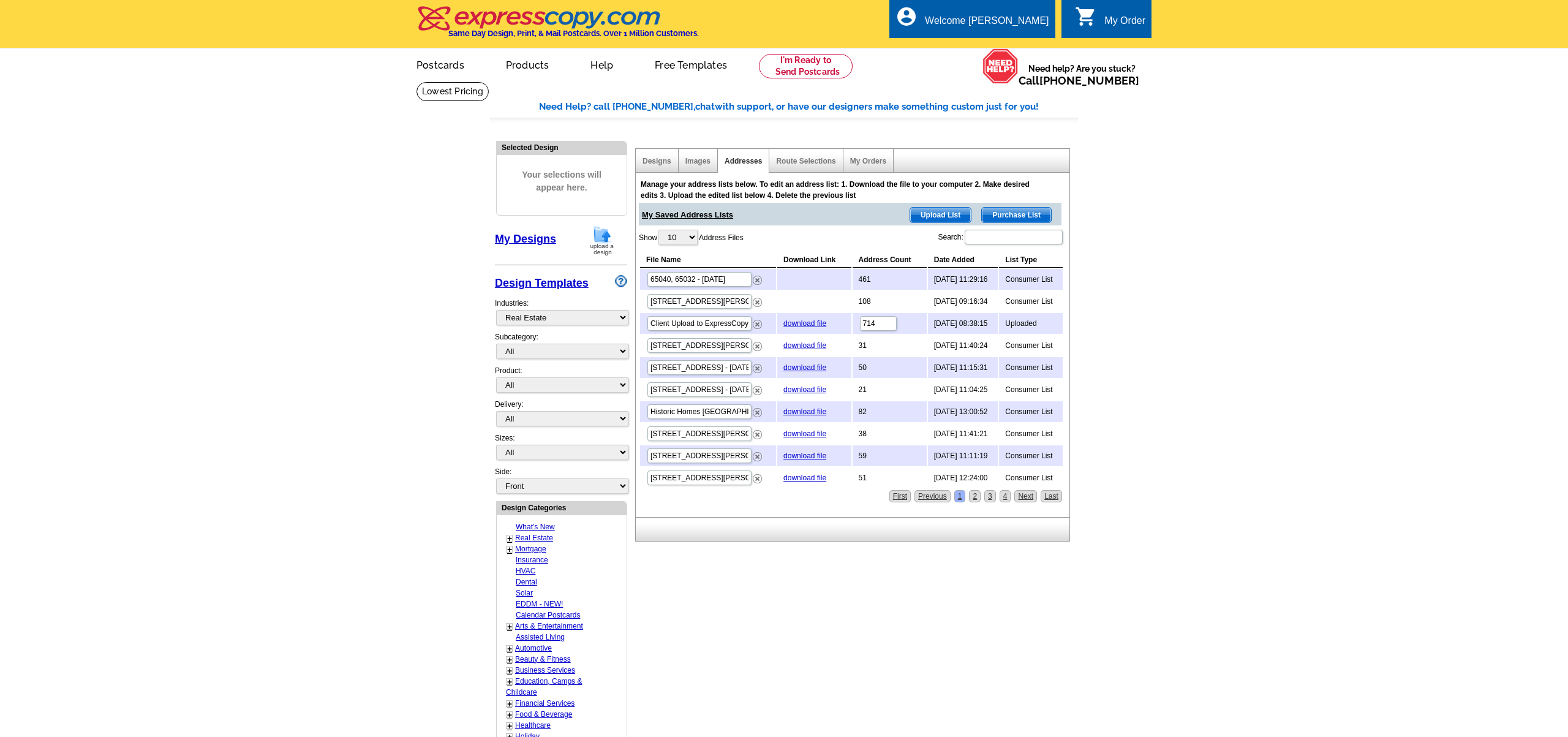
click at [1126, 19] on div "My Order" at bounding box center [1125, 24] width 41 height 17
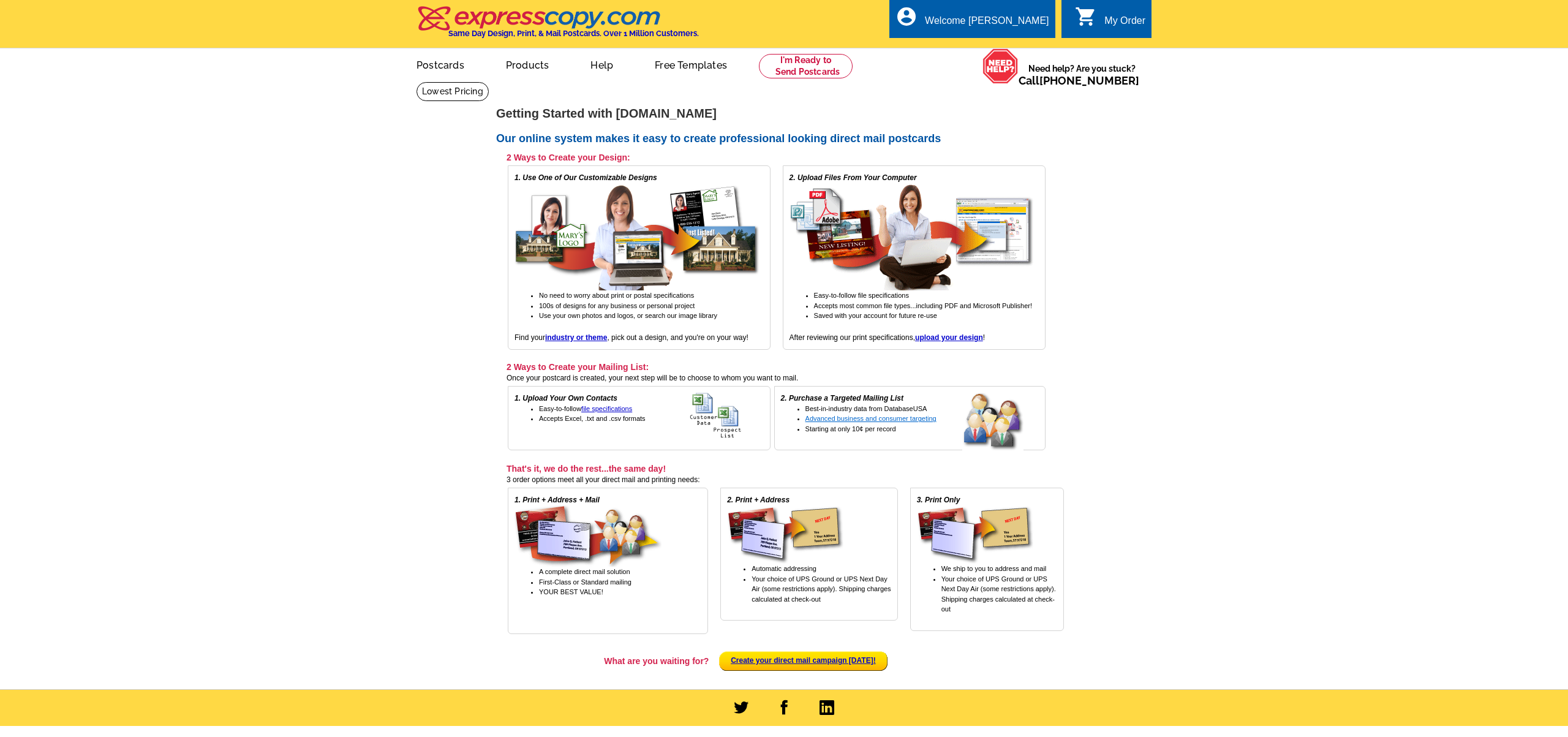
click at [878, 418] on span "Advanced business and consumer targeting" at bounding box center [871, 418] width 131 height 7
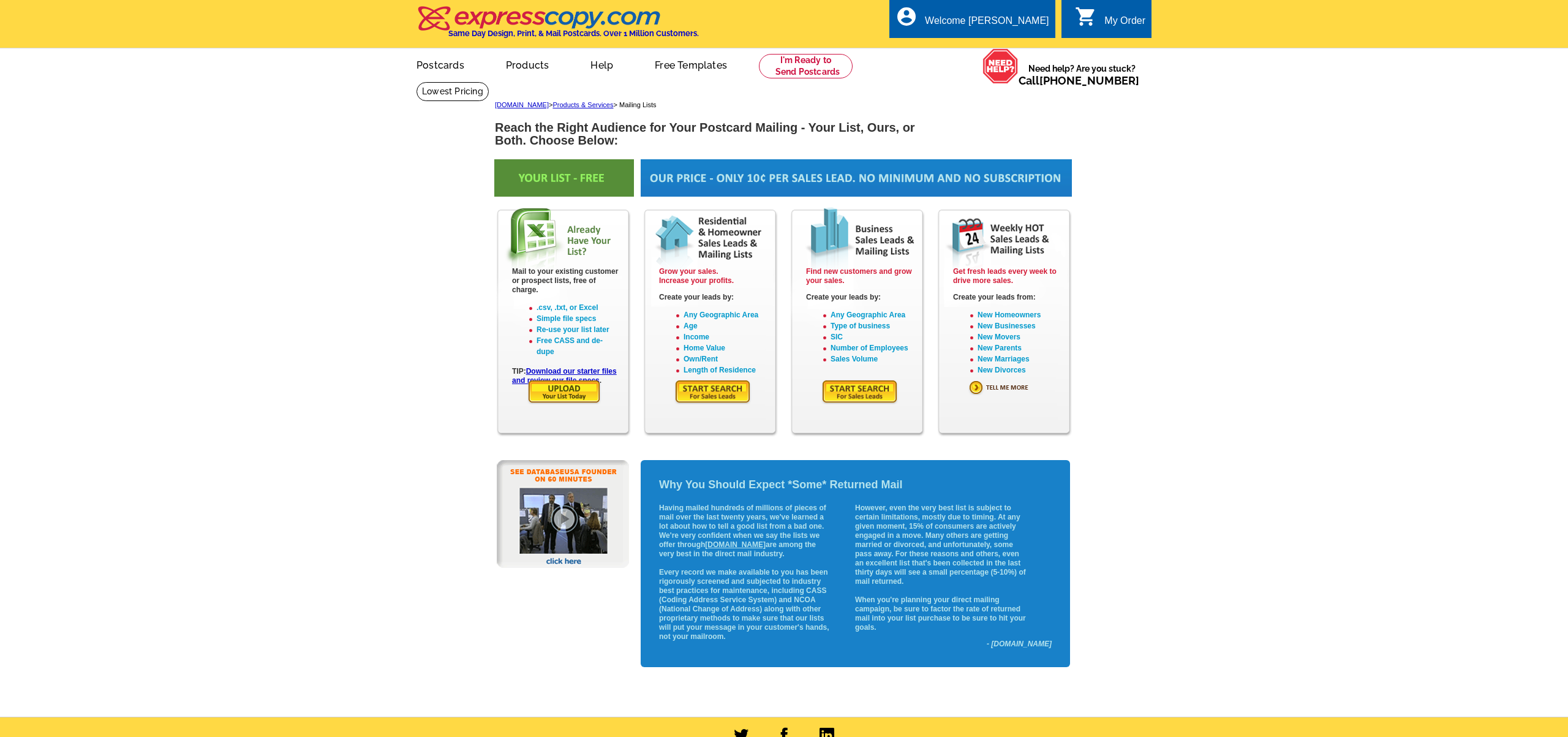
click at [1132, 16] on div "My Order" at bounding box center [1125, 24] width 41 height 17
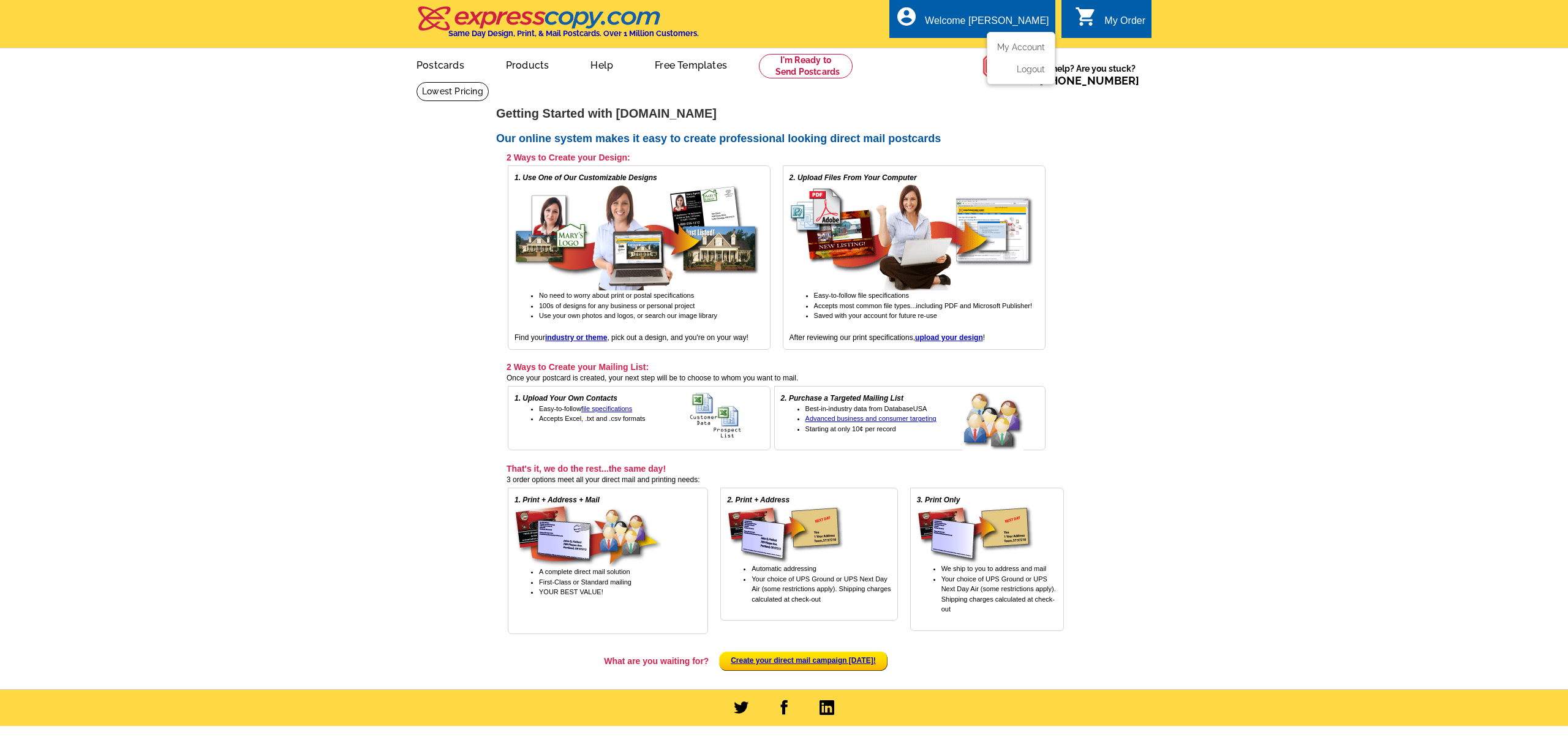
click at [1028, 20] on div "Welcome [PERSON_NAME]" at bounding box center [987, 24] width 124 height 17
click at [1020, 43] on link "My Account" at bounding box center [1018, 47] width 53 height 11
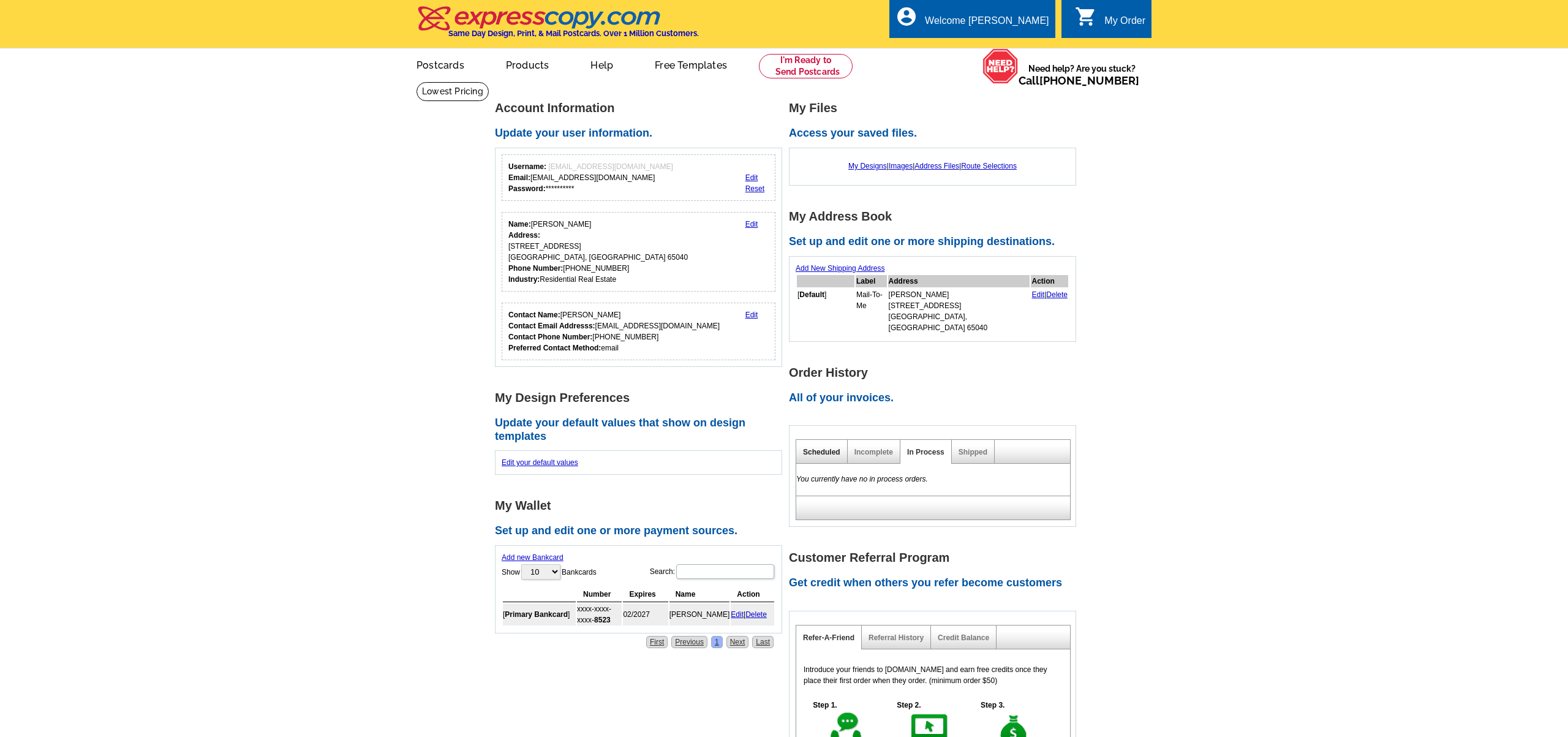
click at [834, 448] on link "Scheduled" at bounding box center [821, 452] width 37 height 8
click at [876, 448] on link "Incomplete" at bounding box center [873, 452] width 38 height 8
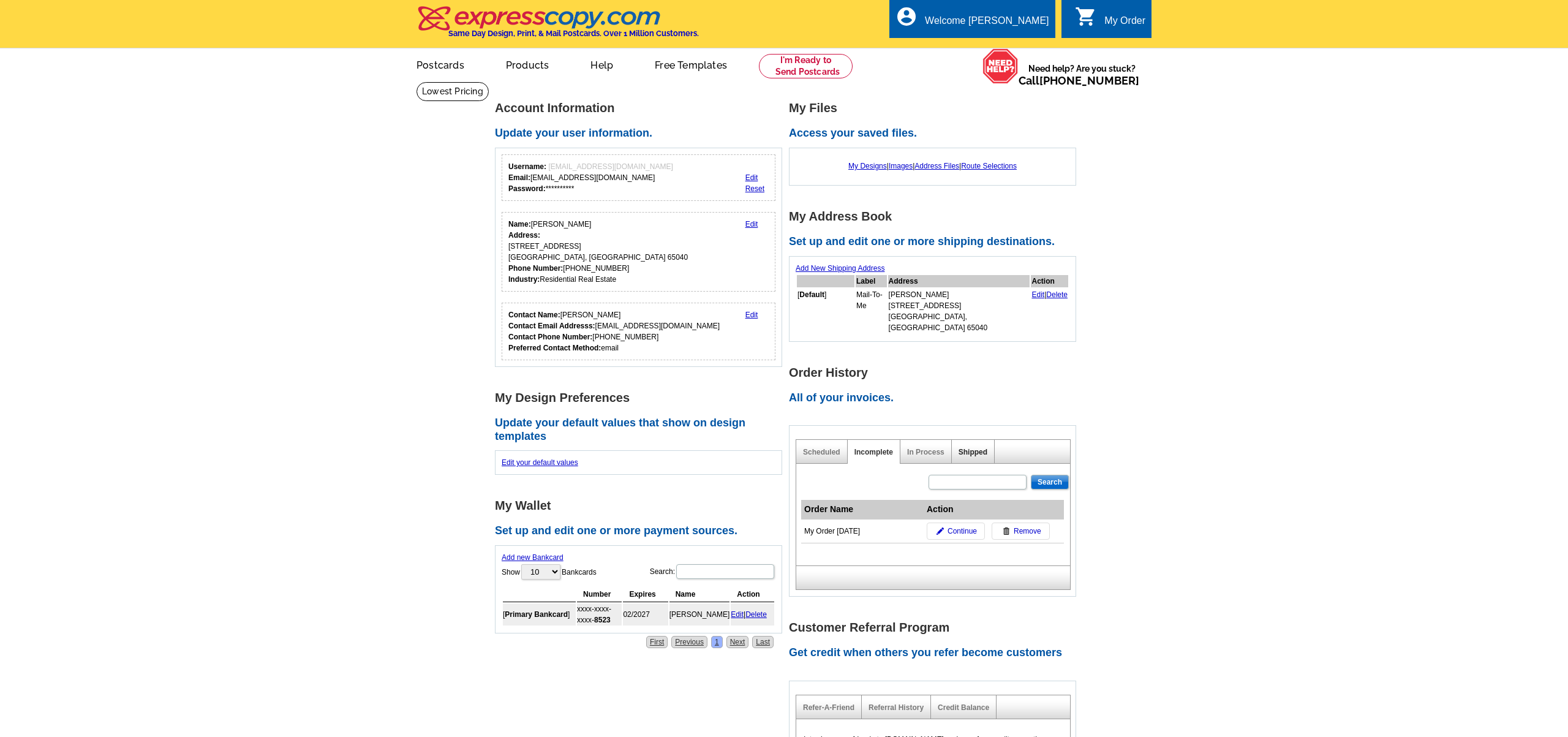
click at [967, 448] on link "Shipped" at bounding box center [973, 452] width 29 height 8
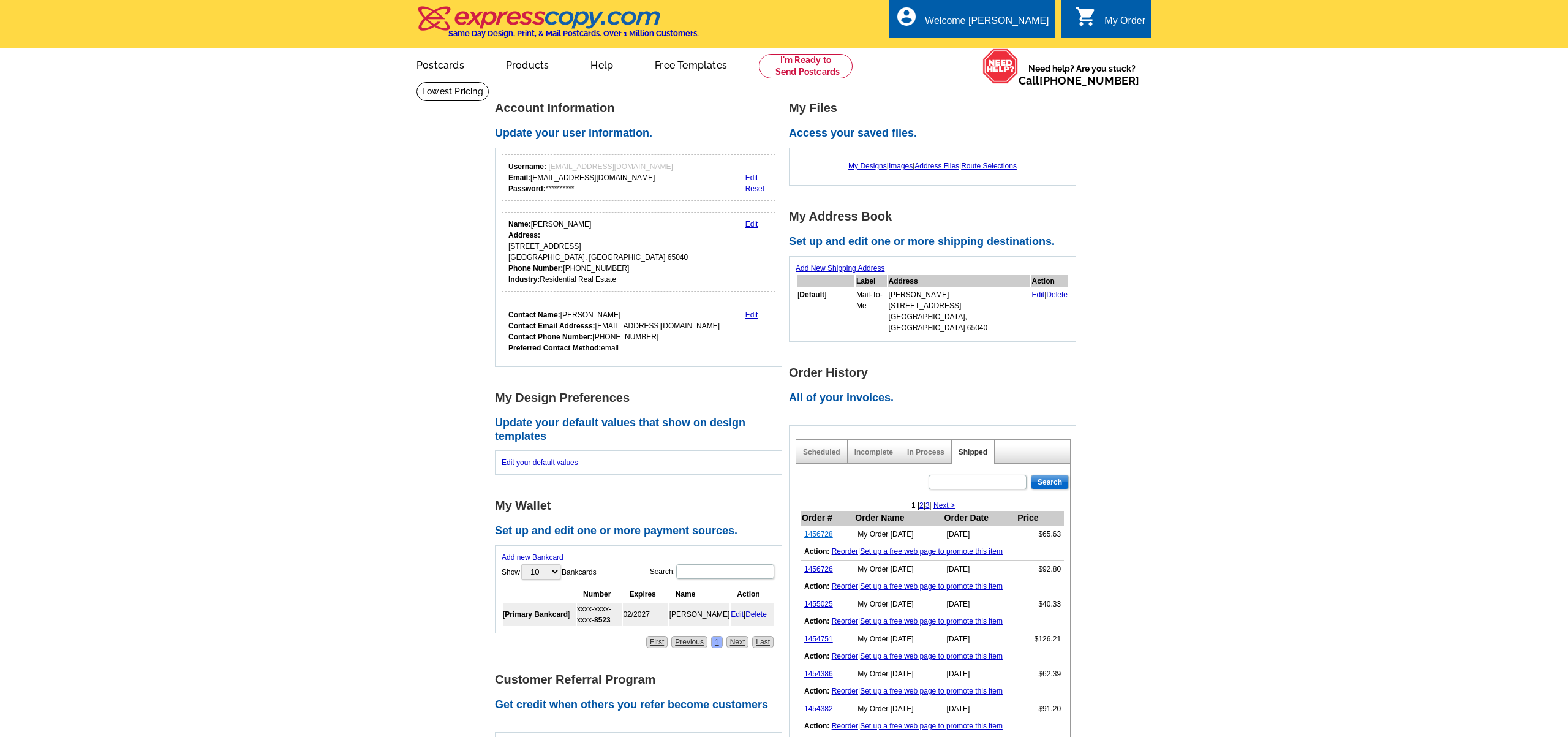
click at [823, 530] on link "1456728" at bounding box center [818, 534] width 29 height 8
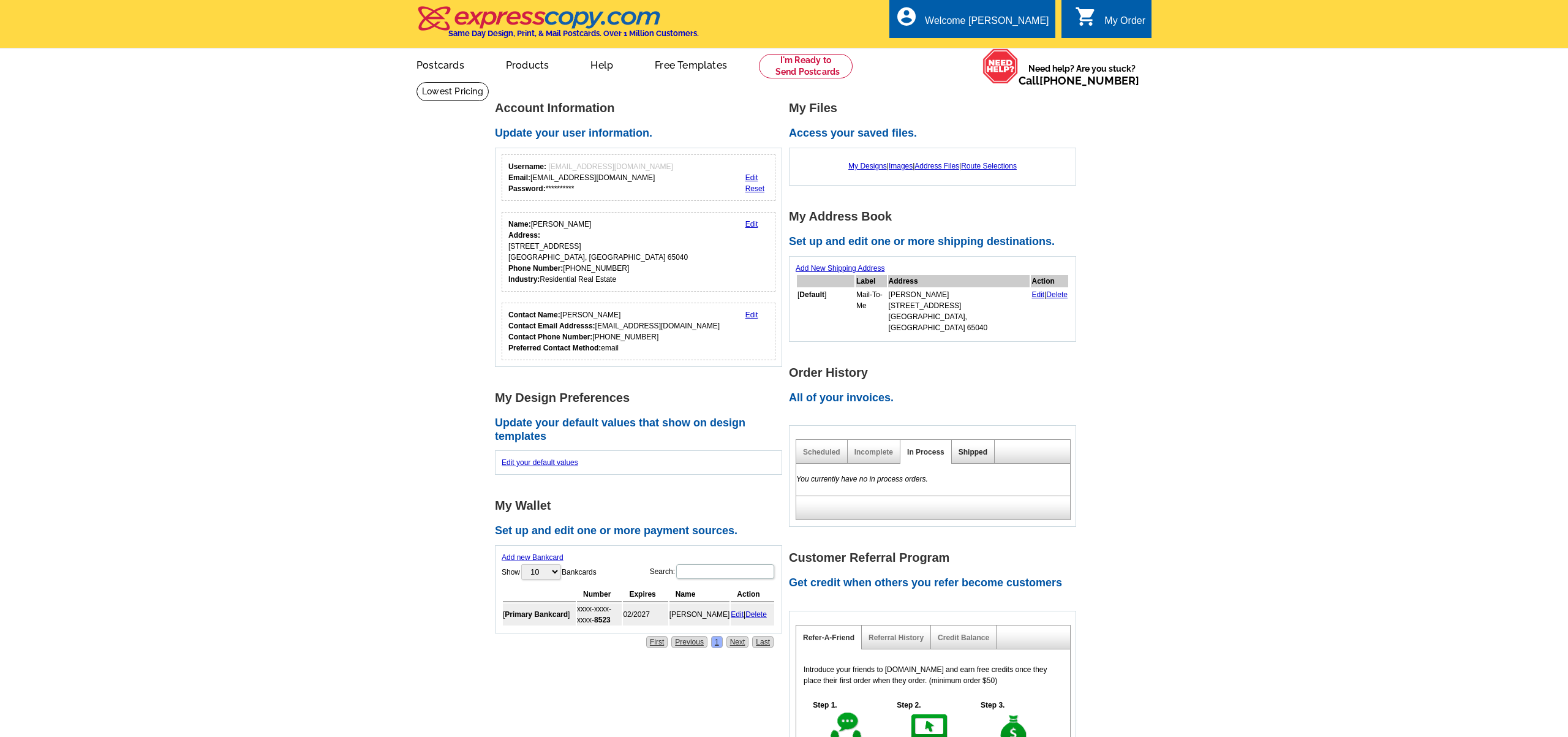
click at [969, 448] on link "Shipped" at bounding box center [973, 452] width 29 height 8
